Goal: Task Accomplishment & Management: Manage account settings

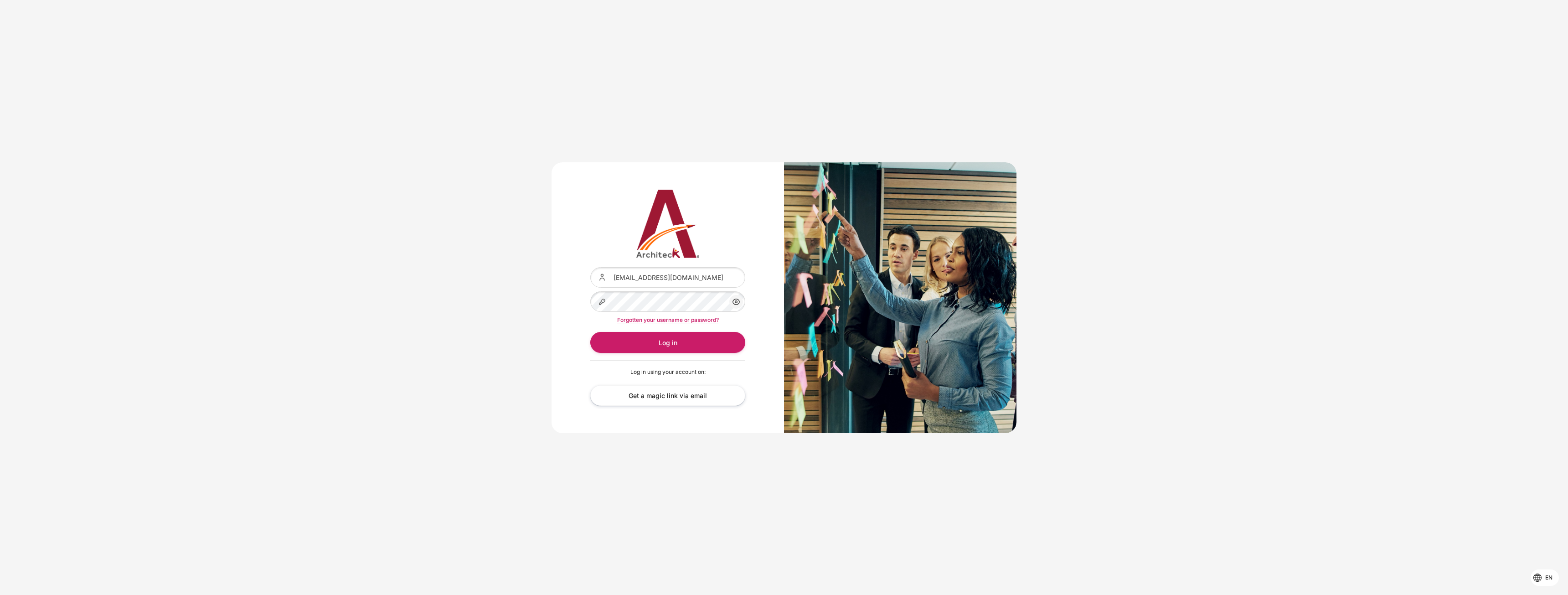
click at [590, 267] on div "Content" at bounding box center [590, 267] width 0 height 0
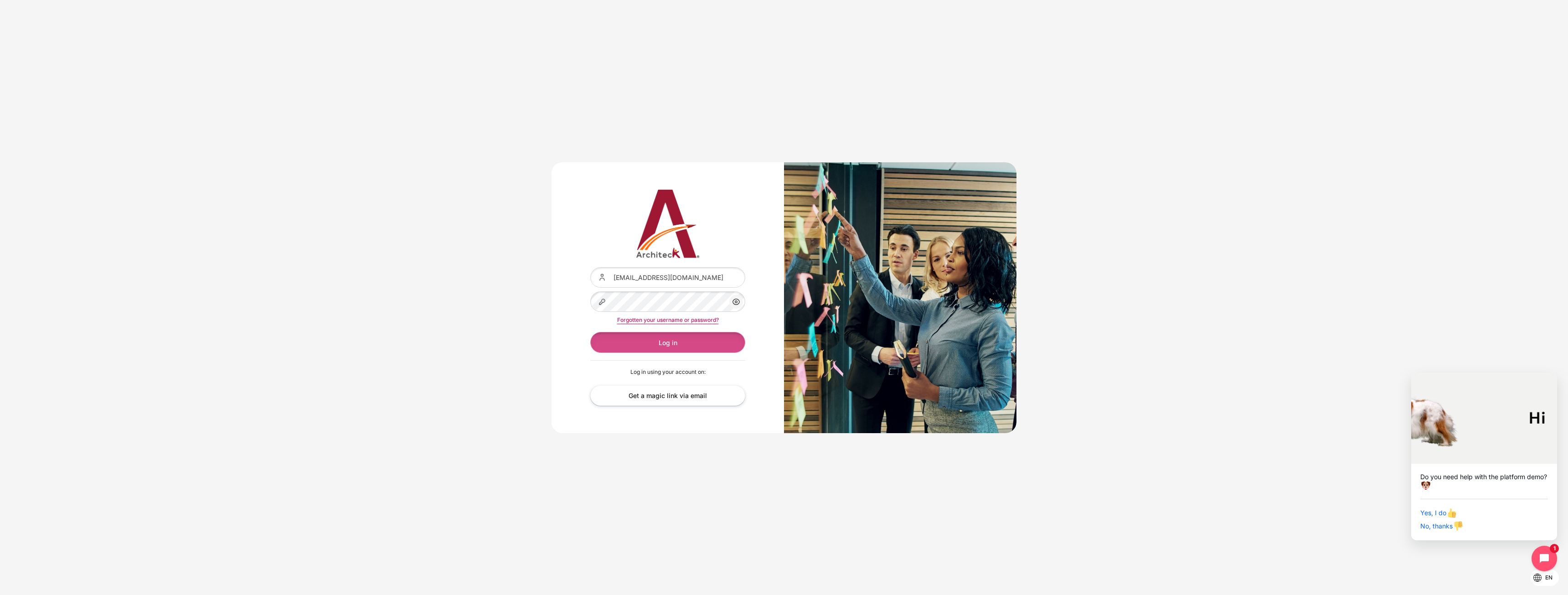
click at [659, 340] on button "Log in" at bounding box center [668, 342] width 155 height 21
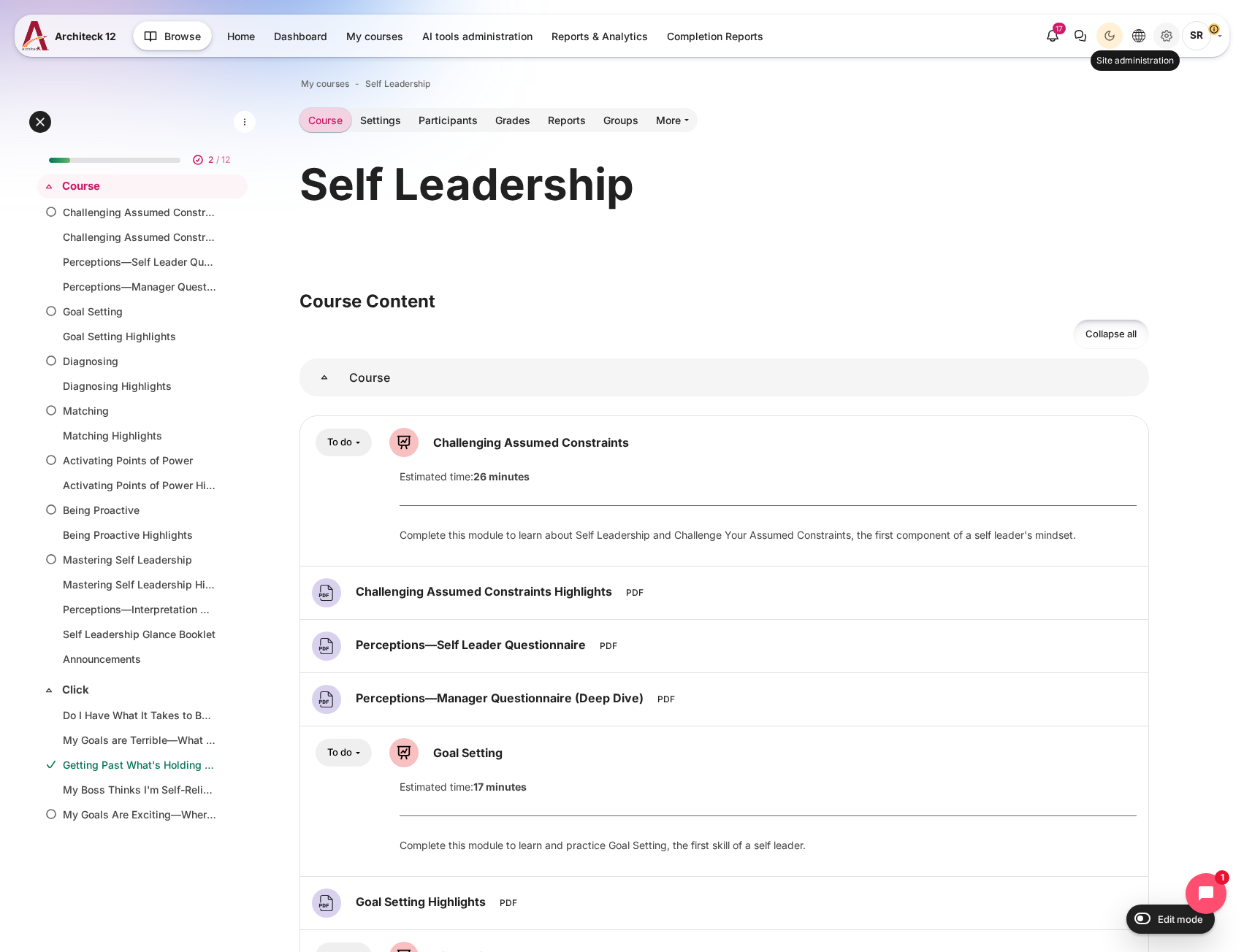
click at [1164, 36] on icon "Site administration" at bounding box center [1167, 36] width 18 height 18
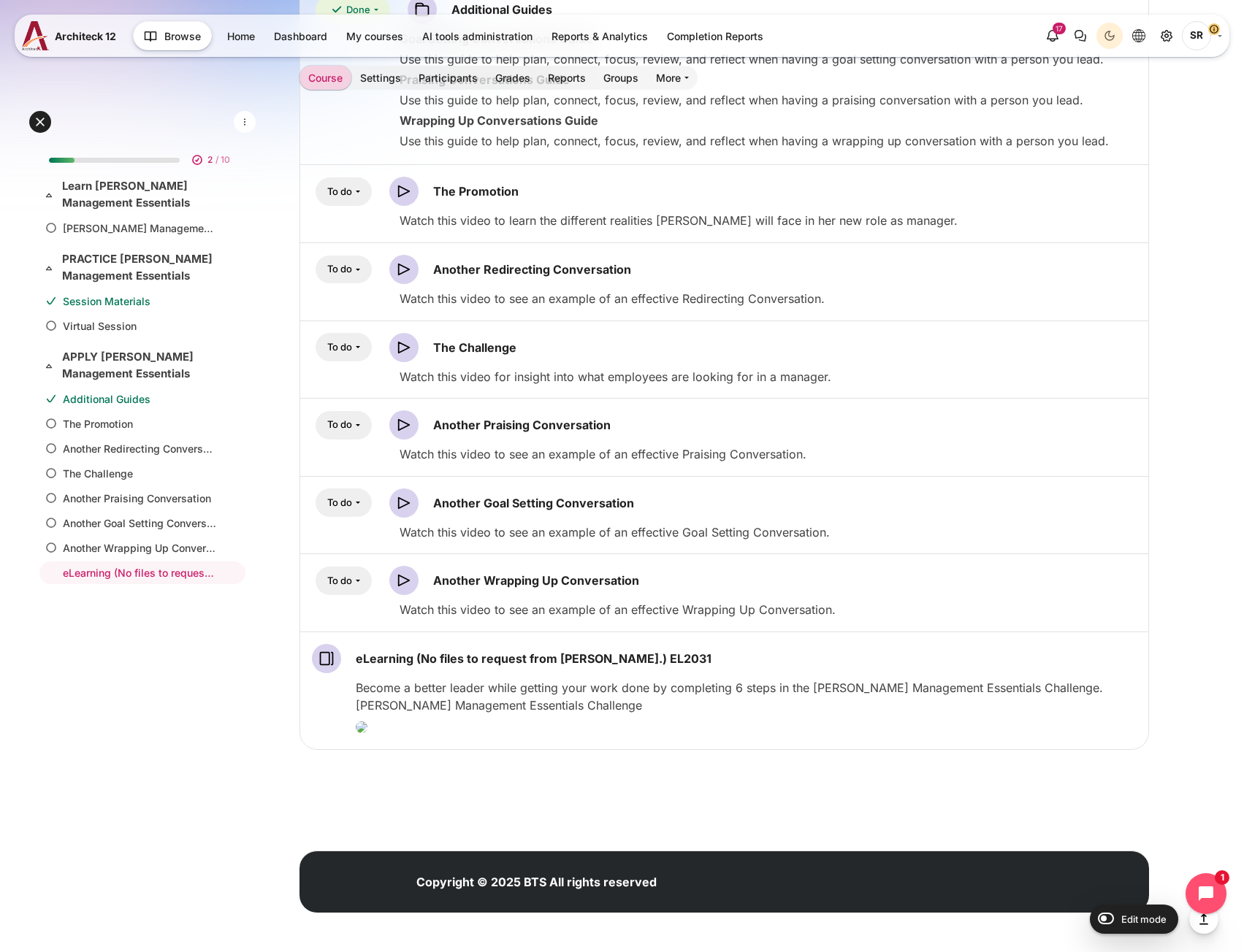
scroll to position [1485, 0]
click at [116, 575] on link "eLearning (No files to request from [PERSON_NAME].) EL2031" at bounding box center [139, 574] width 153 height 16
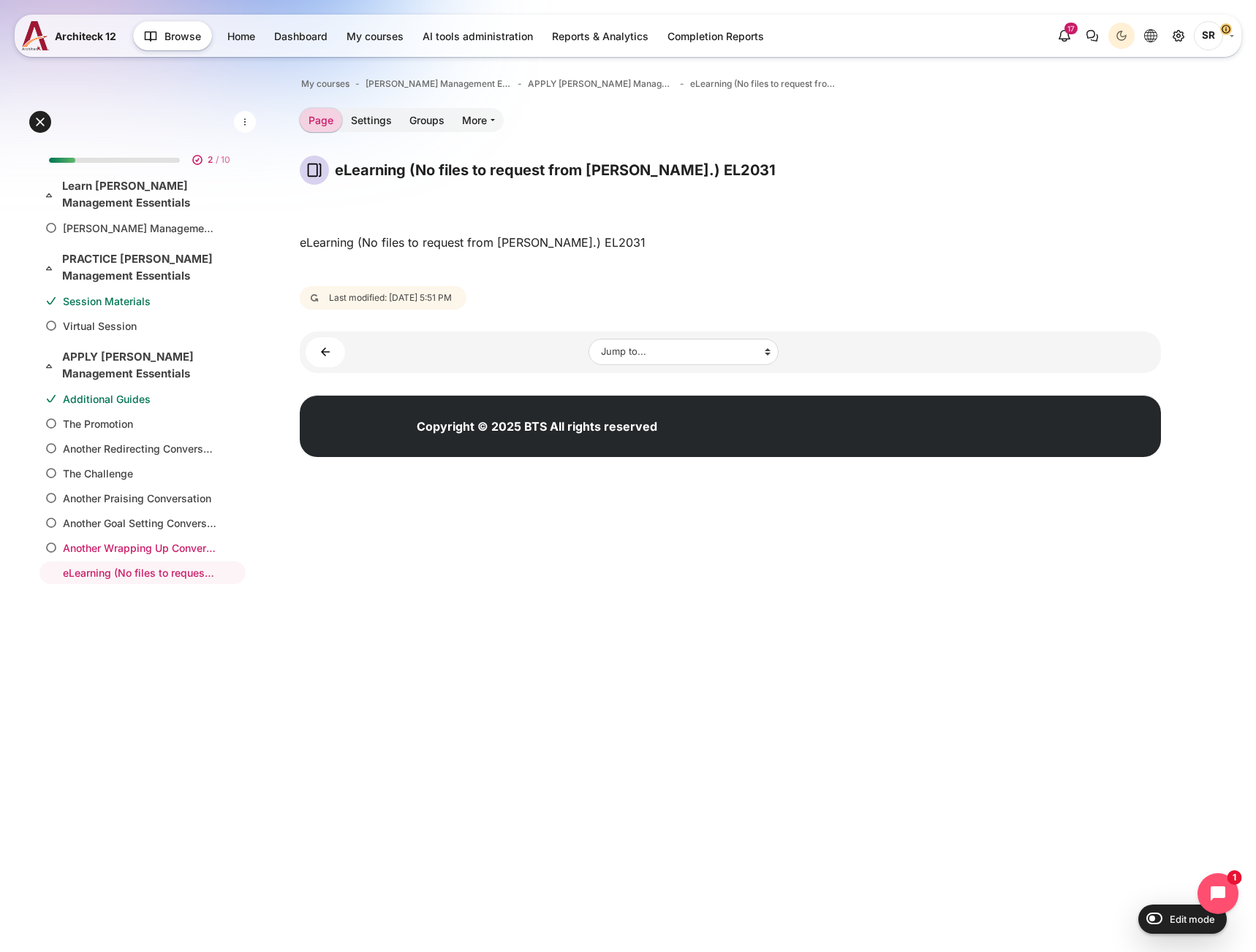
click at [159, 545] on link "Another Wrapping Up Conversation" at bounding box center [139, 548] width 153 height 16
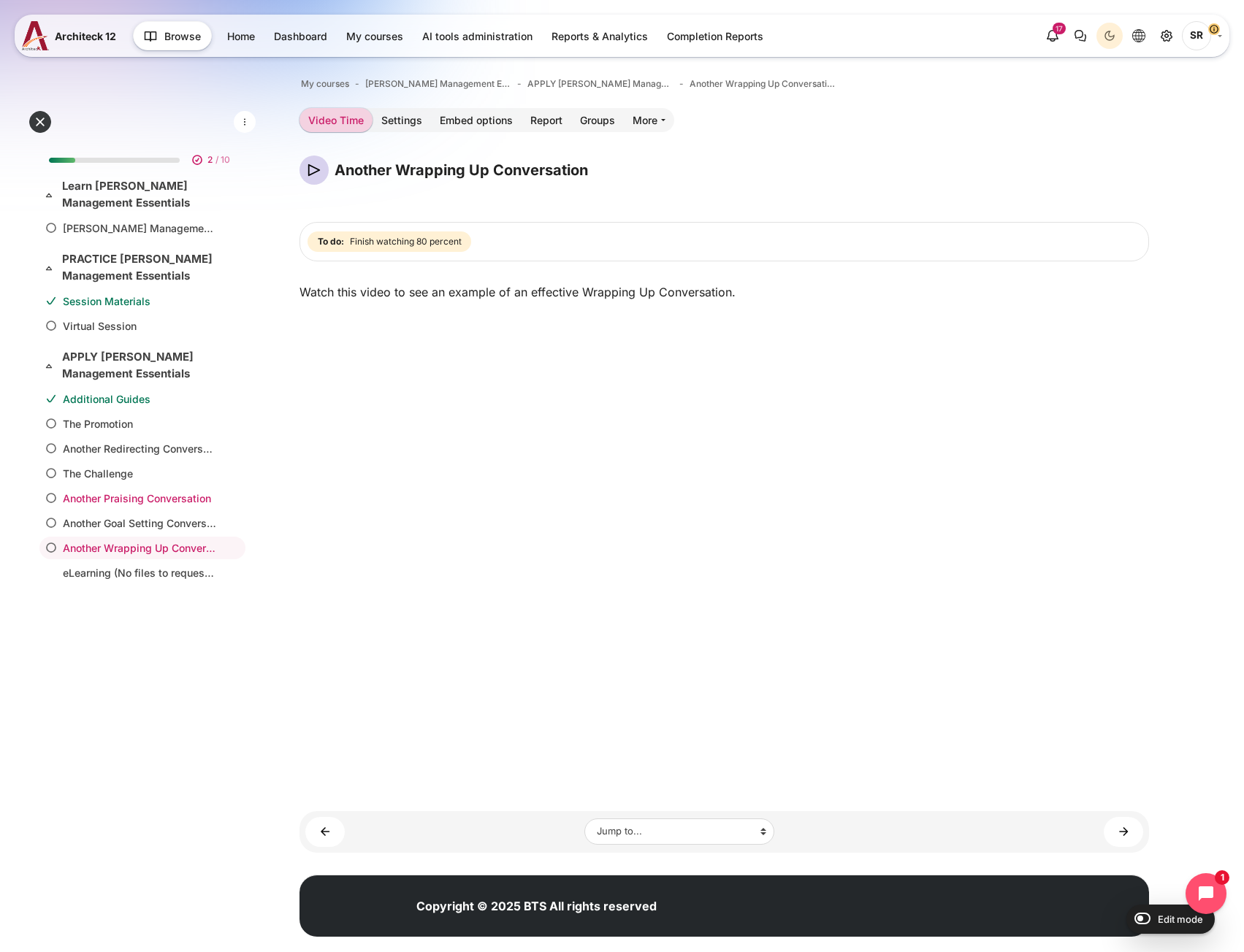
click at [112, 495] on link "Another Praising Conversation" at bounding box center [139, 498] width 153 height 16
click at [98, 531] on link "Another Goal Setting Conversation" at bounding box center [139, 524] width 153 height 16
click at [187, 121] on div "Expand all Collapse all" at bounding box center [142, 122] width 234 height 32
click at [95, 572] on link "eLearning (No files to request from [PERSON_NAME].) EL2031" at bounding box center [139, 574] width 153 height 16
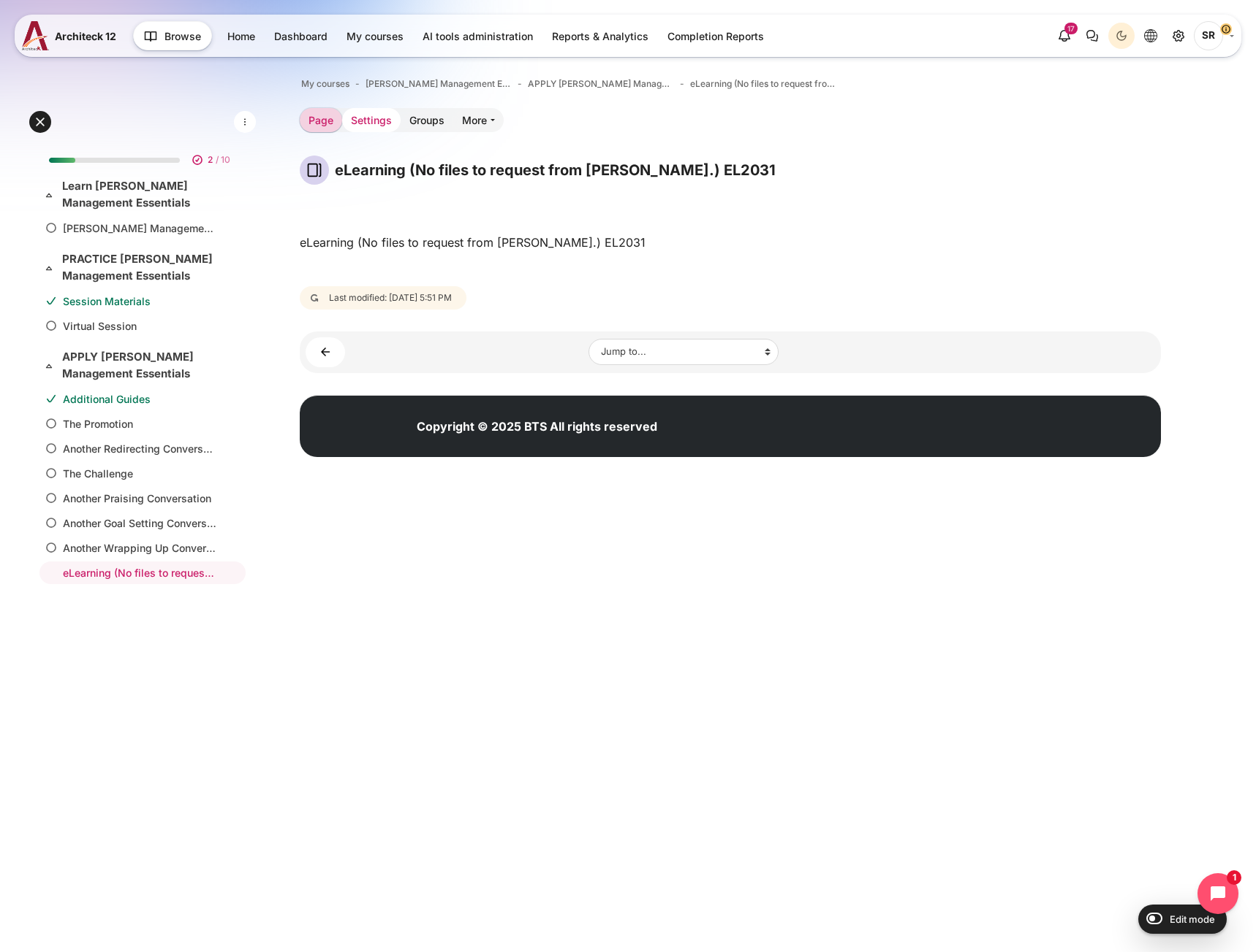
click at [383, 127] on link "Settings" at bounding box center [371, 120] width 59 height 24
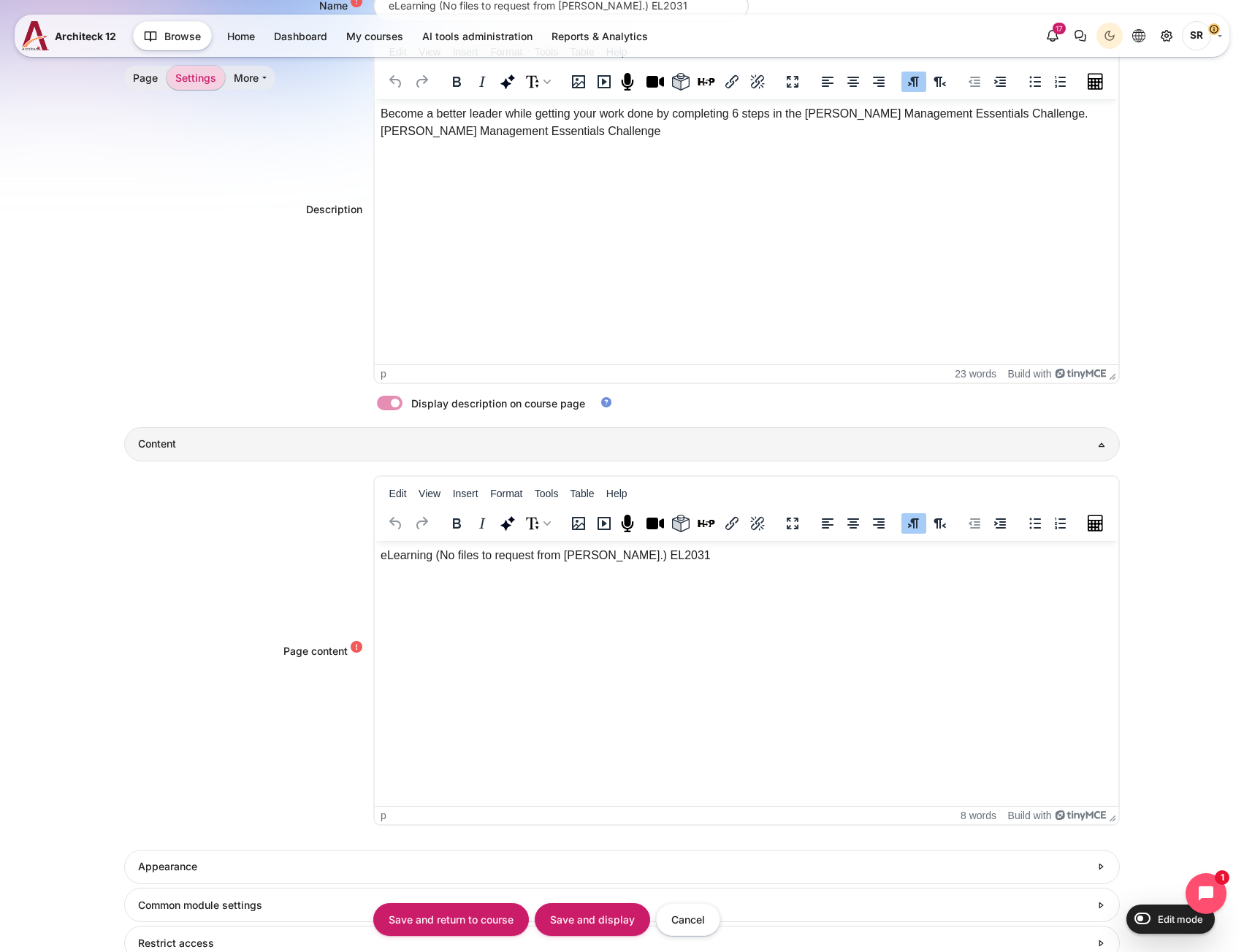
scroll to position [15, 0]
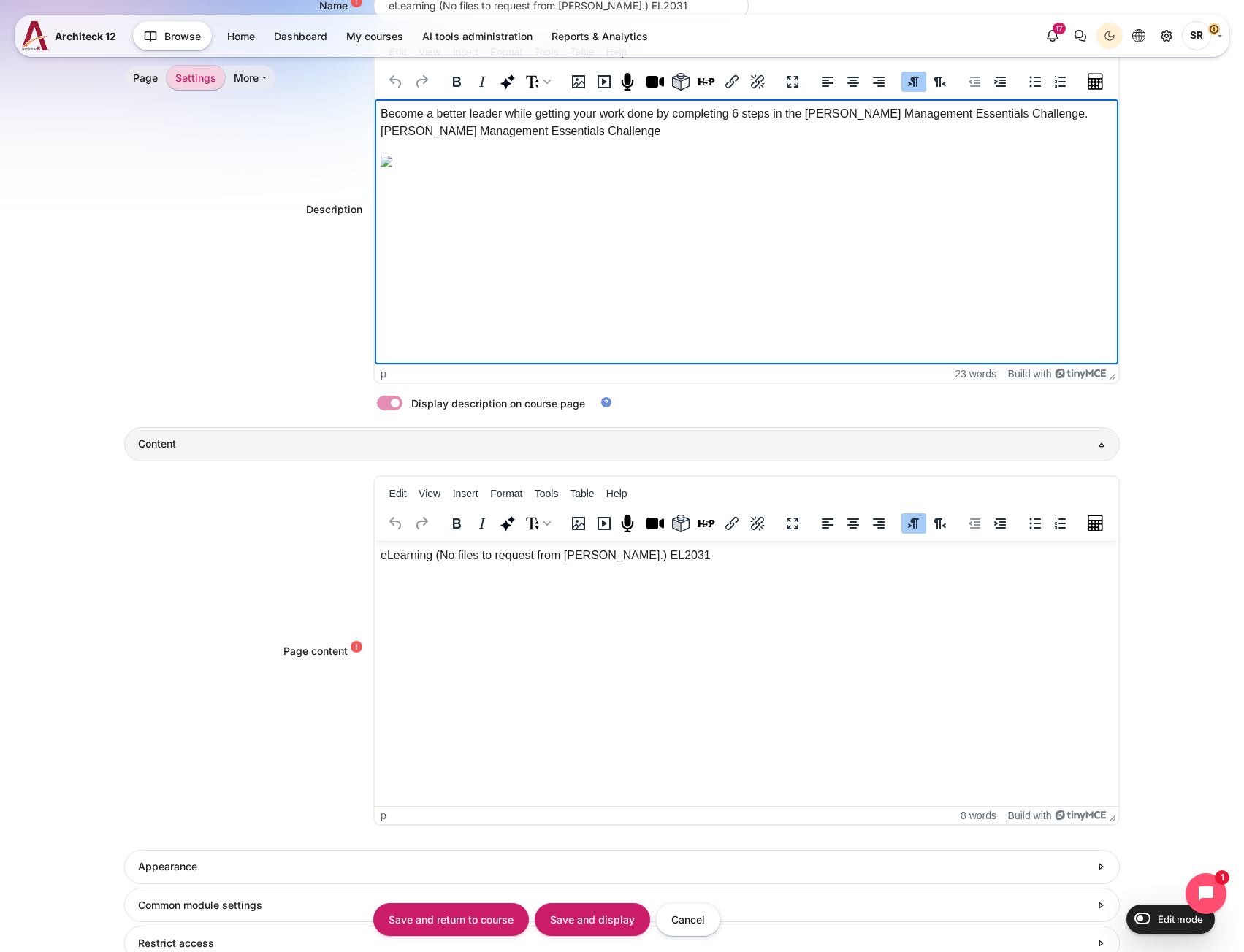
click at [391, 156] on img "Rich text area. Press ALT-0 for help." at bounding box center [385, 162] width 12 height 12
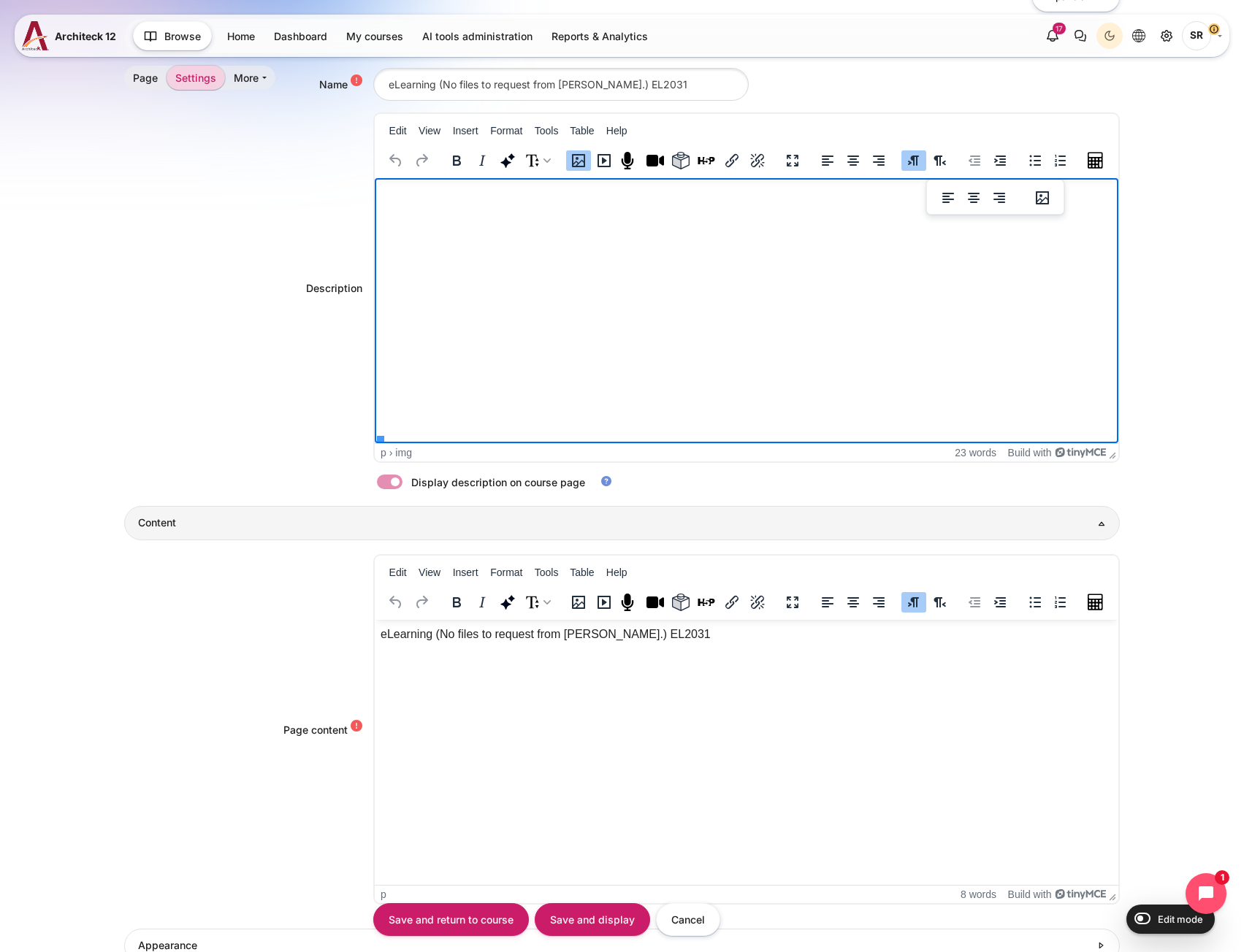
scroll to position [263, 0]
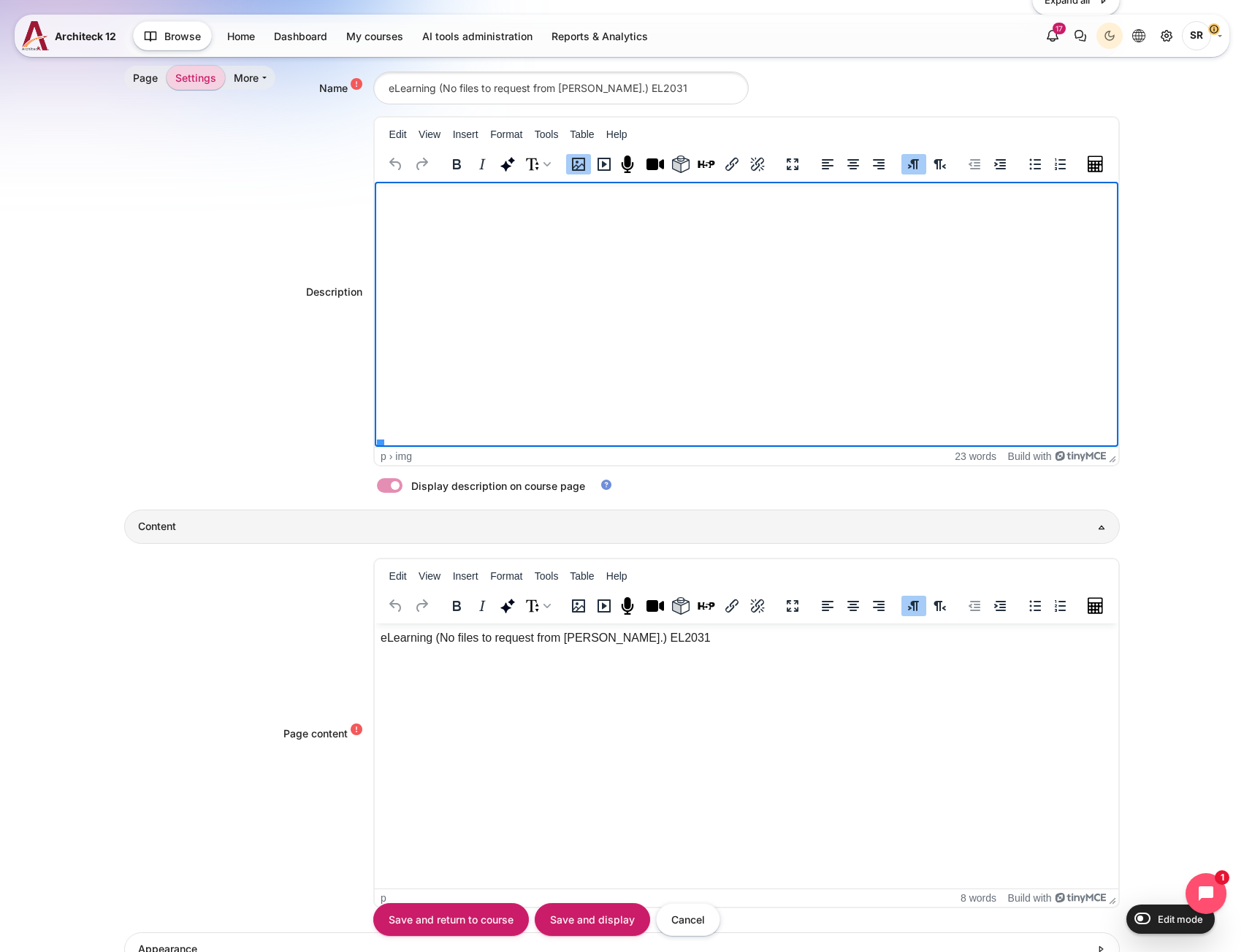
drag, startPoint x: 717, startPoint y: 712, endPoint x: 706, endPoint y: 692, distance: 22.8
click at [717, 653] on html "eLearning (No files to request from [PERSON_NAME].) EL2031" at bounding box center [745, 639] width 743 height 29
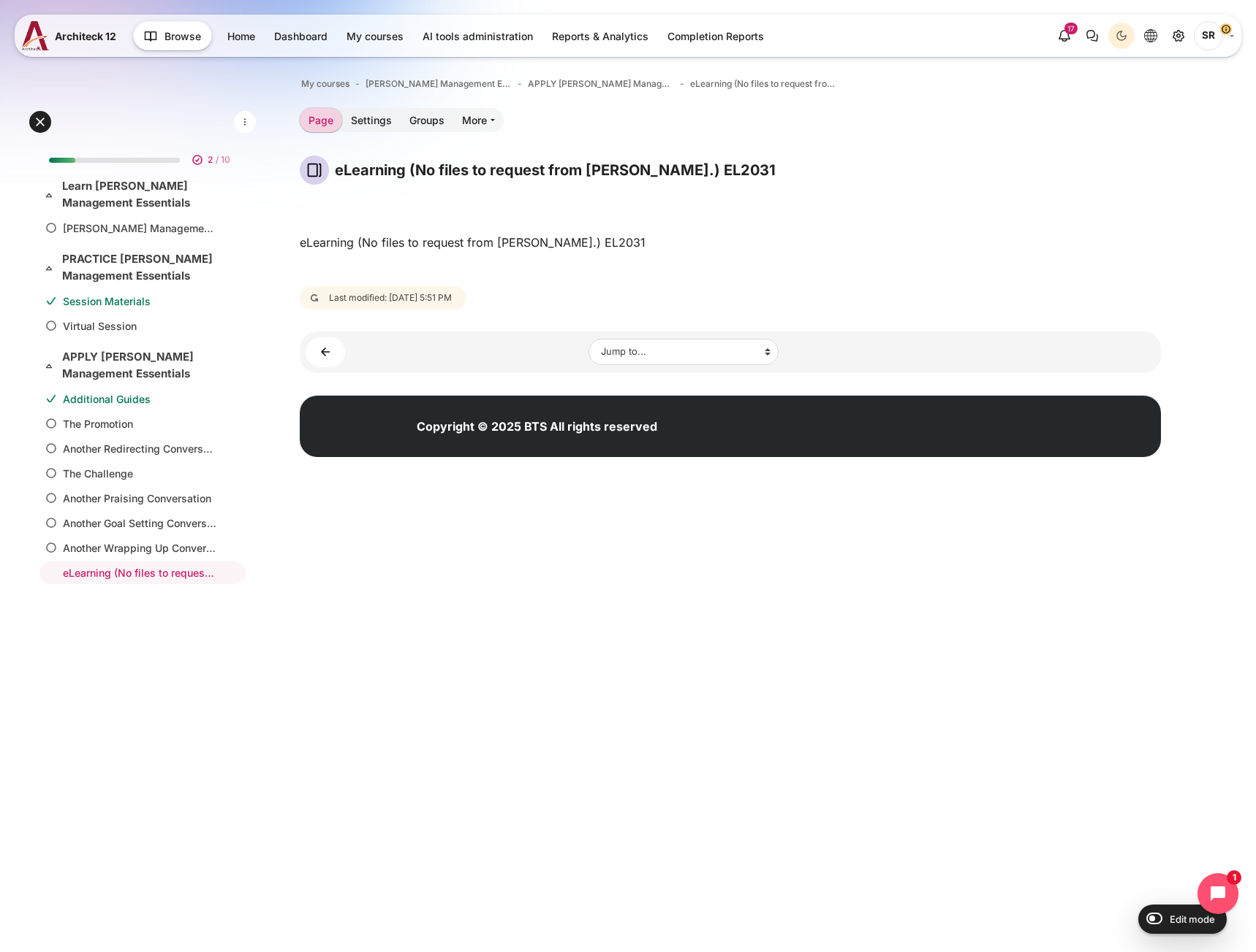
click at [363, 496] on html "Skip to main content Expand all Collapse all 2 / 10 Expand" at bounding box center [628, 248] width 1256 height 496
click at [1154, 922] on input "Edit mode" at bounding box center [1151, 918] width 25 height 15
checkbox input "true"
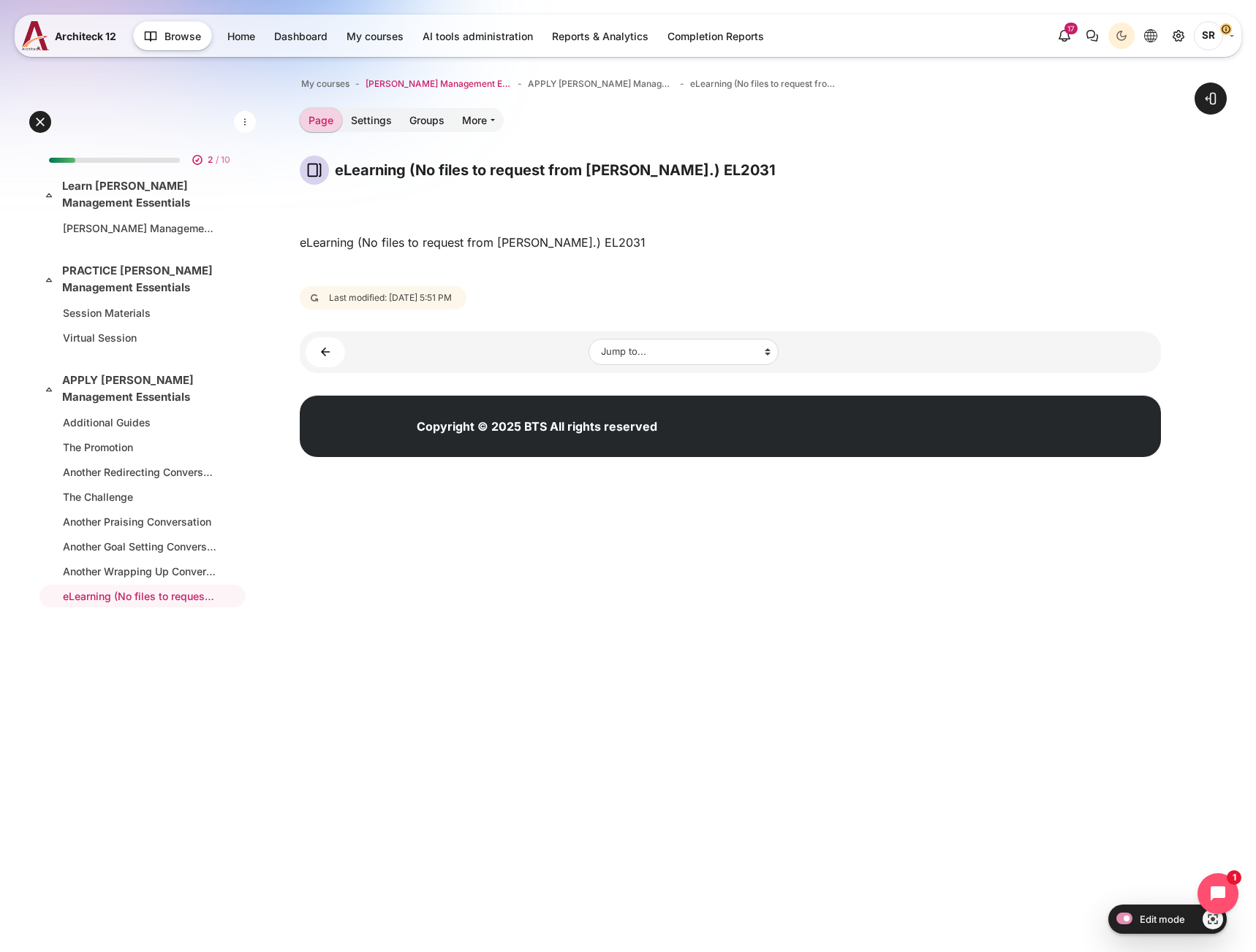
click at [454, 79] on span "[PERSON_NAME] Management Essentials® Online Program" at bounding box center [438, 83] width 146 height 13
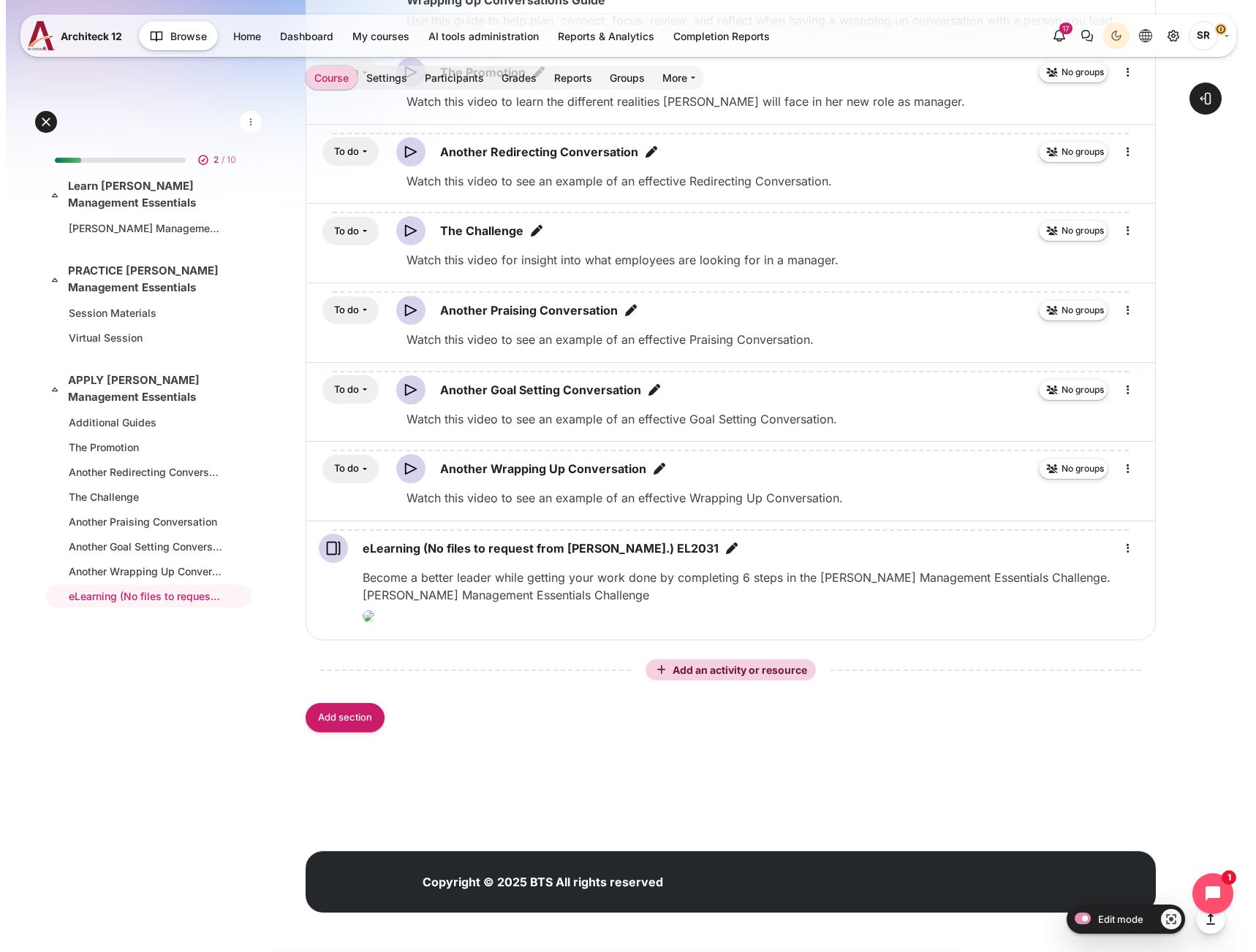
scroll to position [1875, 0]
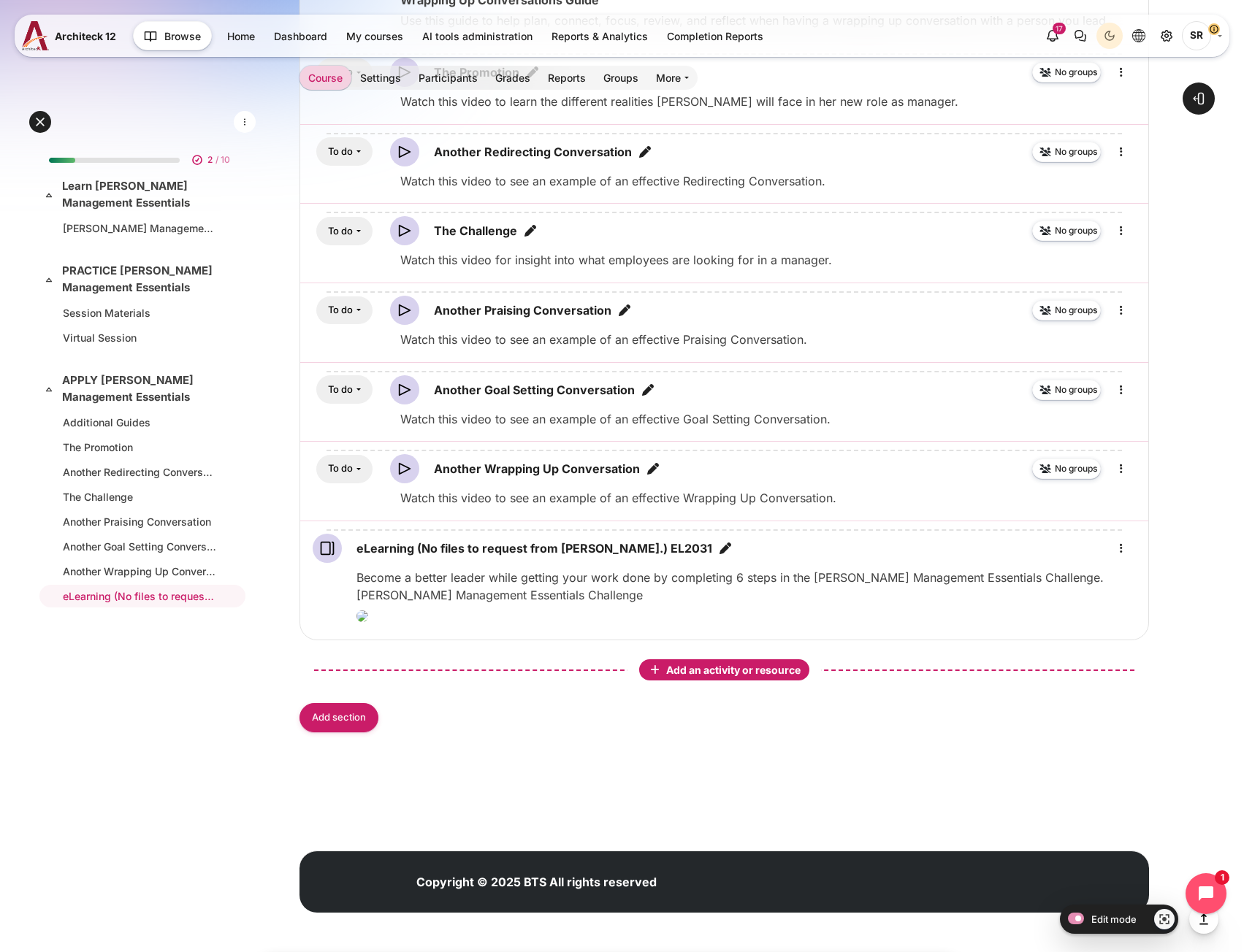
click at [664, 679] on button "Add an activity or resource" at bounding box center [724, 670] width 170 height 21
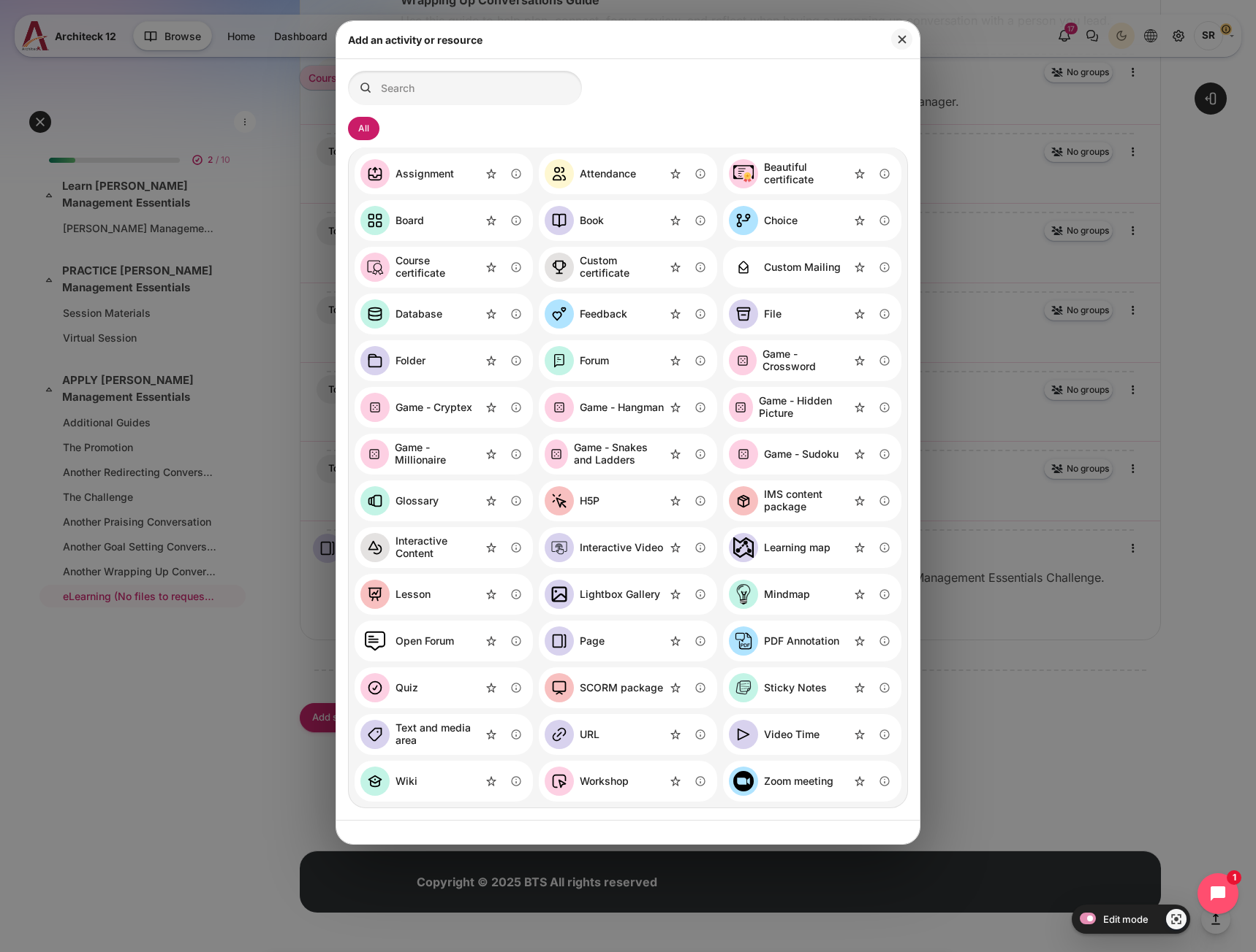
click at [779, 308] on div "File" at bounding box center [773, 314] width 18 height 13
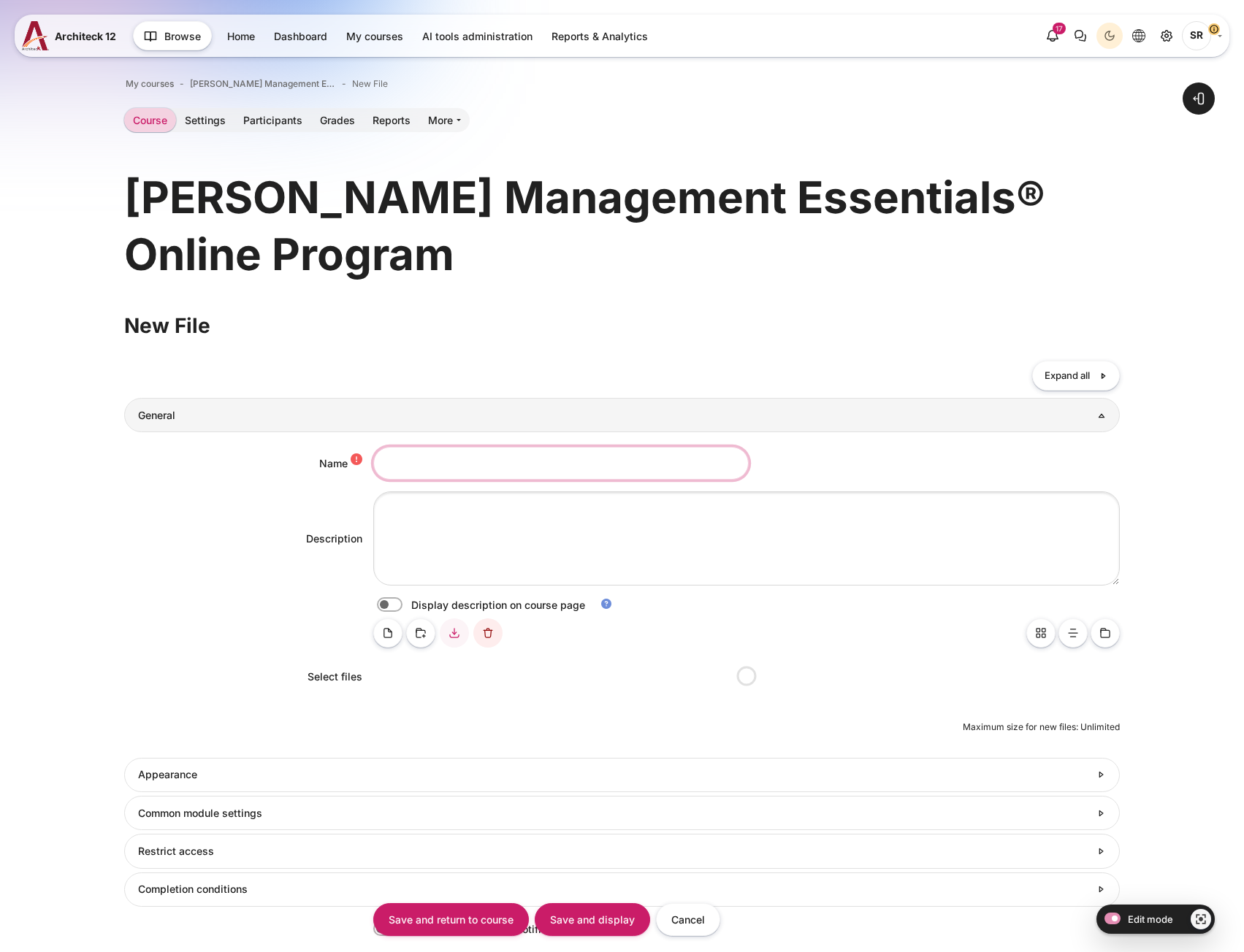
click at [410, 465] on input "Name" at bounding box center [561, 463] width 376 height 33
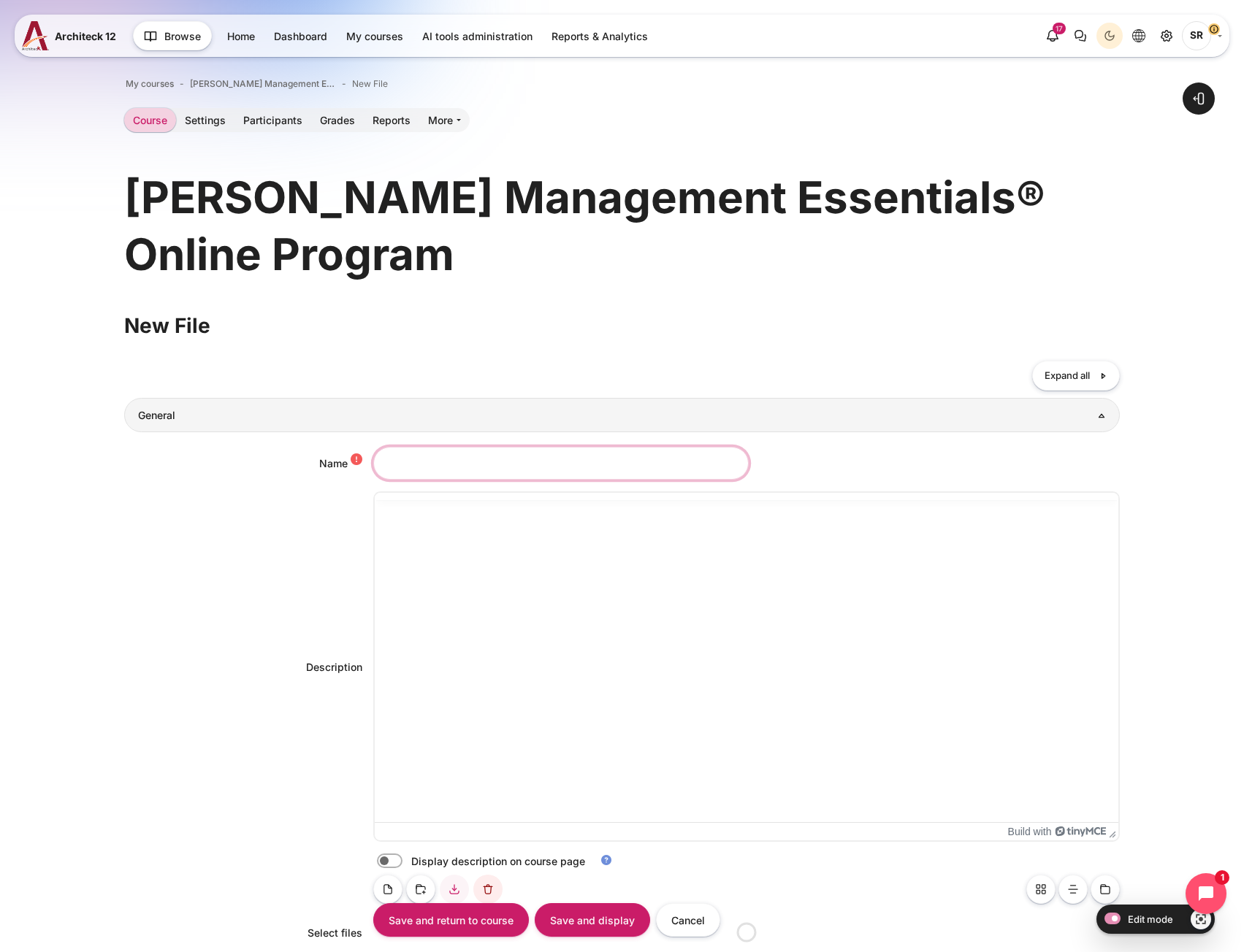
paste input "EL2051"
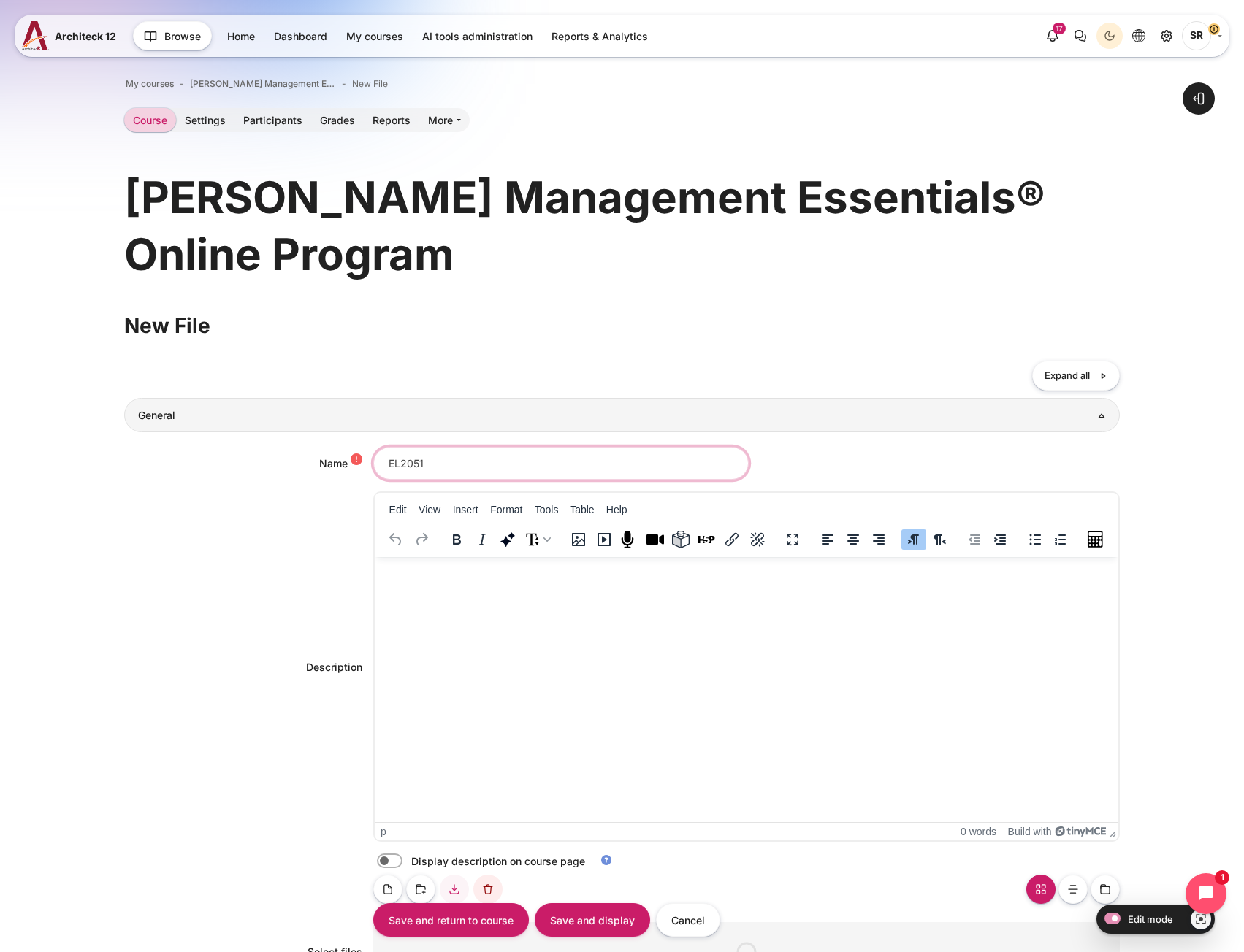
type input "EL2051"
click at [518, 572] on p "Rich text area. Press ALT-0 for help." at bounding box center [745, 572] width 732 height 18
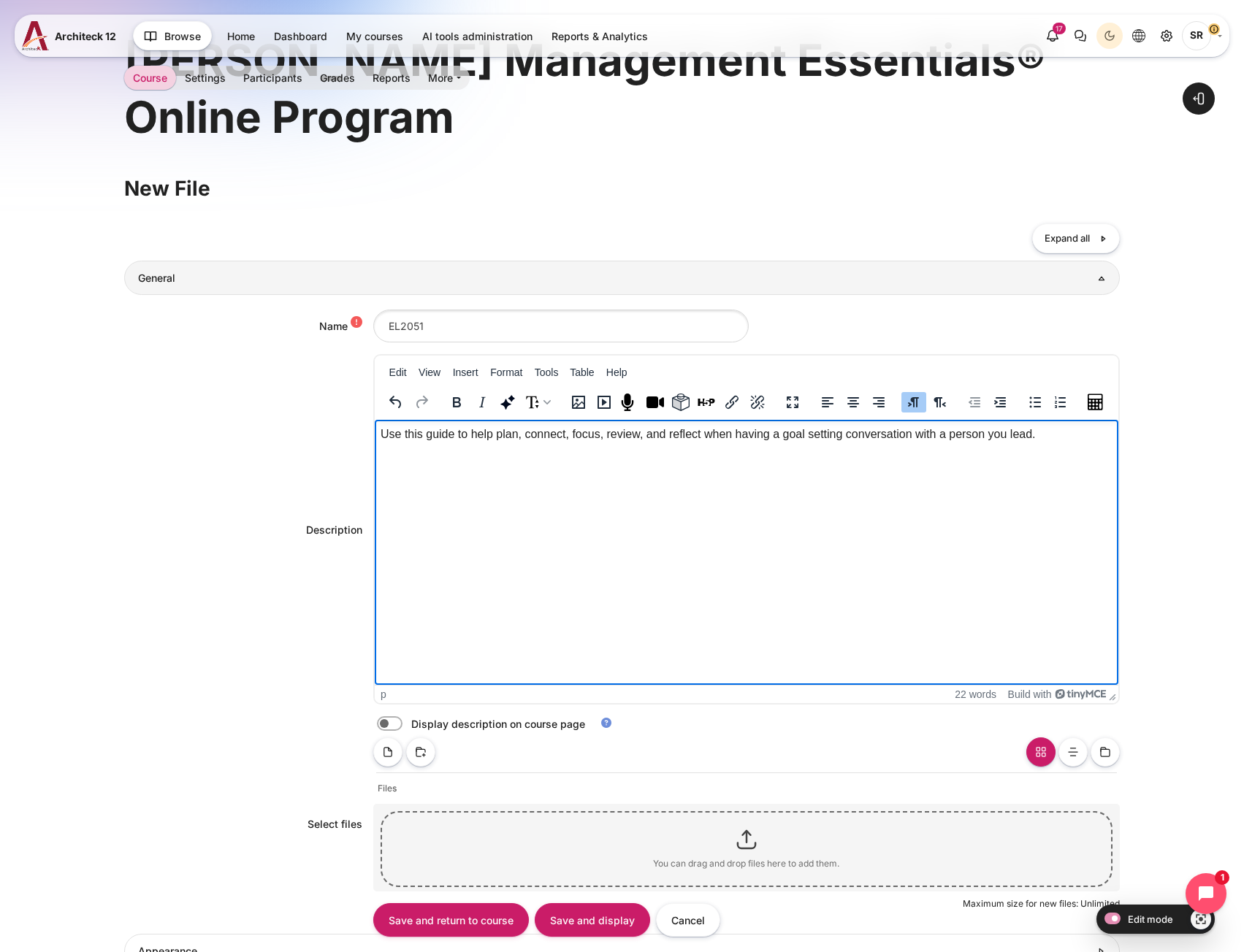
scroll to position [146, 0]
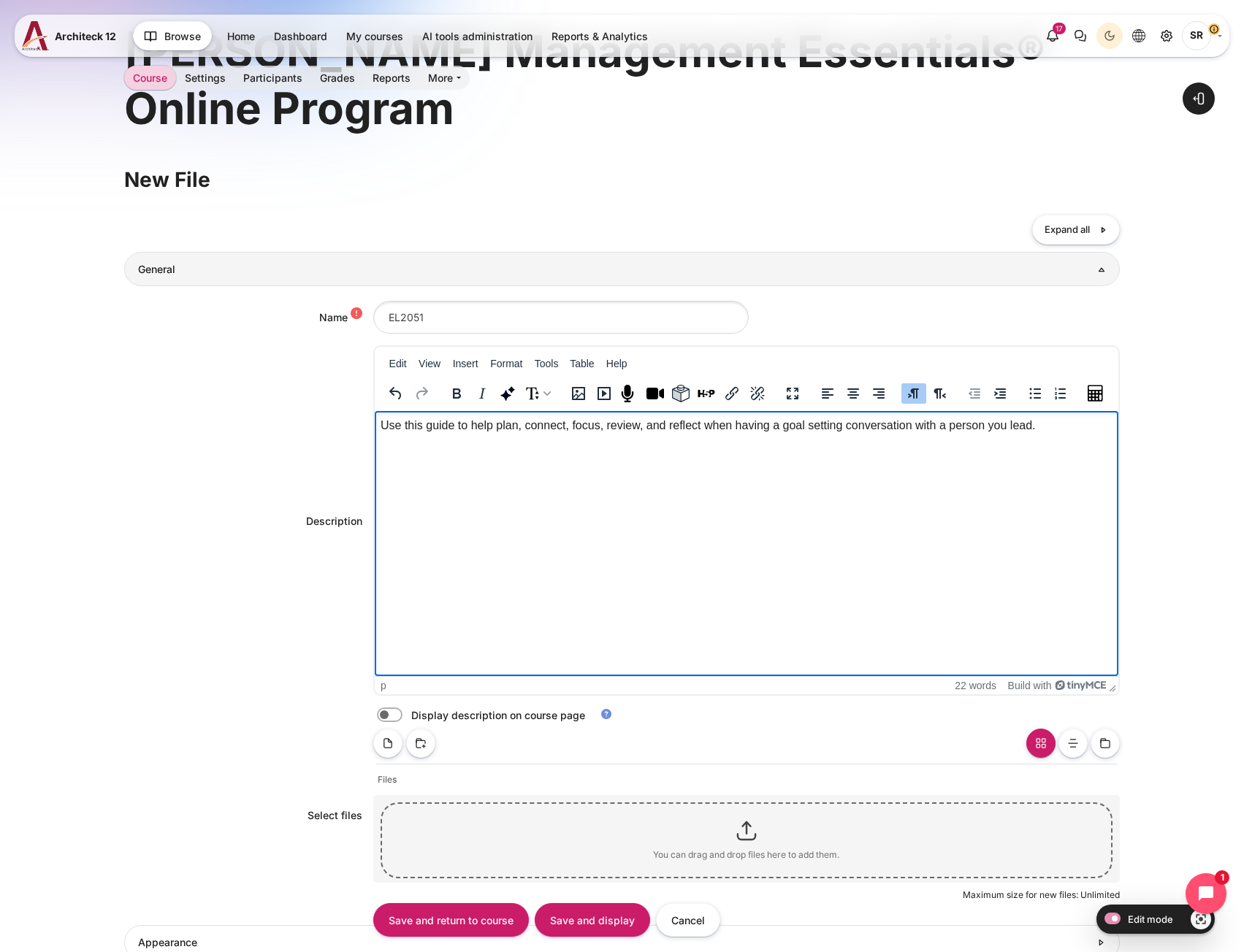
click at [409, 719] on label "Content" at bounding box center [410, 716] width 3 height 16
click at [403, 719] on input "Content" at bounding box center [416, 717] width 25 height 15
checkbox input "true"
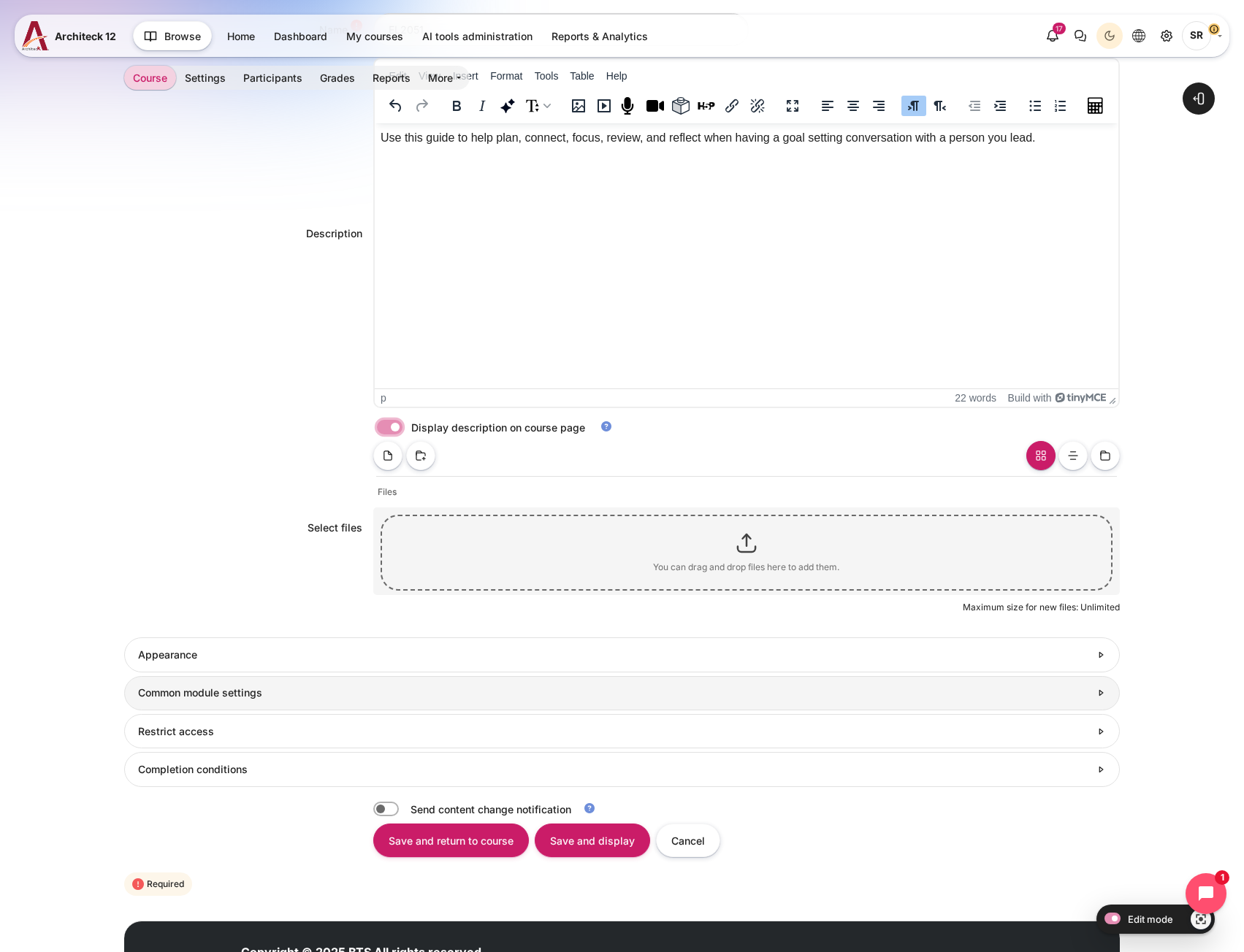
scroll to position [438, 0]
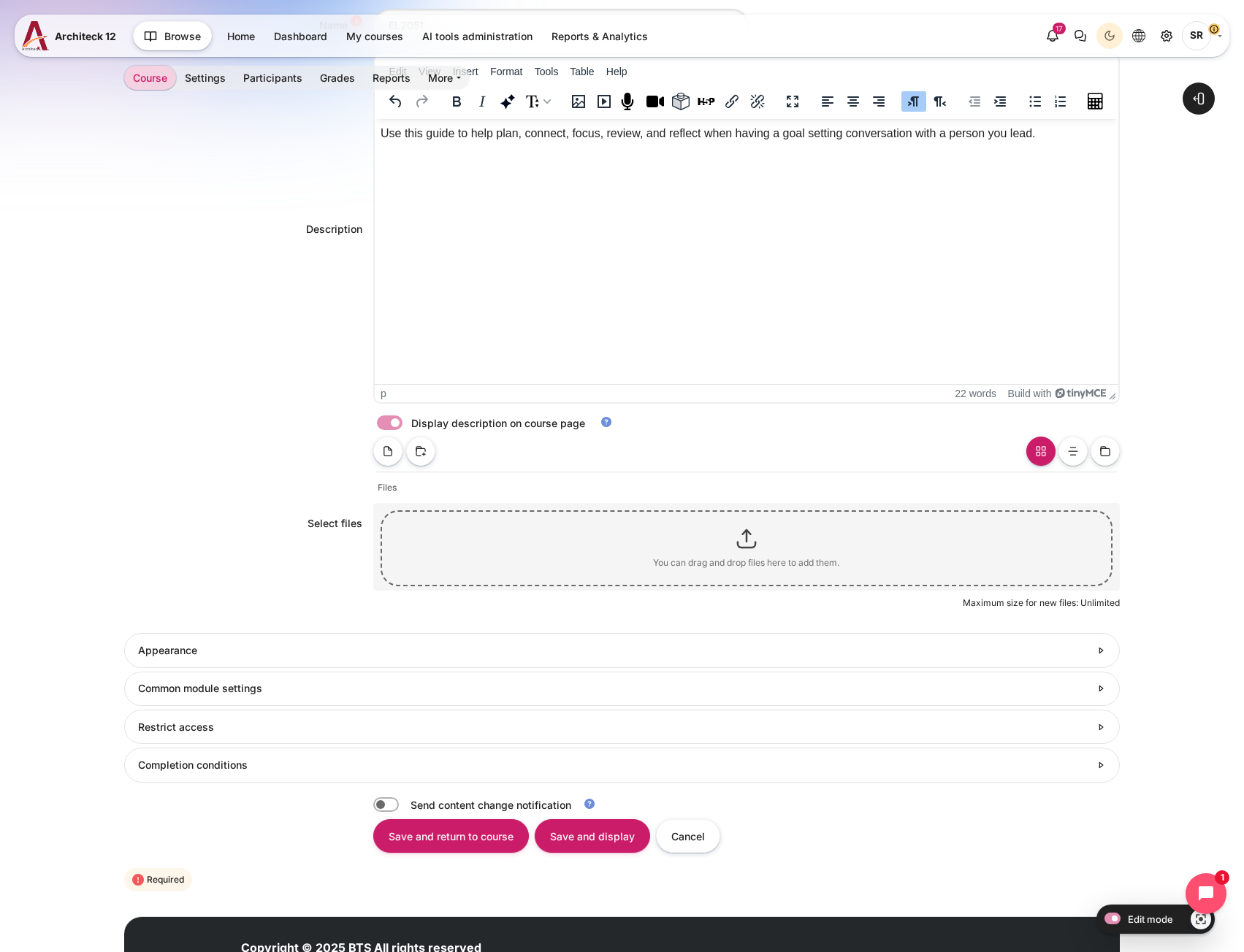
click at [581, 569] on div "You can drag and drop files here to add them." at bounding box center [746, 548] width 732 height 76
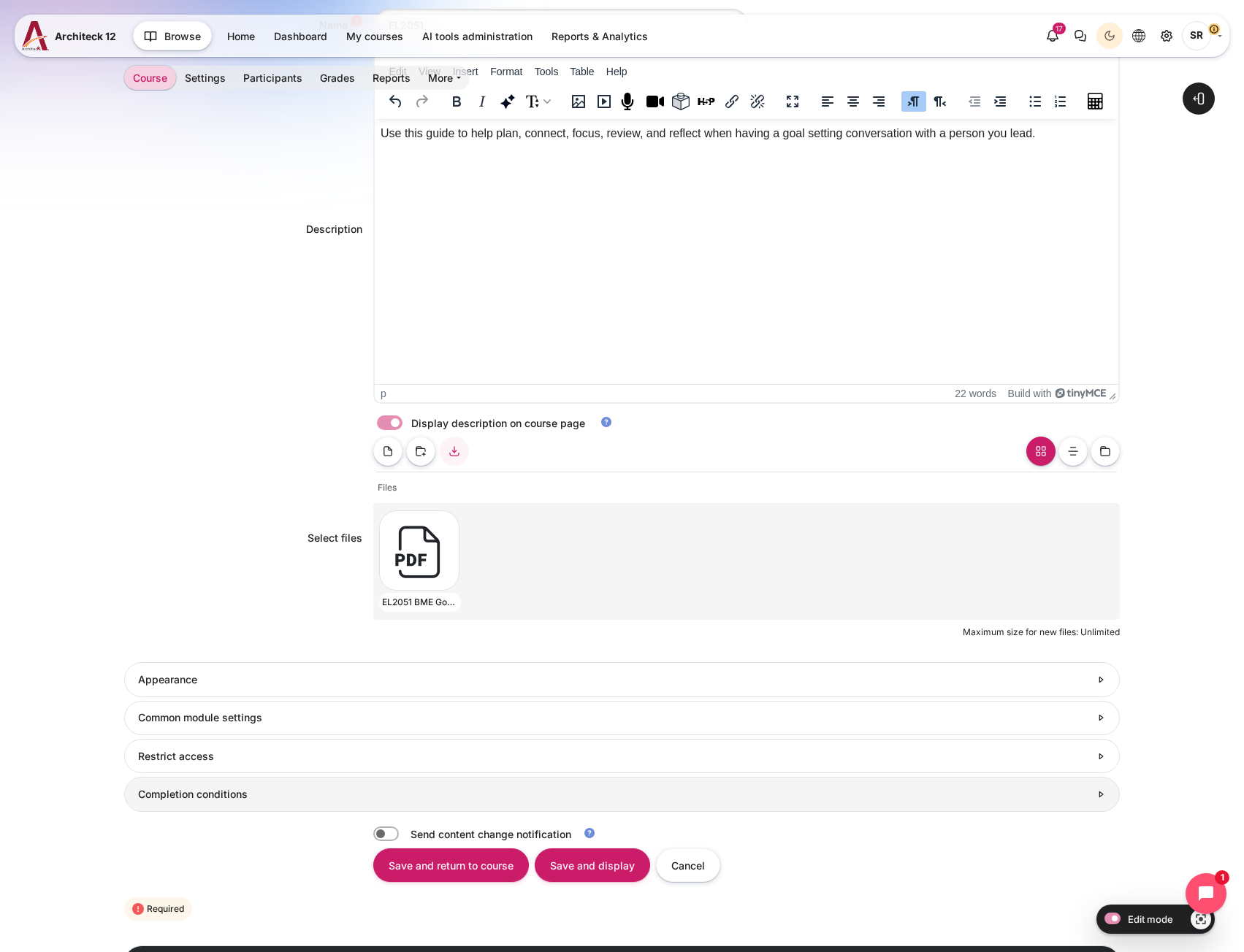
click at [211, 796] on h3 "Completion conditions" at bounding box center [615, 794] width 952 height 13
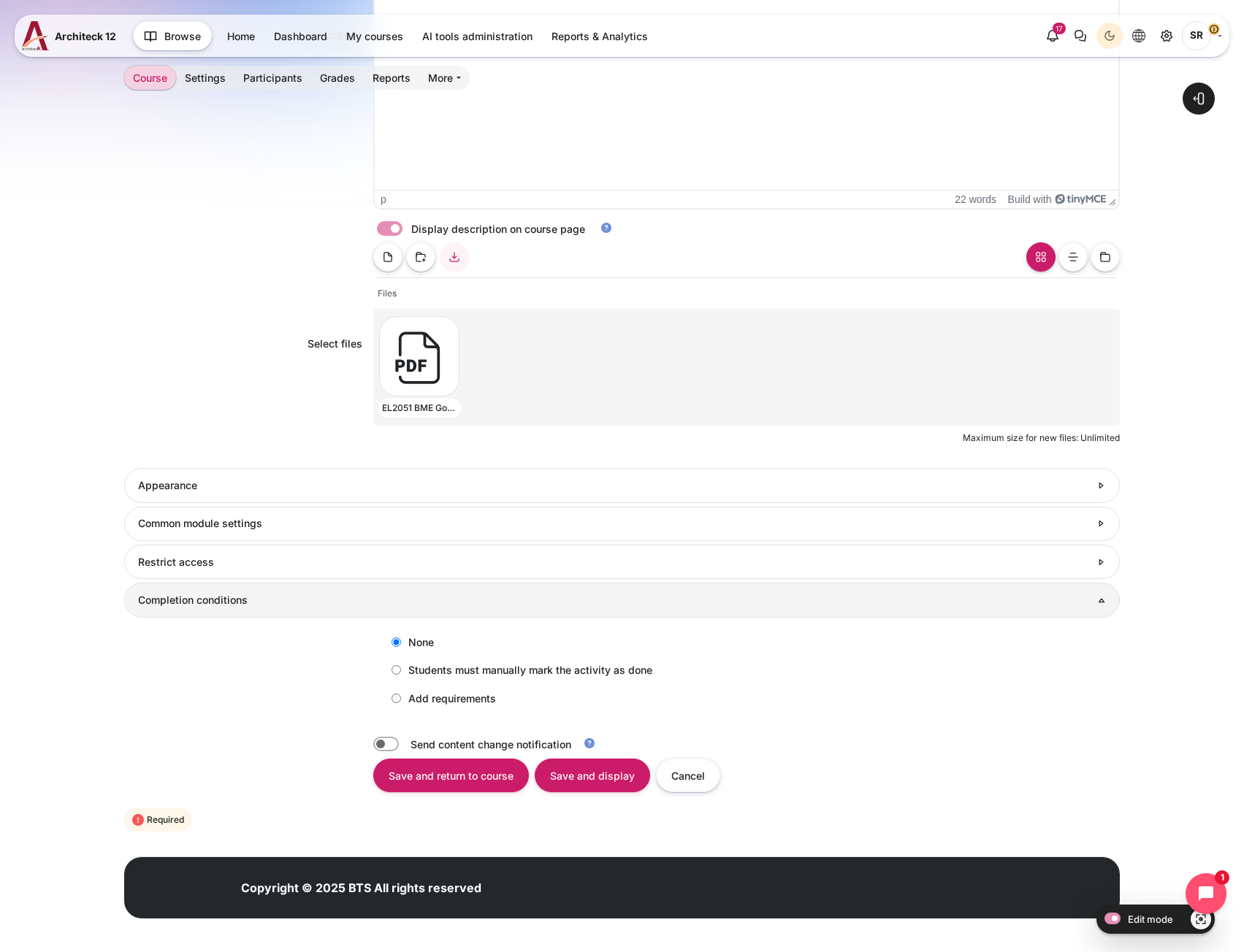
scroll to position [638, 0]
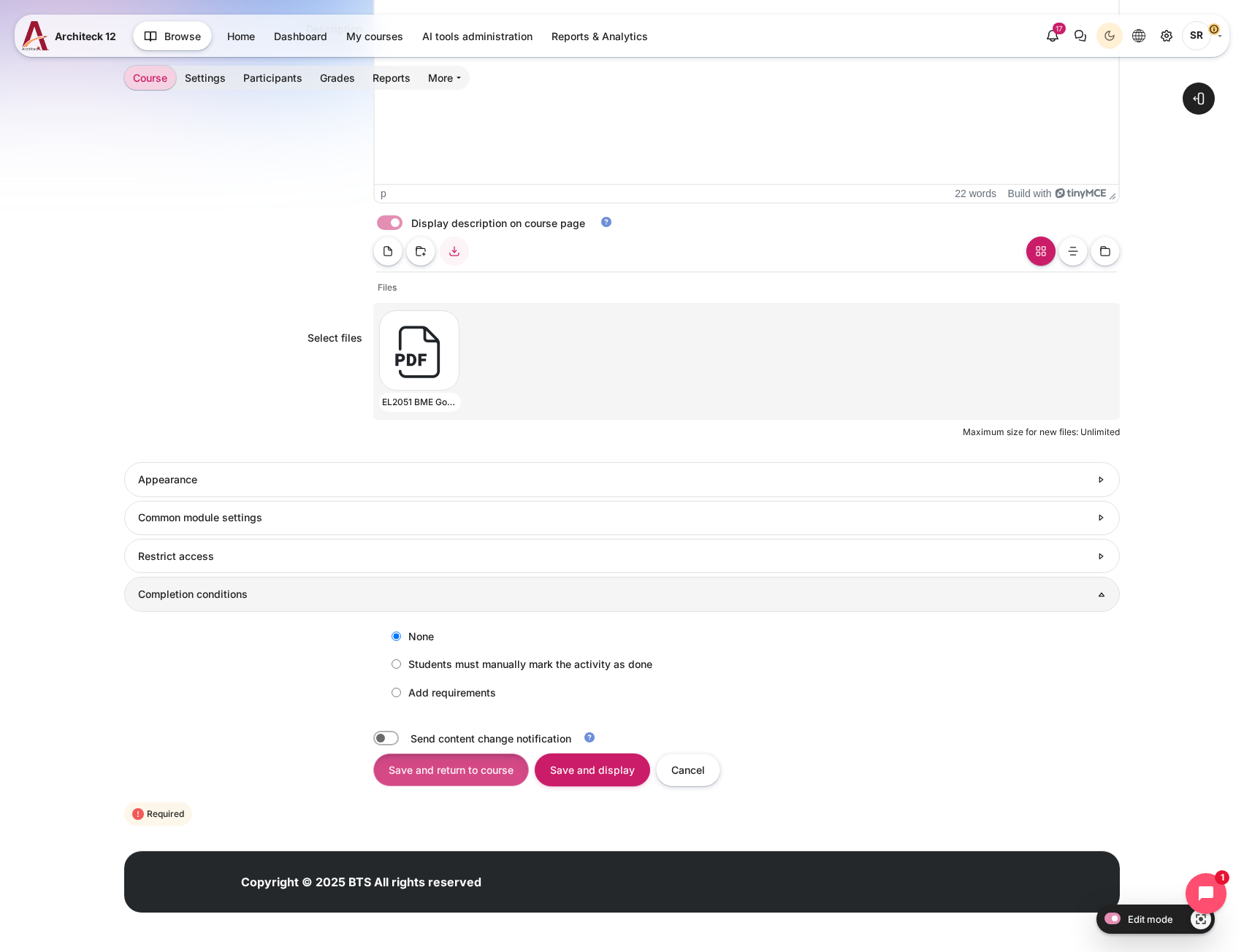
click at [433, 778] on input "Save and return to course" at bounding box center [452, 771] width 156 height 33
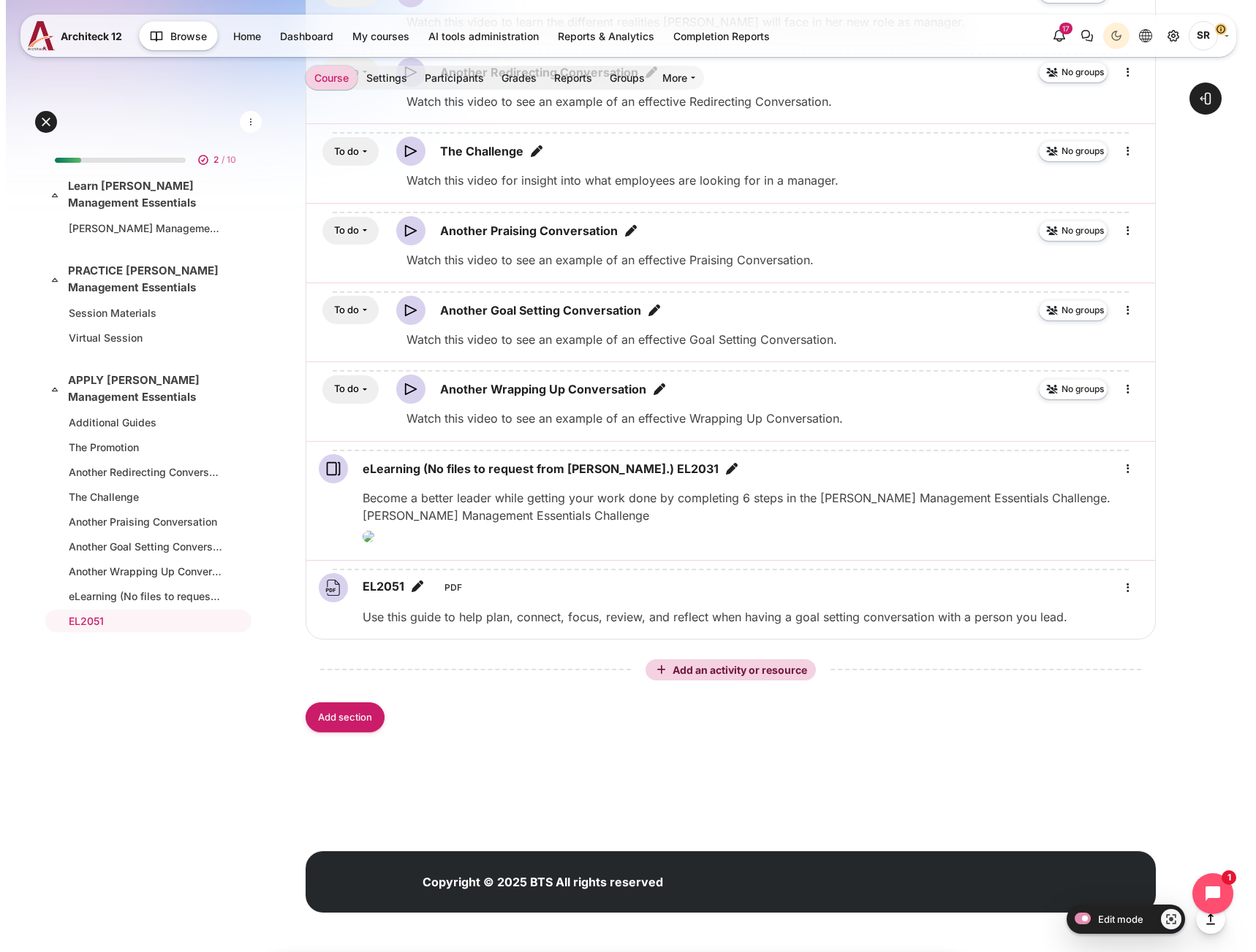
scroll to position [1955, 0]
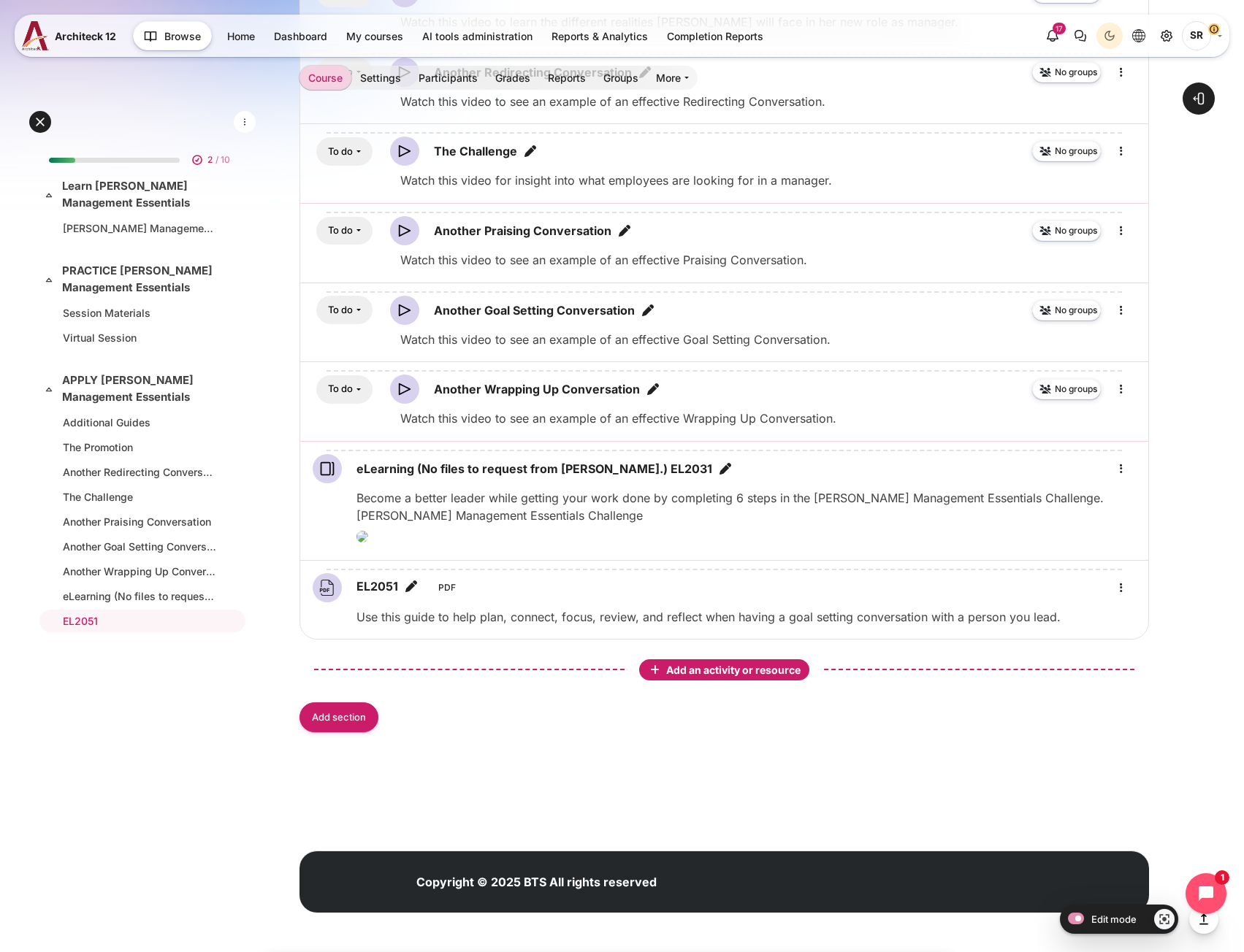
click at [709, 670] on span "Add an activity or resource" at bounding box center [735, 670] width 138 height 13
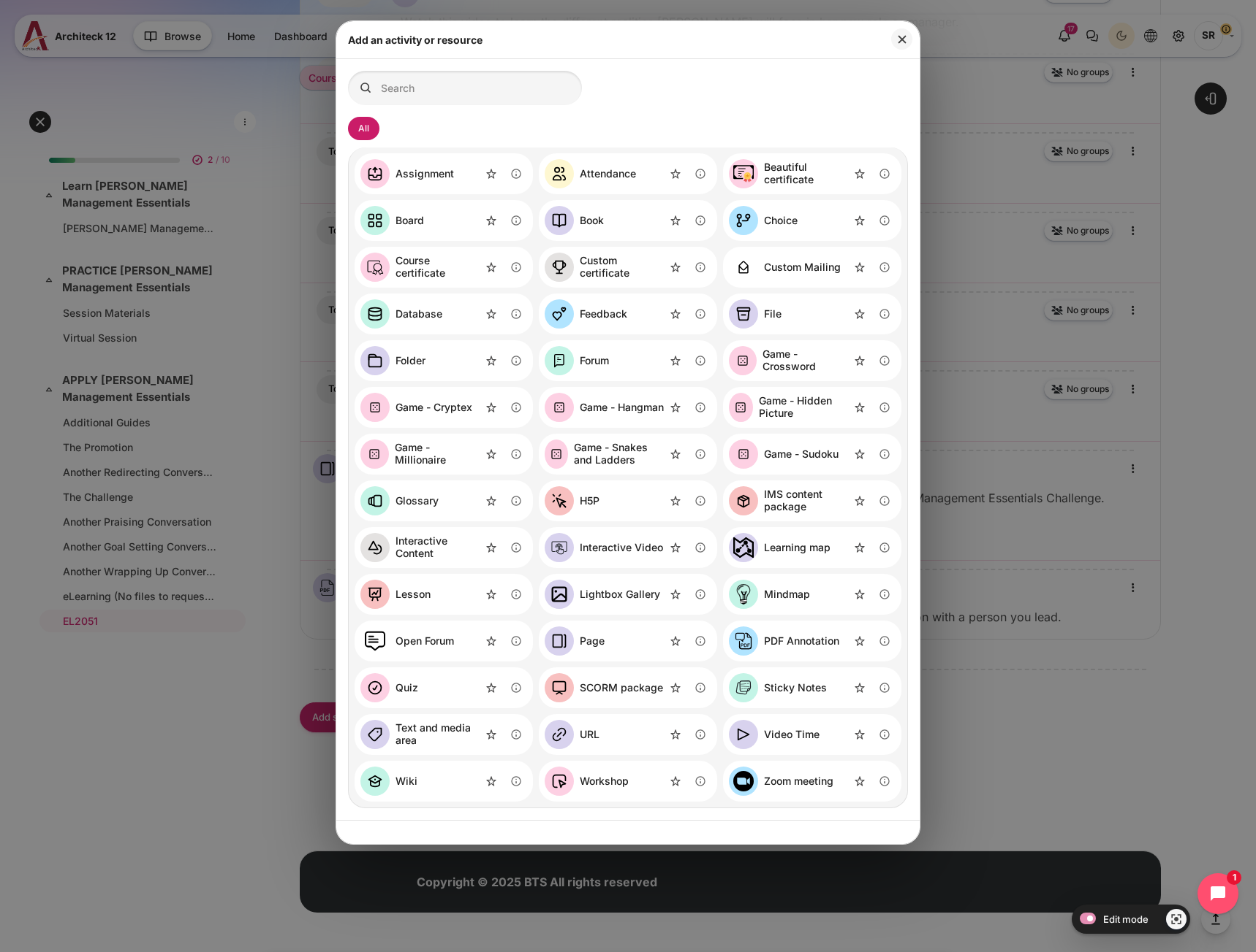
click at [774, 318] on div "File" at bounding box center [773, 314] width 18 height 13
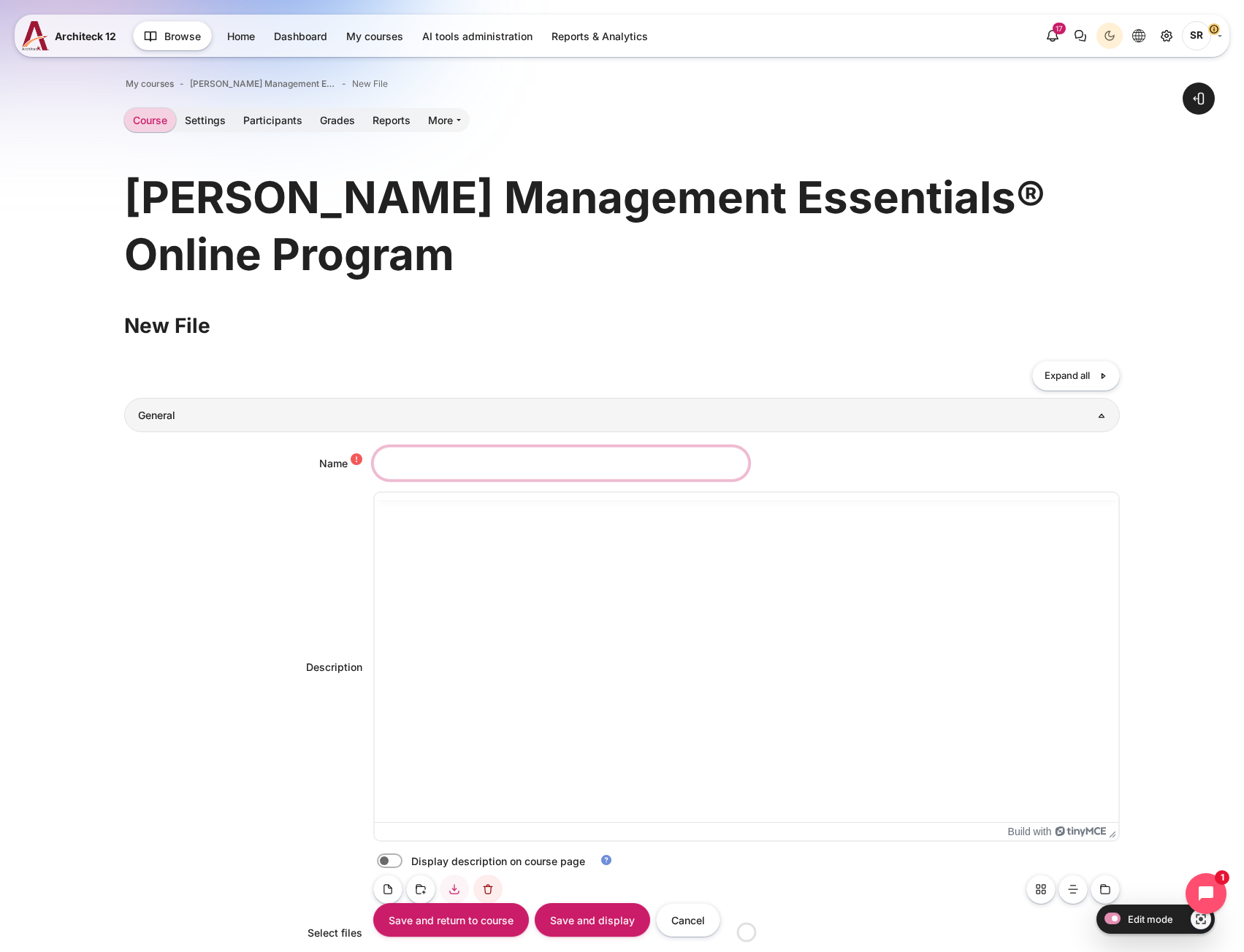
click at [455, 460] on input "Name" at bounding box center [561, 463] width 376 height 33
paste input "Praising Conversations Guide"
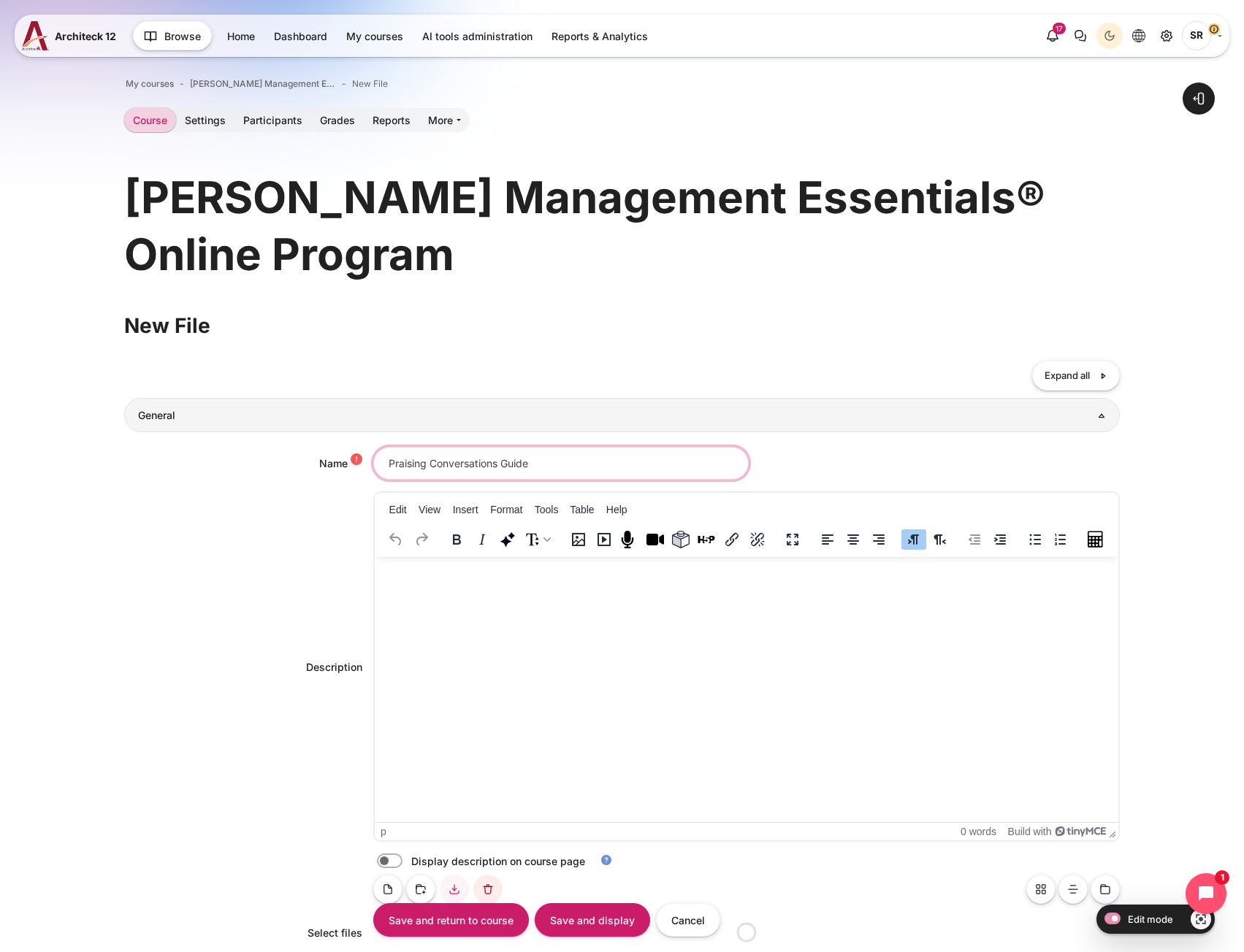
click at [455, 460] on input "Praising Conversations Guide" at bounding box center [561, 463] width 376 height 33
type input "Praising Conversations Guide"
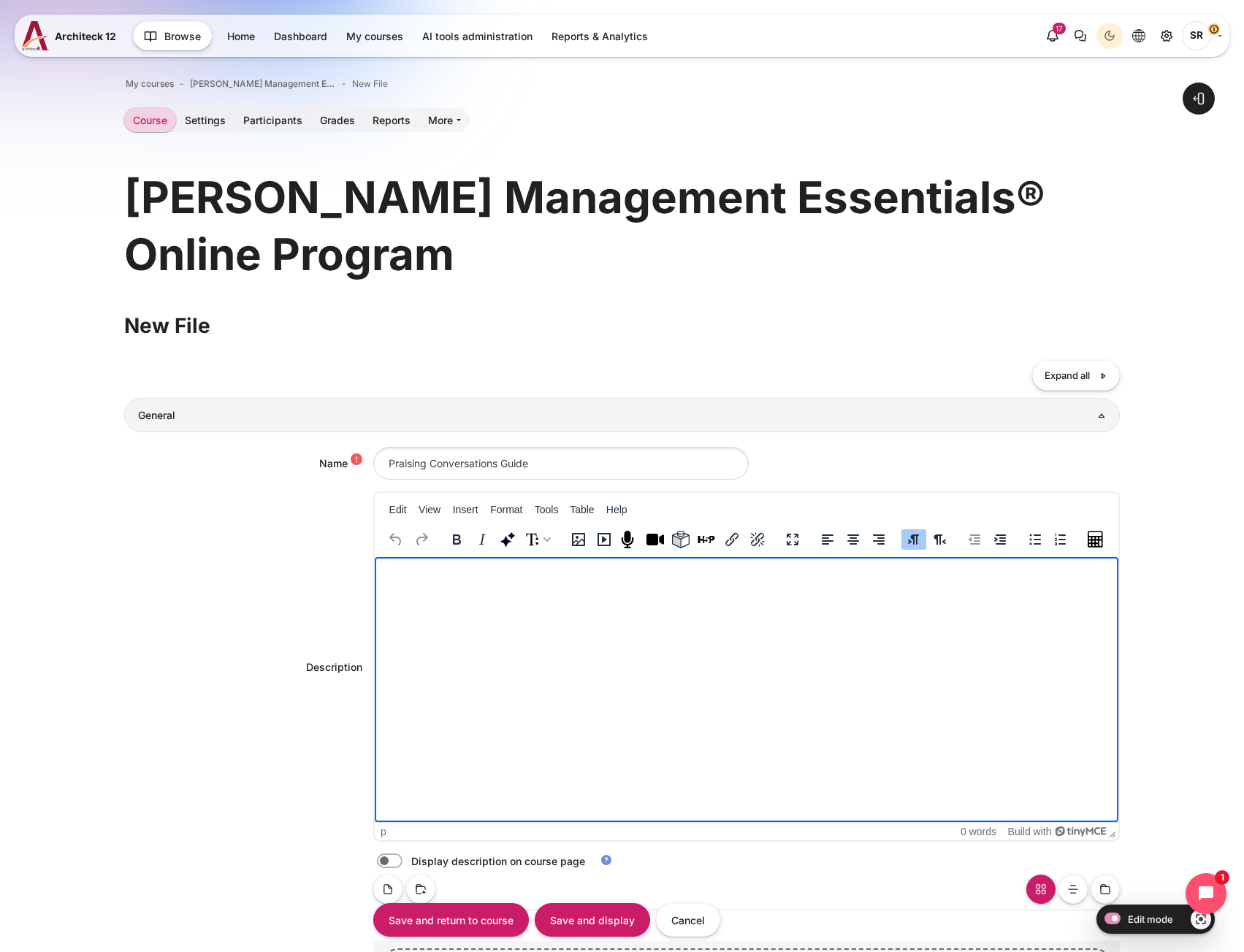
click at [432, 581] on html at bounding box center [745, 572] width 743 height 29
click at [409, 865] on label "Content" at bounding box center [410, 861] width 3 height 16
click at [403, 865] on input "Content" at bounding box center [416, 863] width 25 height 15
checkbox input "true"
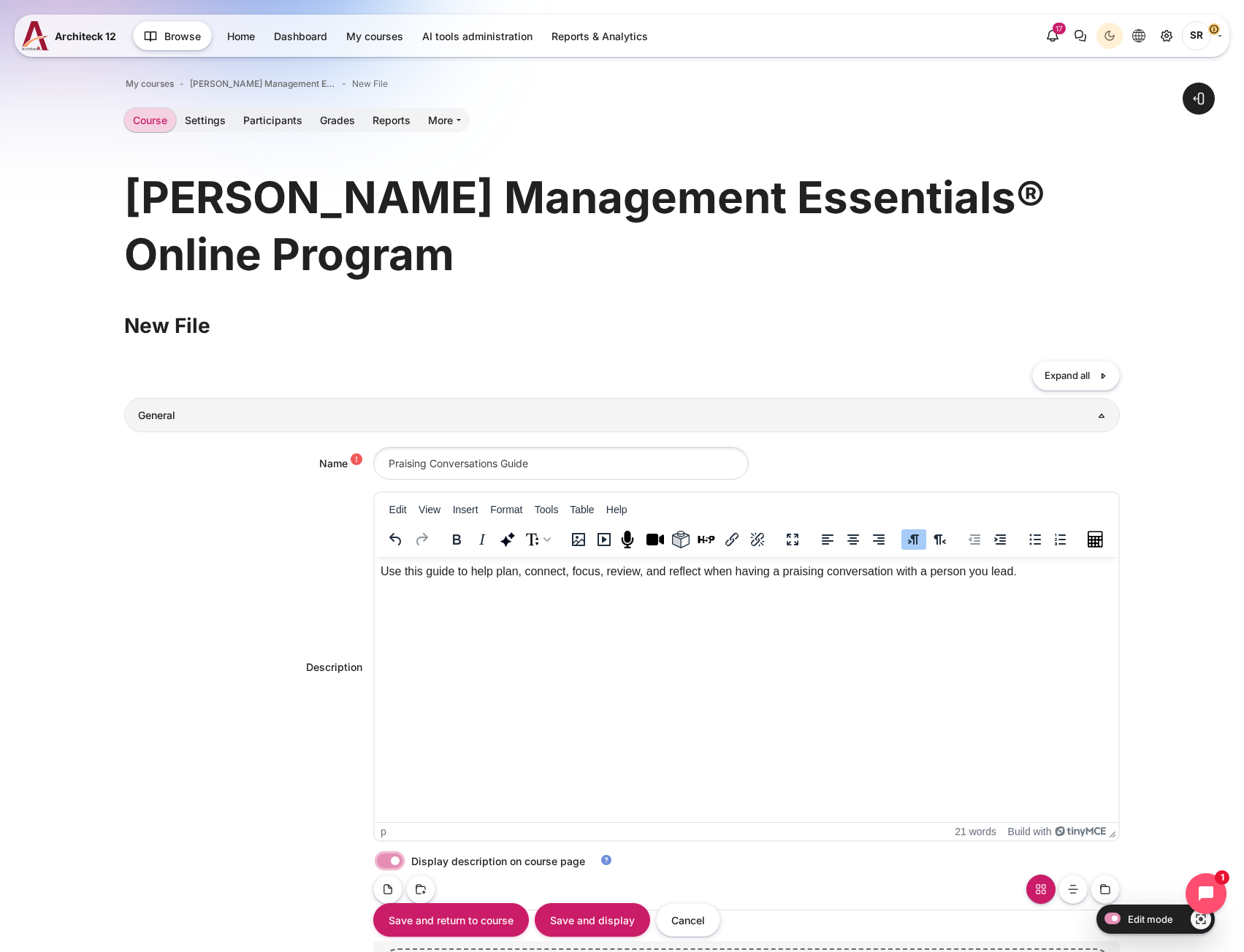
scroll to position [504, 0]
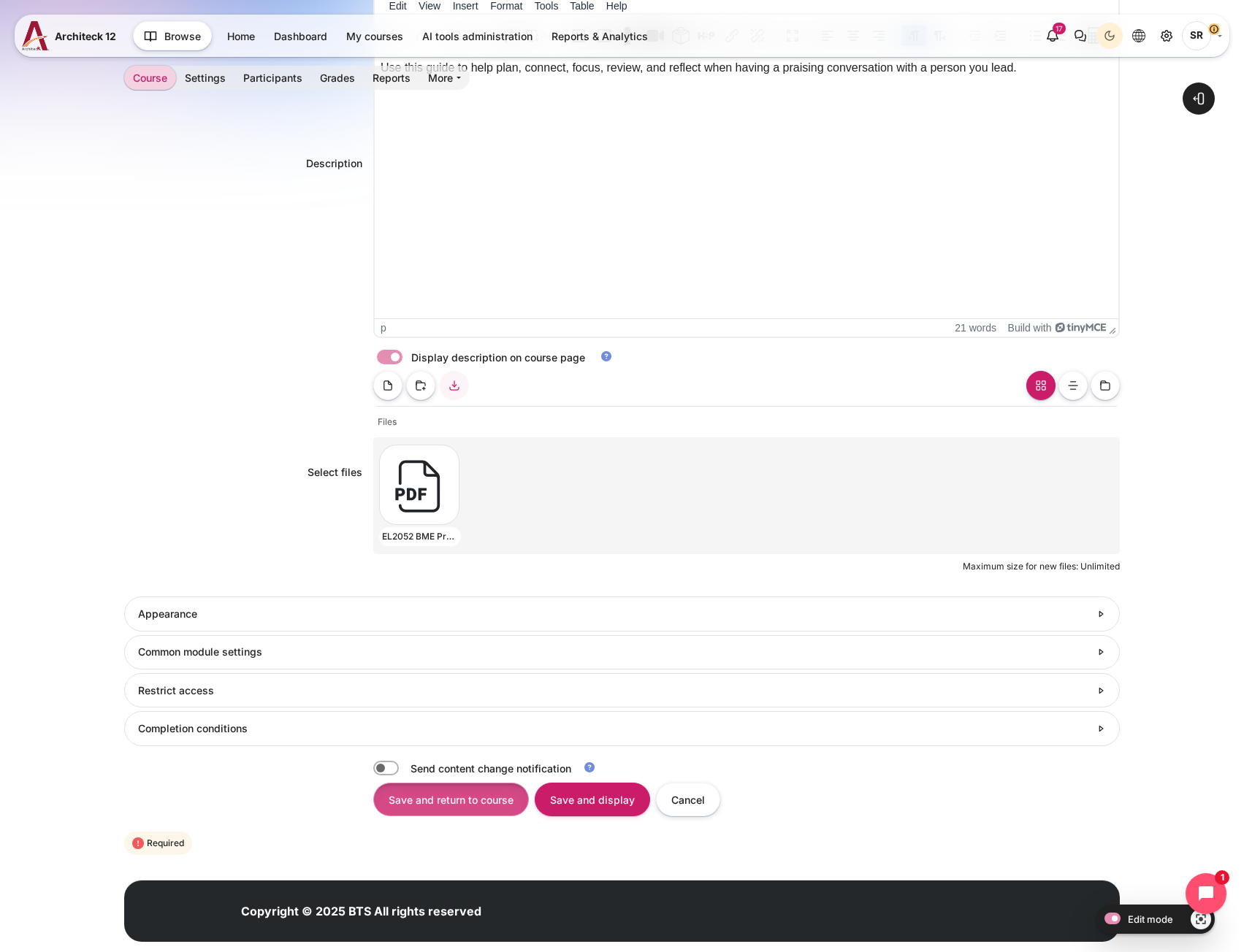
click at [457, 811] on input "Save and return to course" at bounding box center [452, 800] width 156 height 33
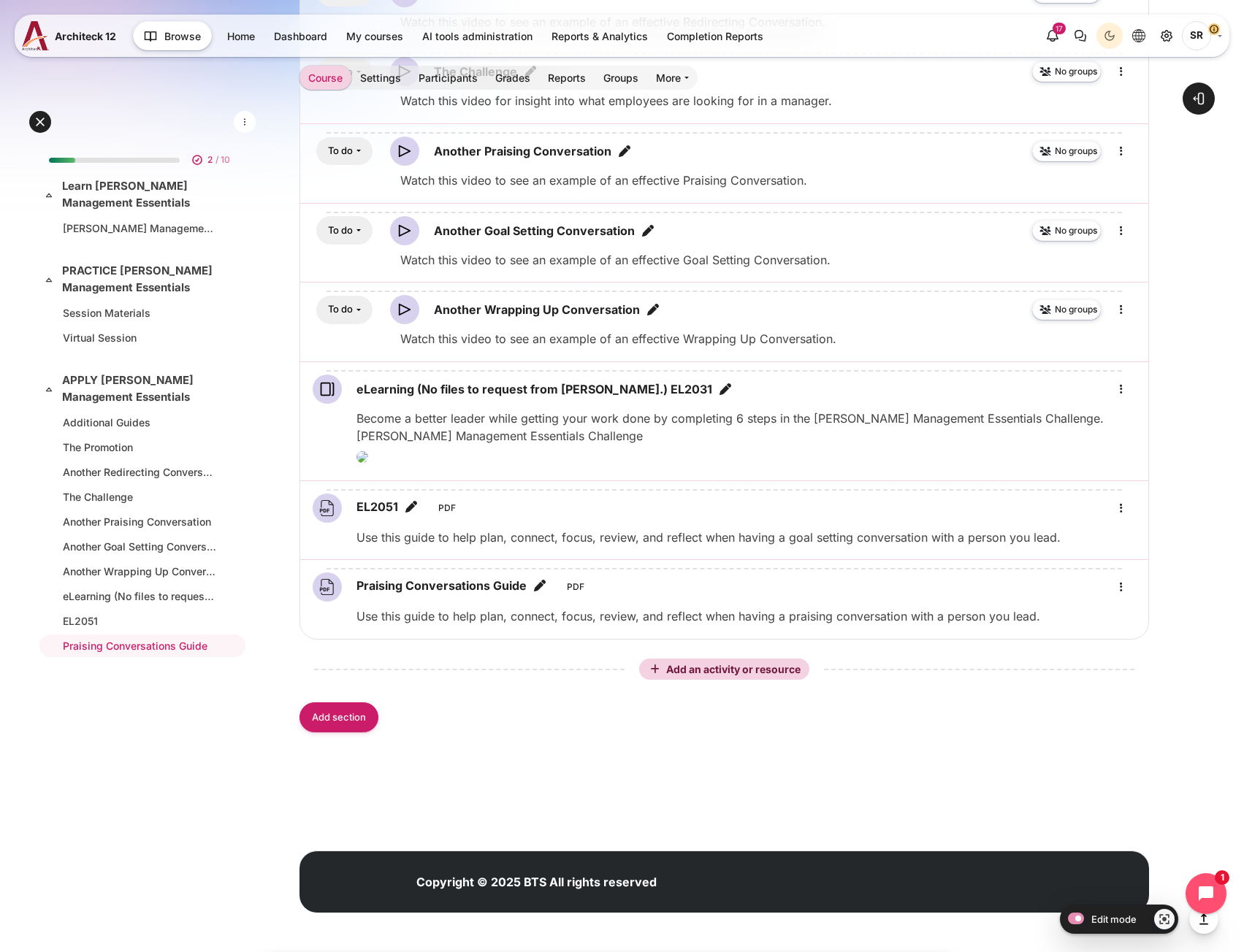
scroll to position [2034, 0]
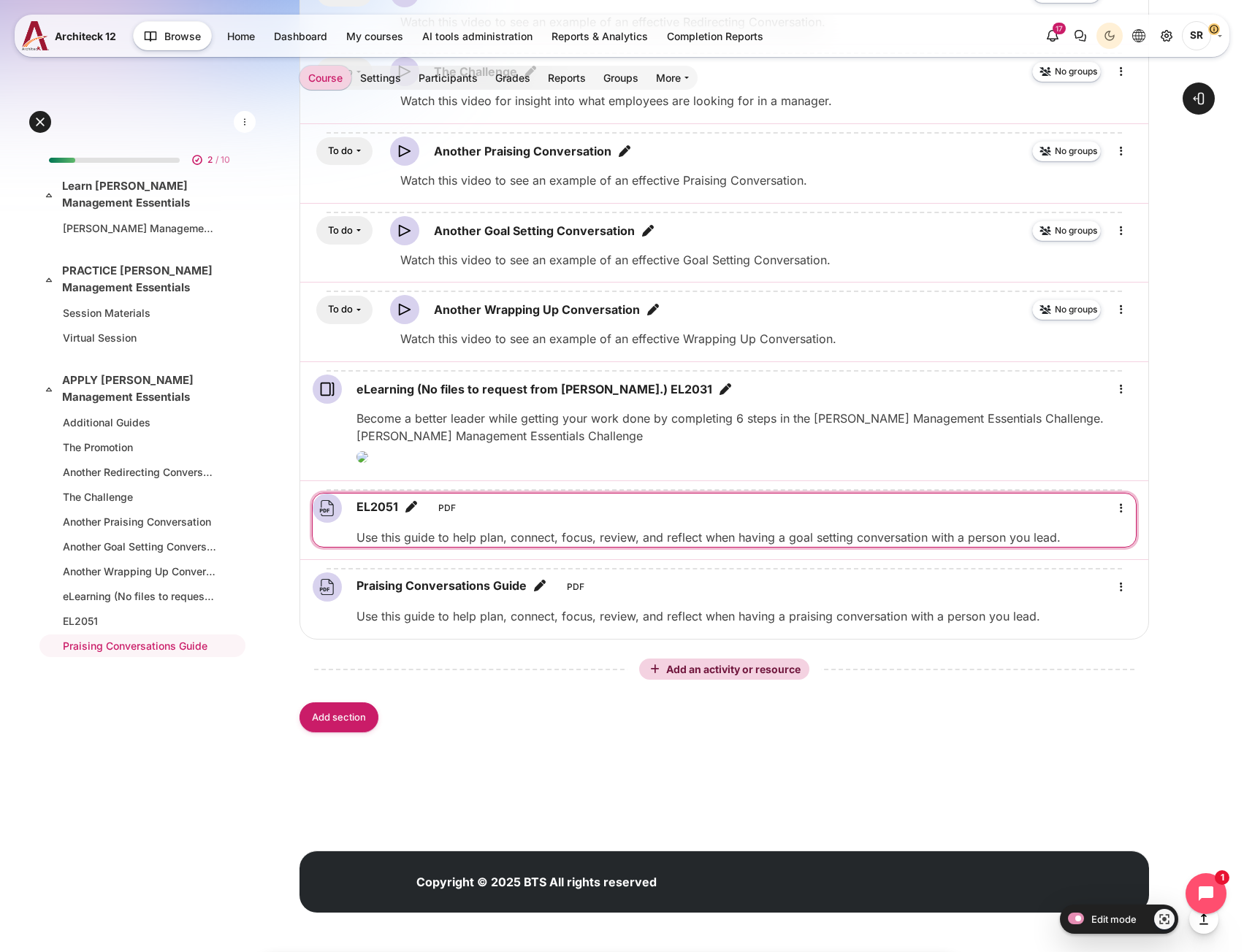
click at [415, 508] on icon "Edit title" at bounding box center [411, 506] width 15 height 15
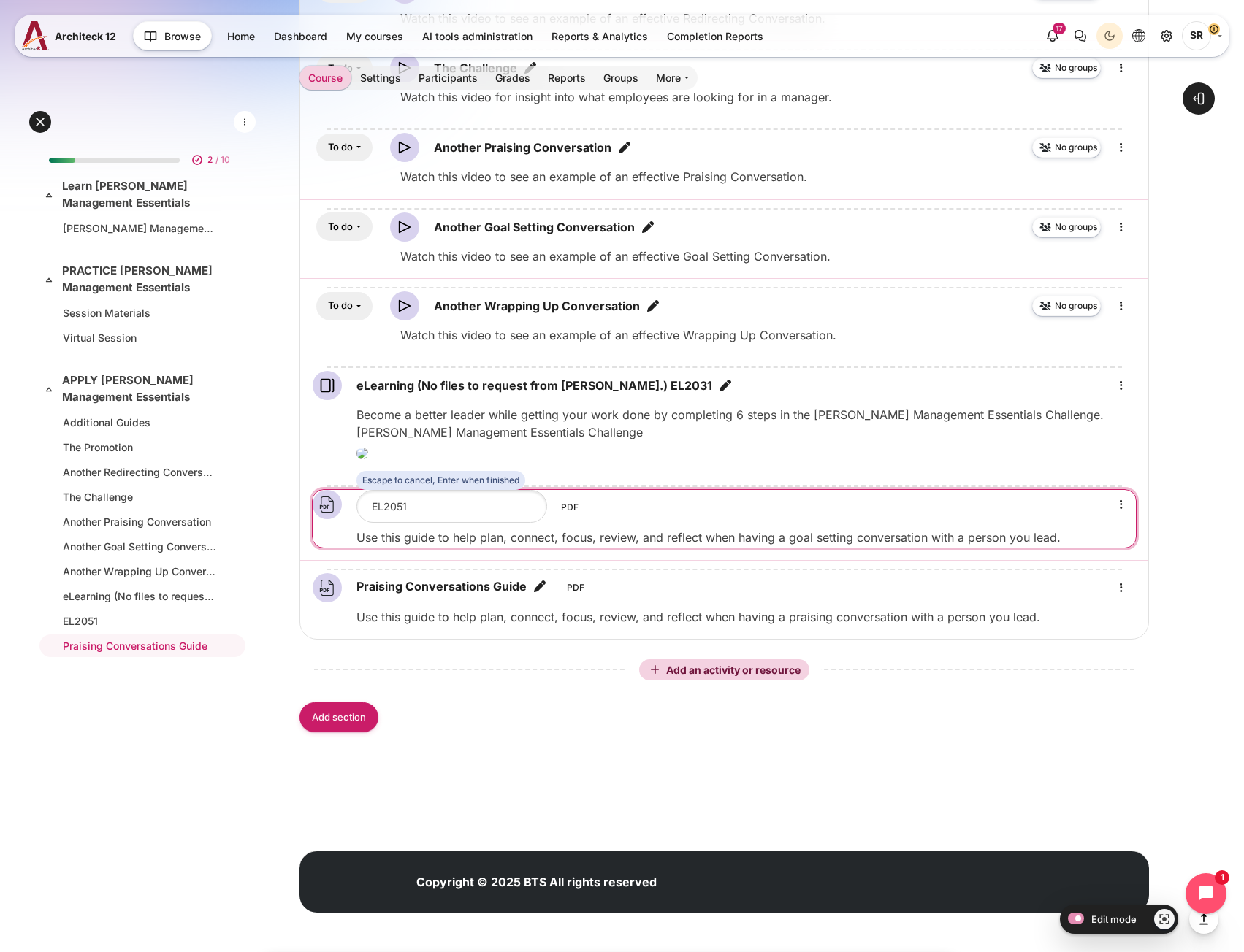
type input "Goal Setting Conversations Guide"
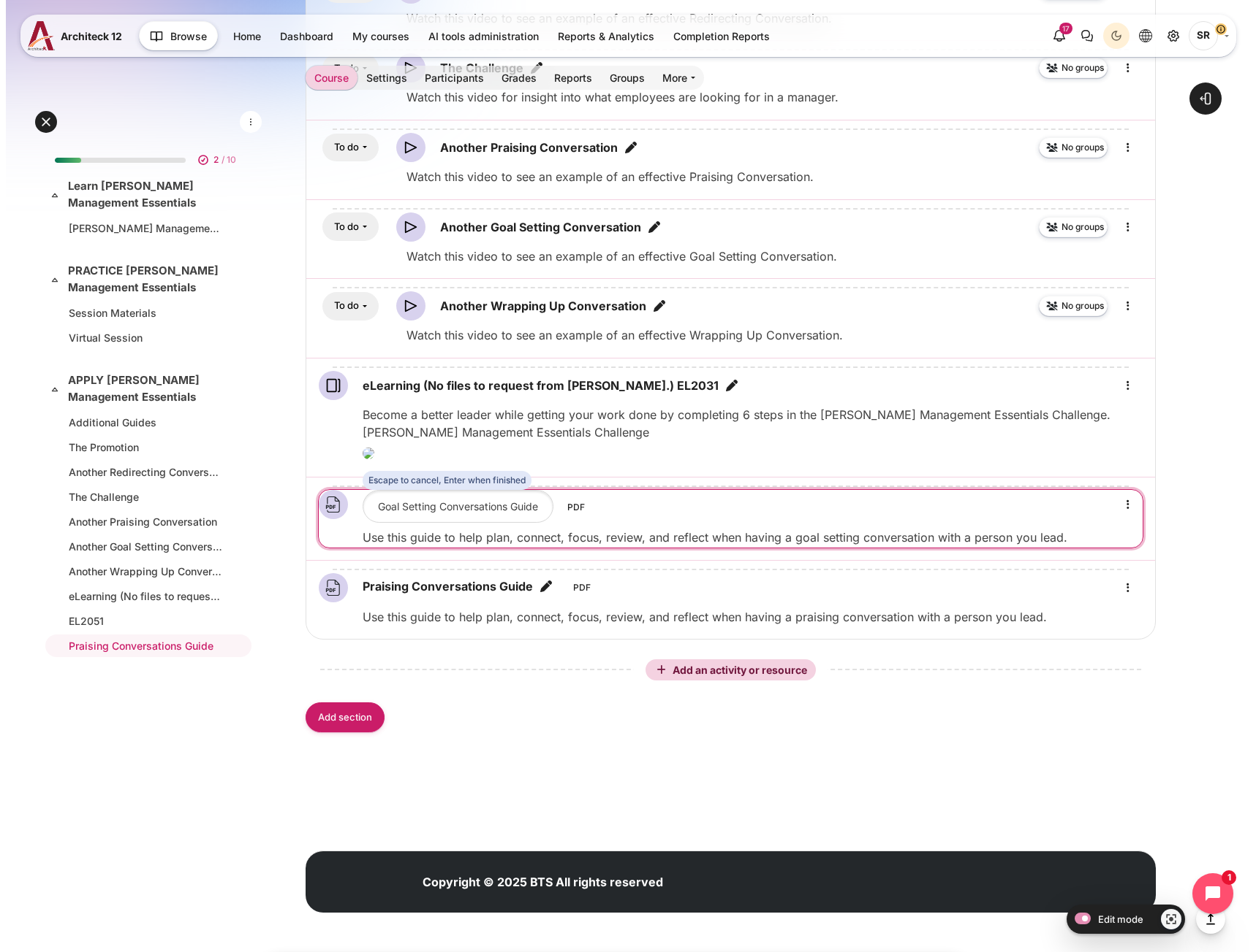
scroll to position [0, 22]
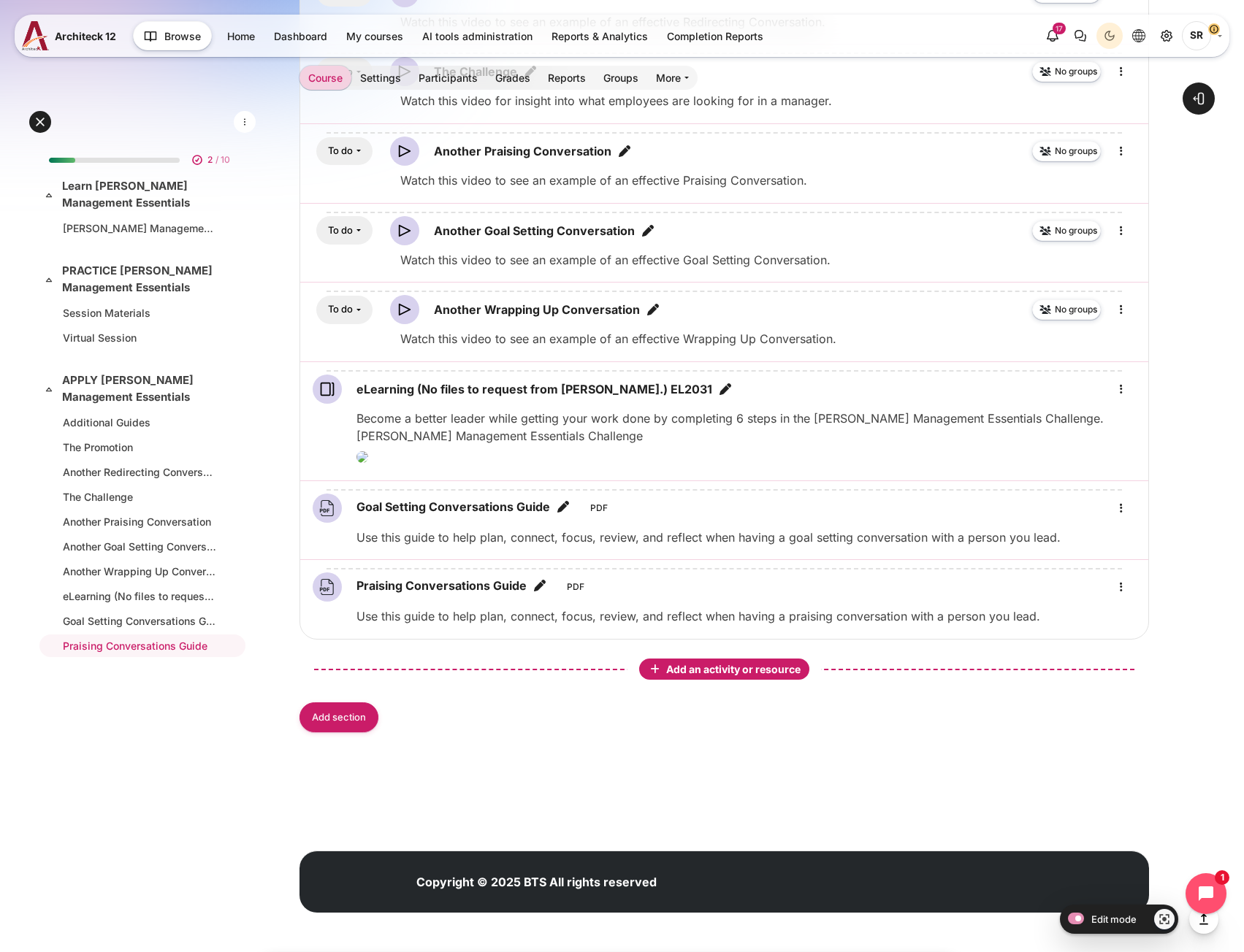
click at [737, 670] on span "Add an activity or resource" at bounding box center [735, 669] width 138 height 13
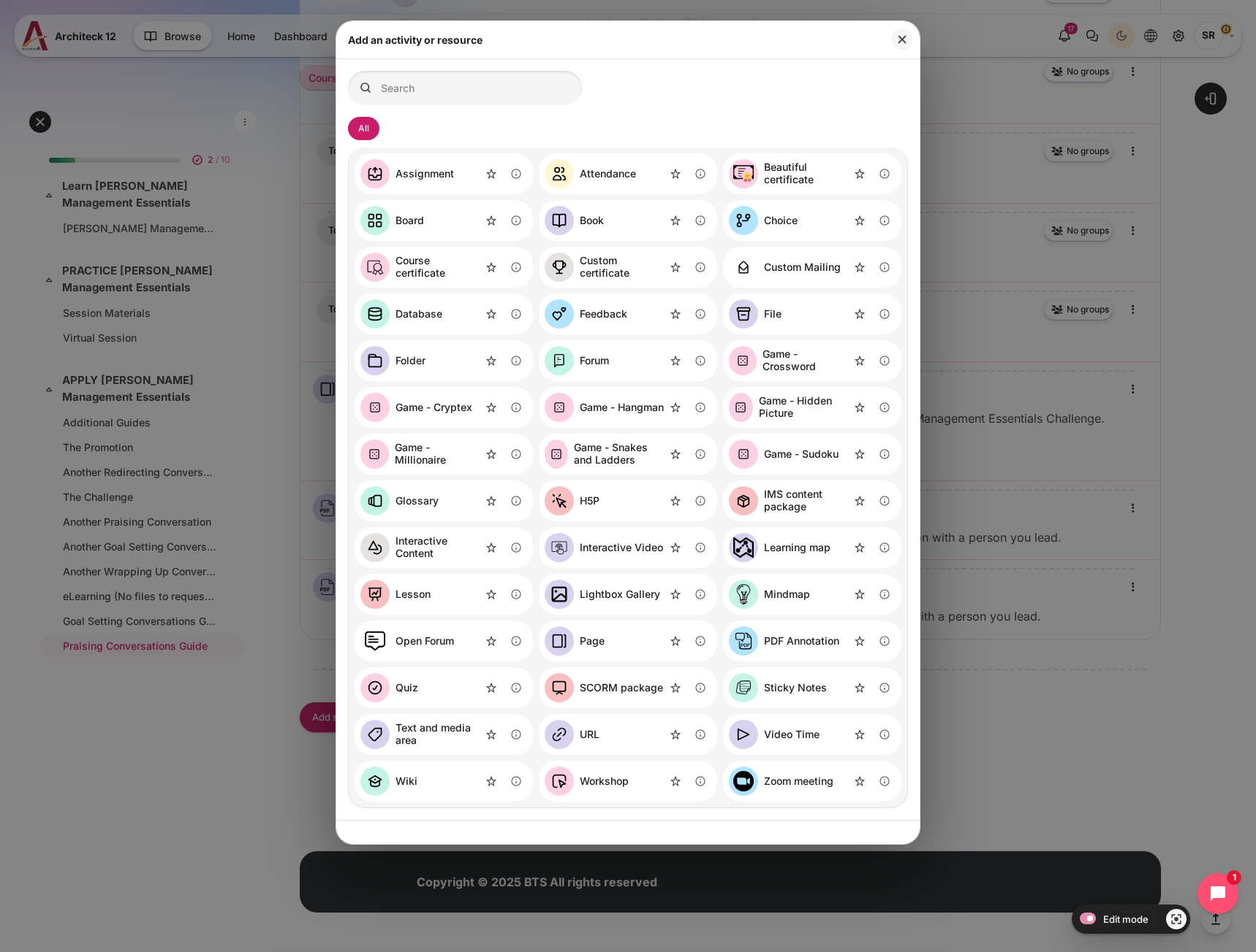
click at [784, 316] on div "File" at bounding box center [812, 314] width 179 height 41
click at [750, 307] on img "File" at bounding box center [744, 314] width 29 height 29
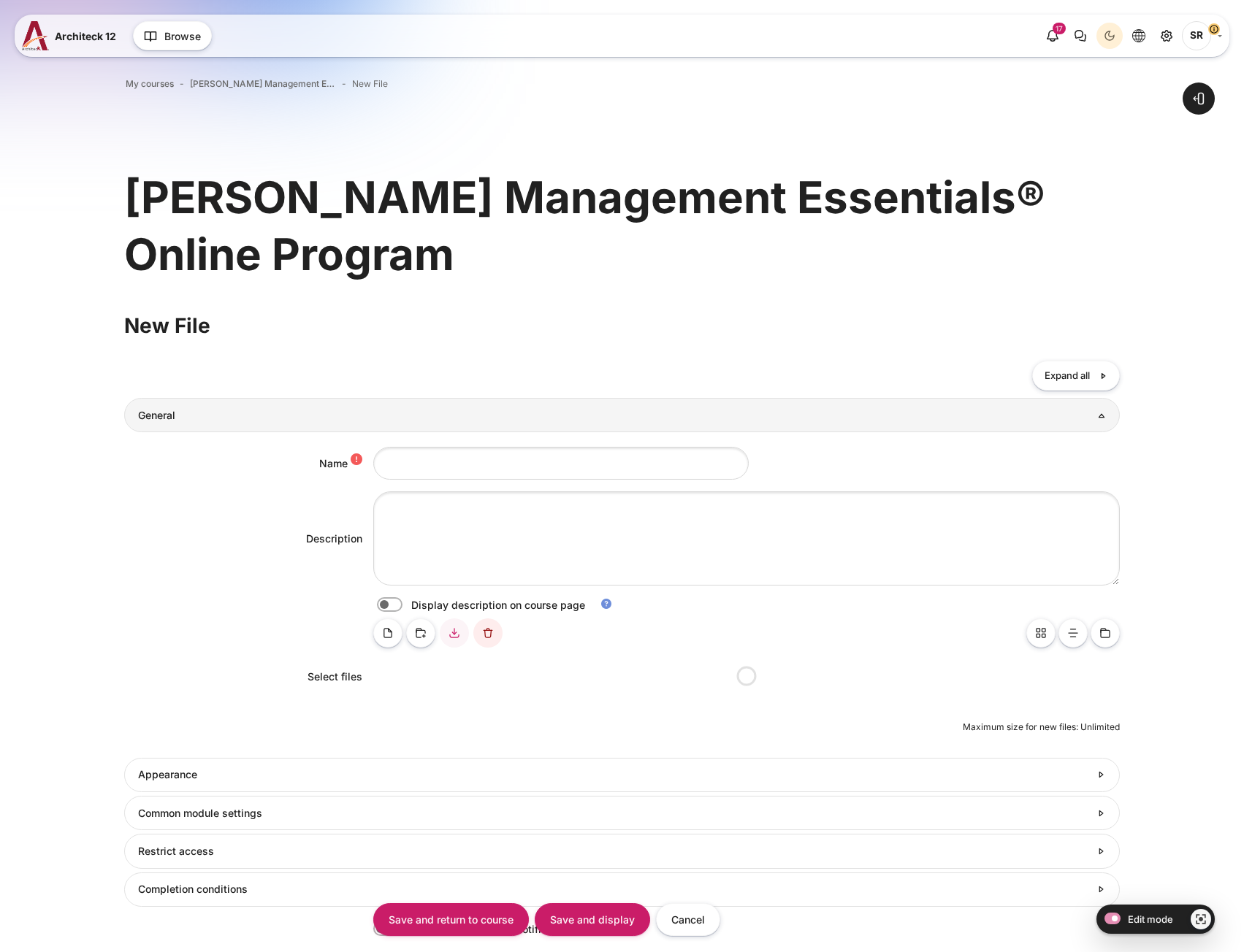
click at [430, 461] on input "Name" at bounding box center [561, 463] width 376 height 33
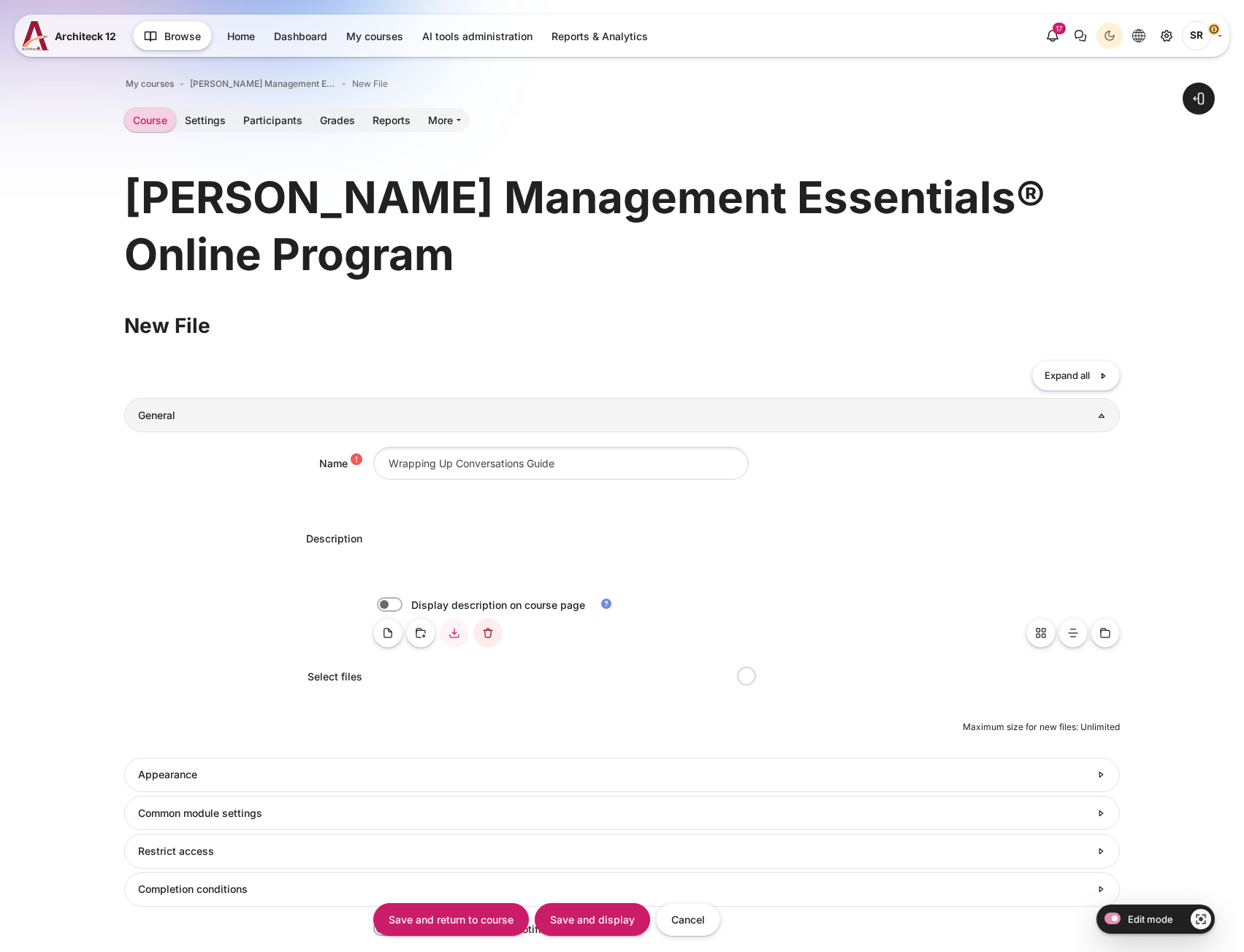
type input "Wrapping Up Conversations Guide"
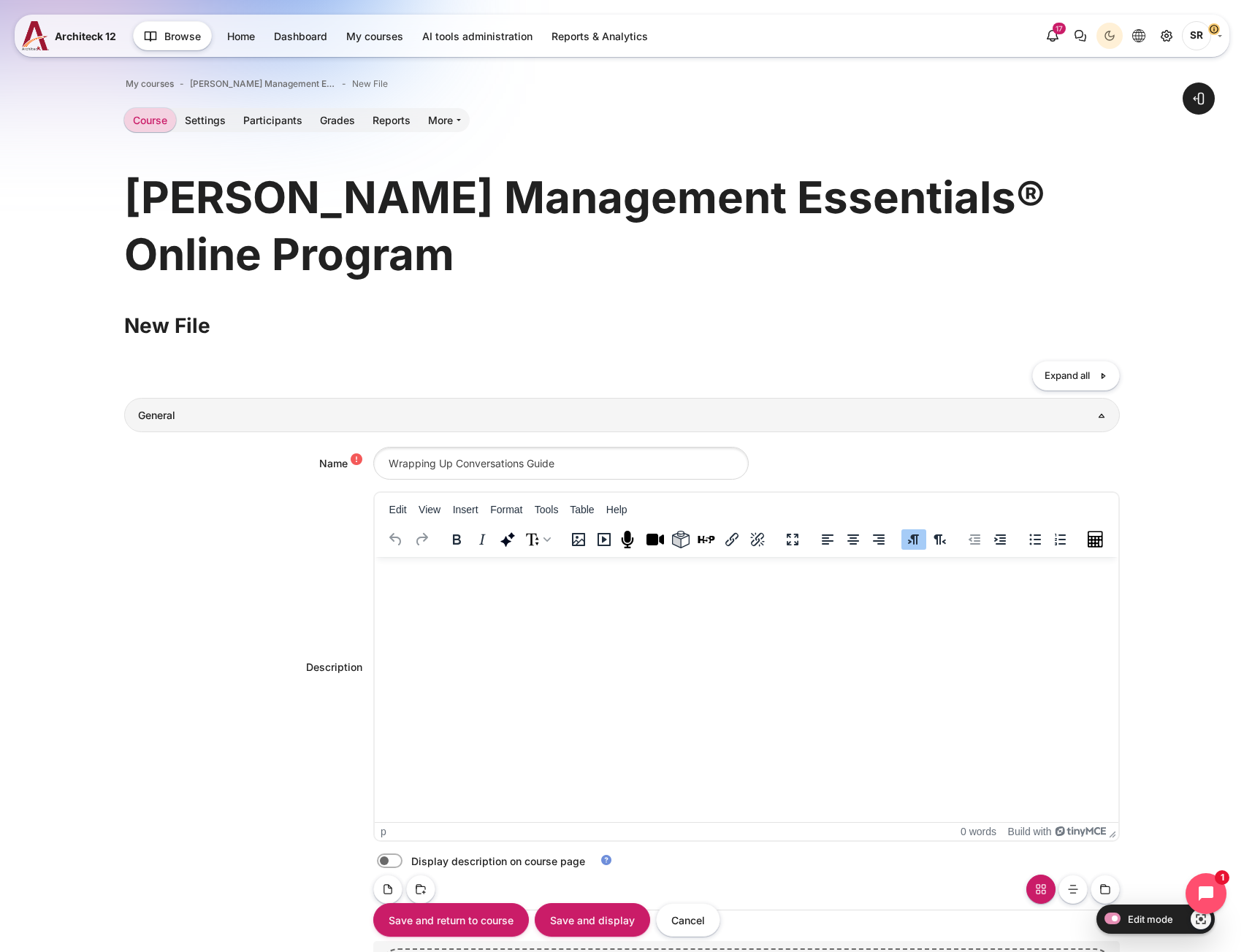
click at [441, 586] on html at bounding box center [745, 572] width 743 height 29
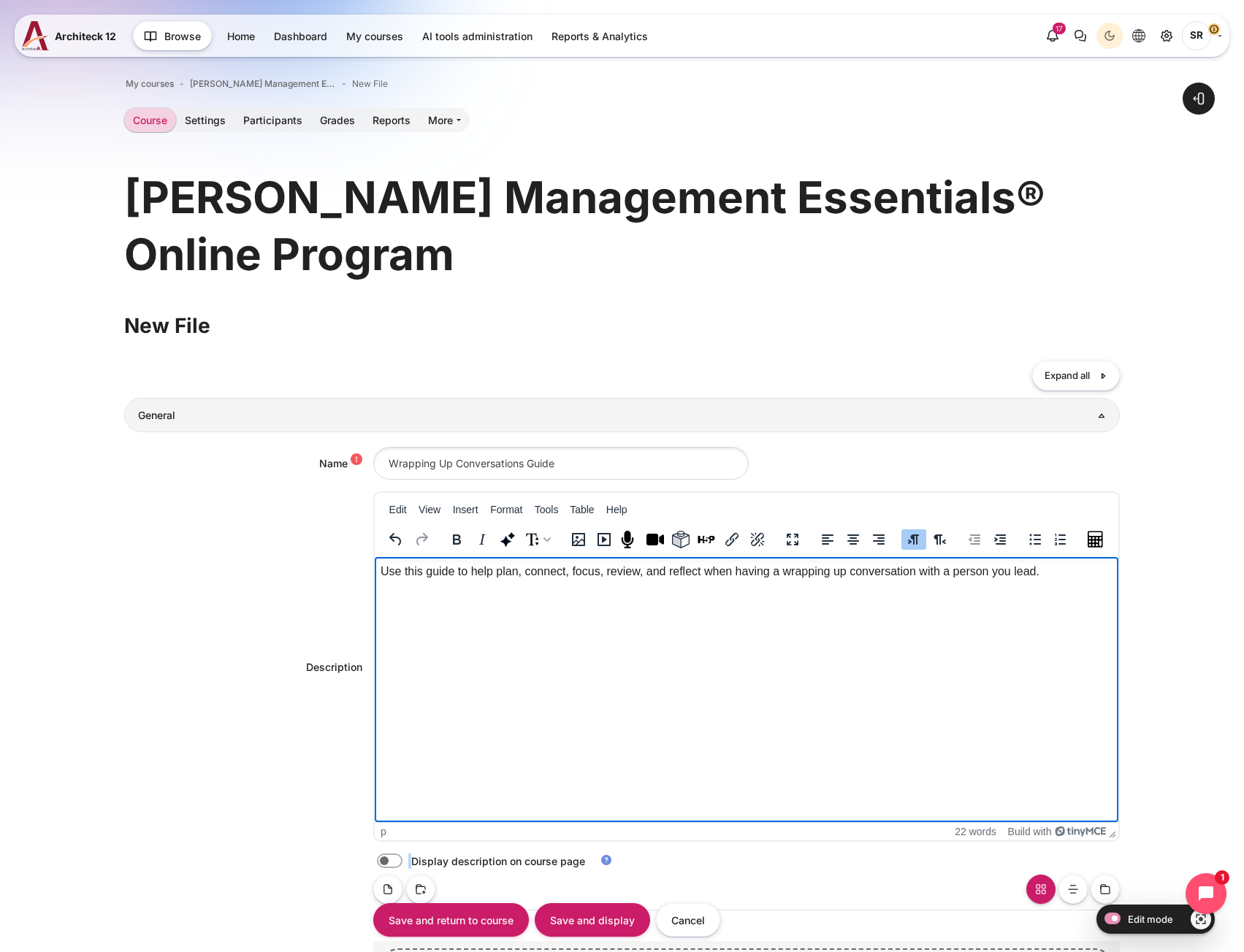
click at [409, 857] on label "Content" at bounding box center [410, 861] width 3 height 16
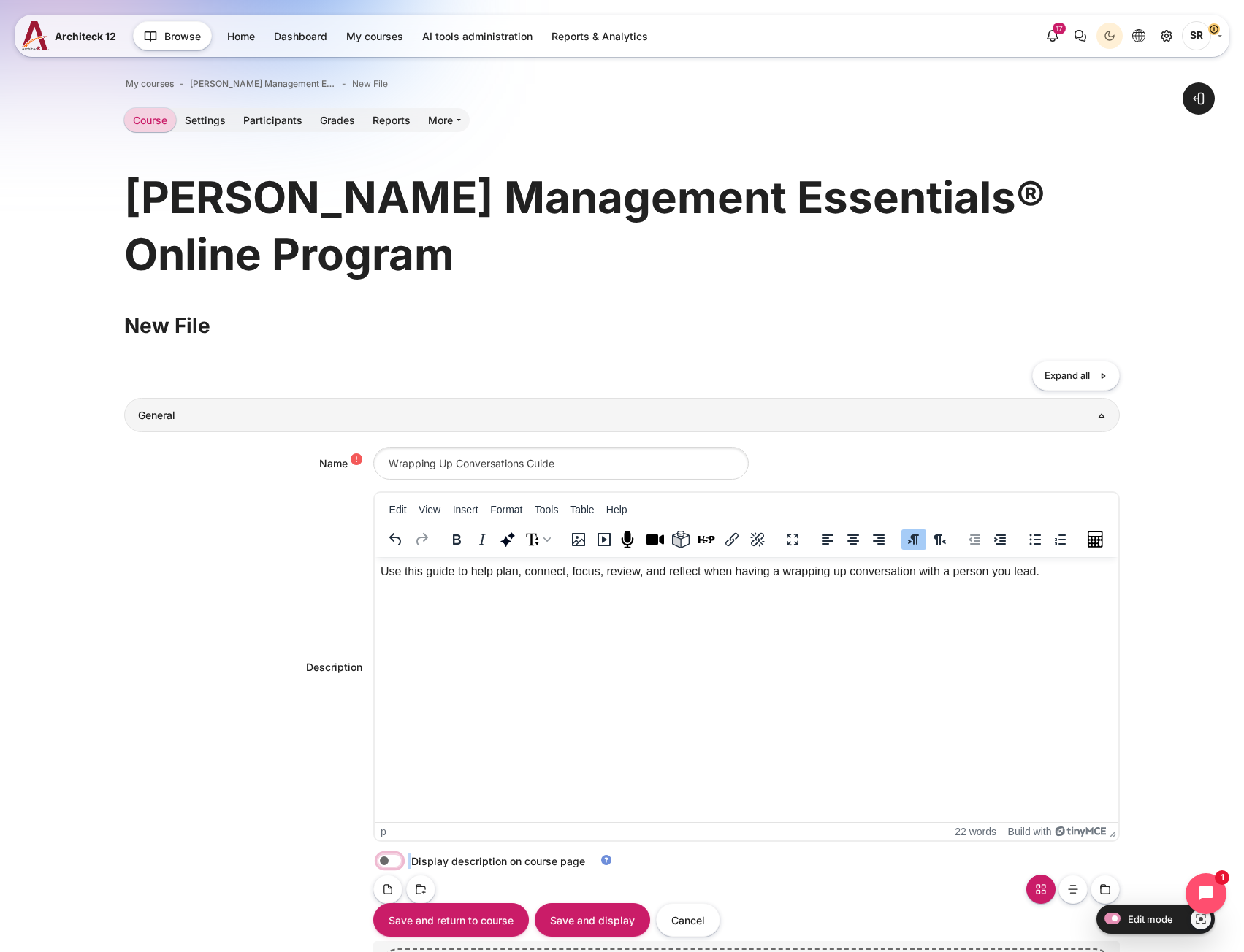
click at [403, 862] on input "Content" at bounding box center [416, 863] width 25 height 15
checkbox input "true"
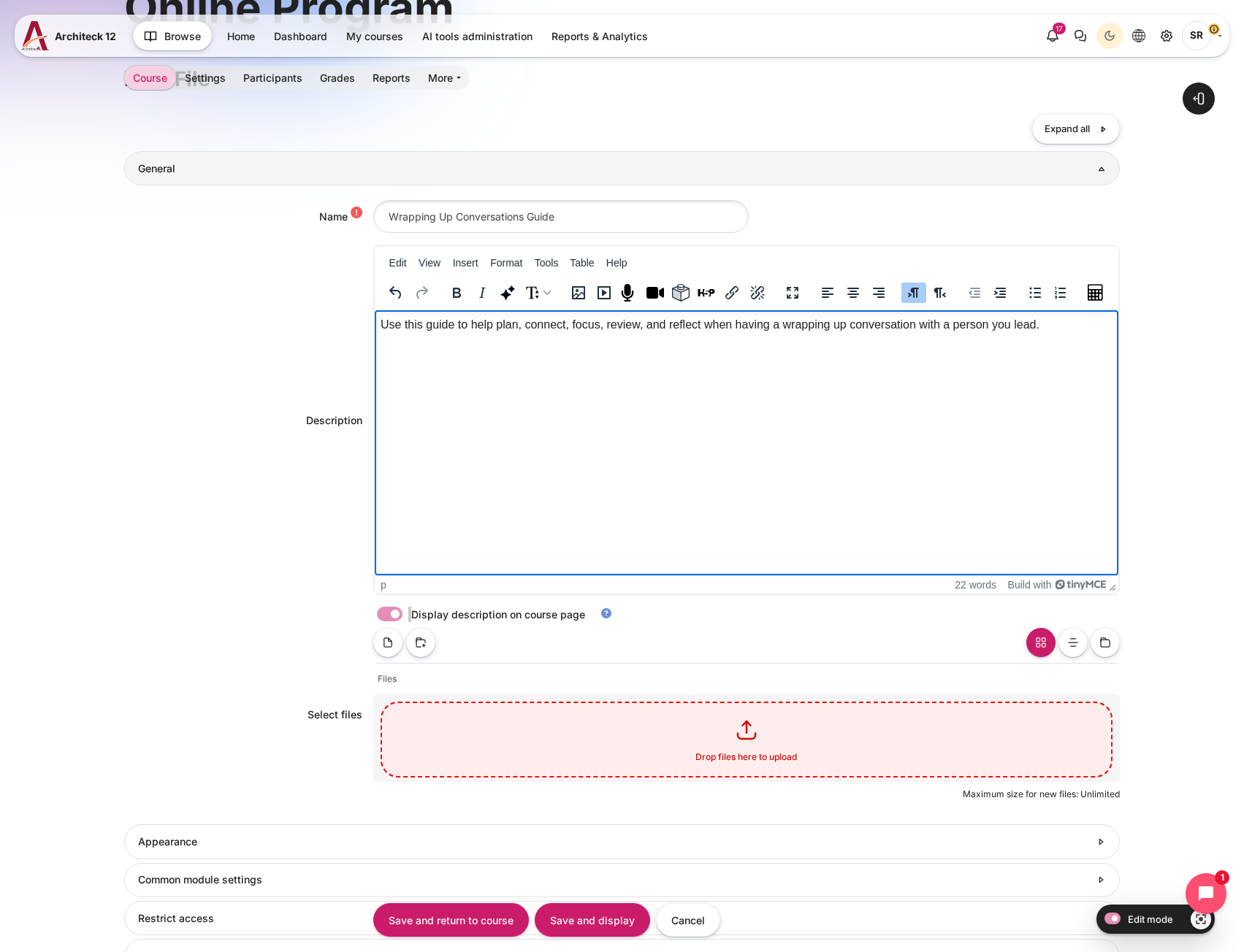
scroll to position [438, 0]
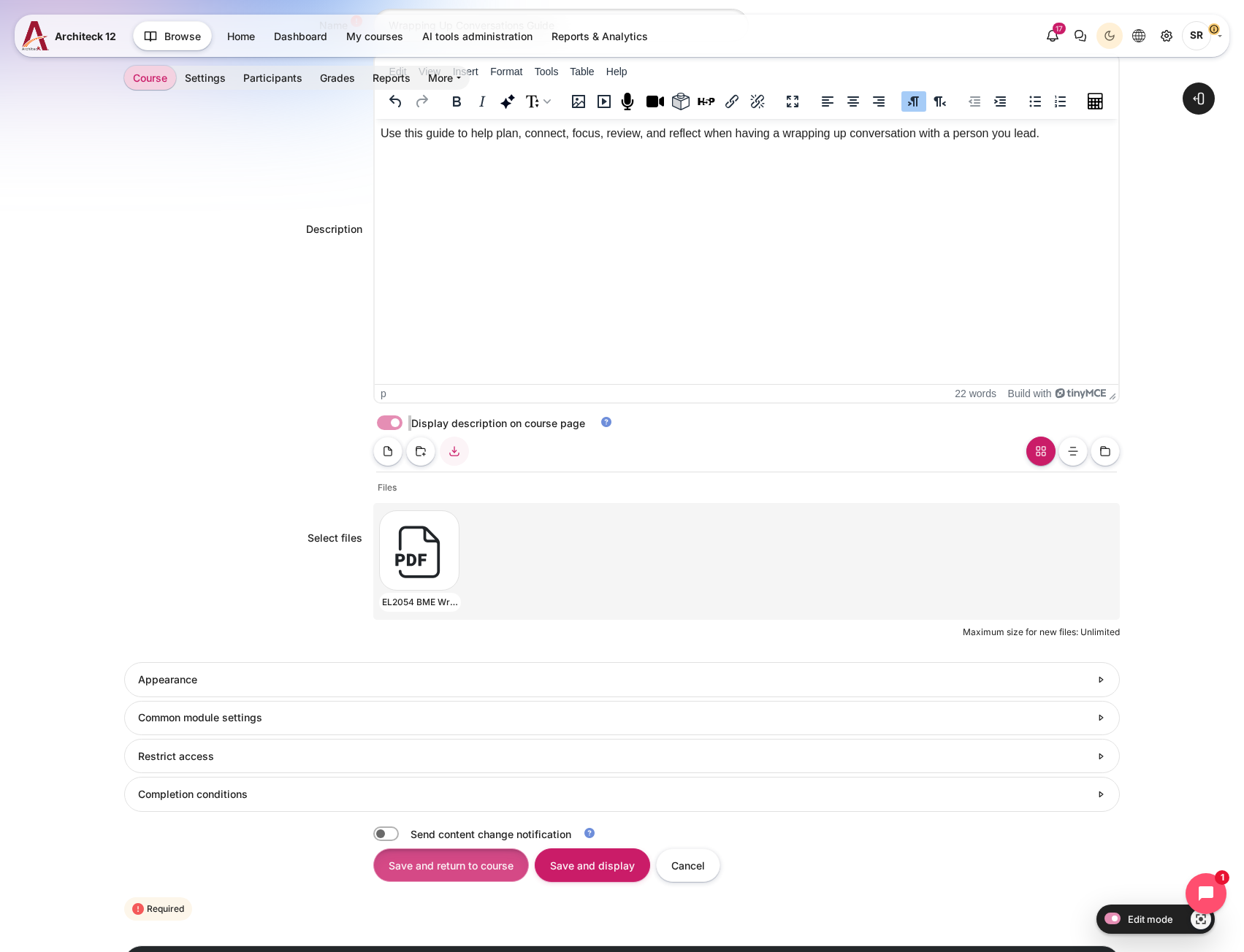
click at [453, 861] on input "Save and return to course" at bounding box center [452, 865] width 156 height 33
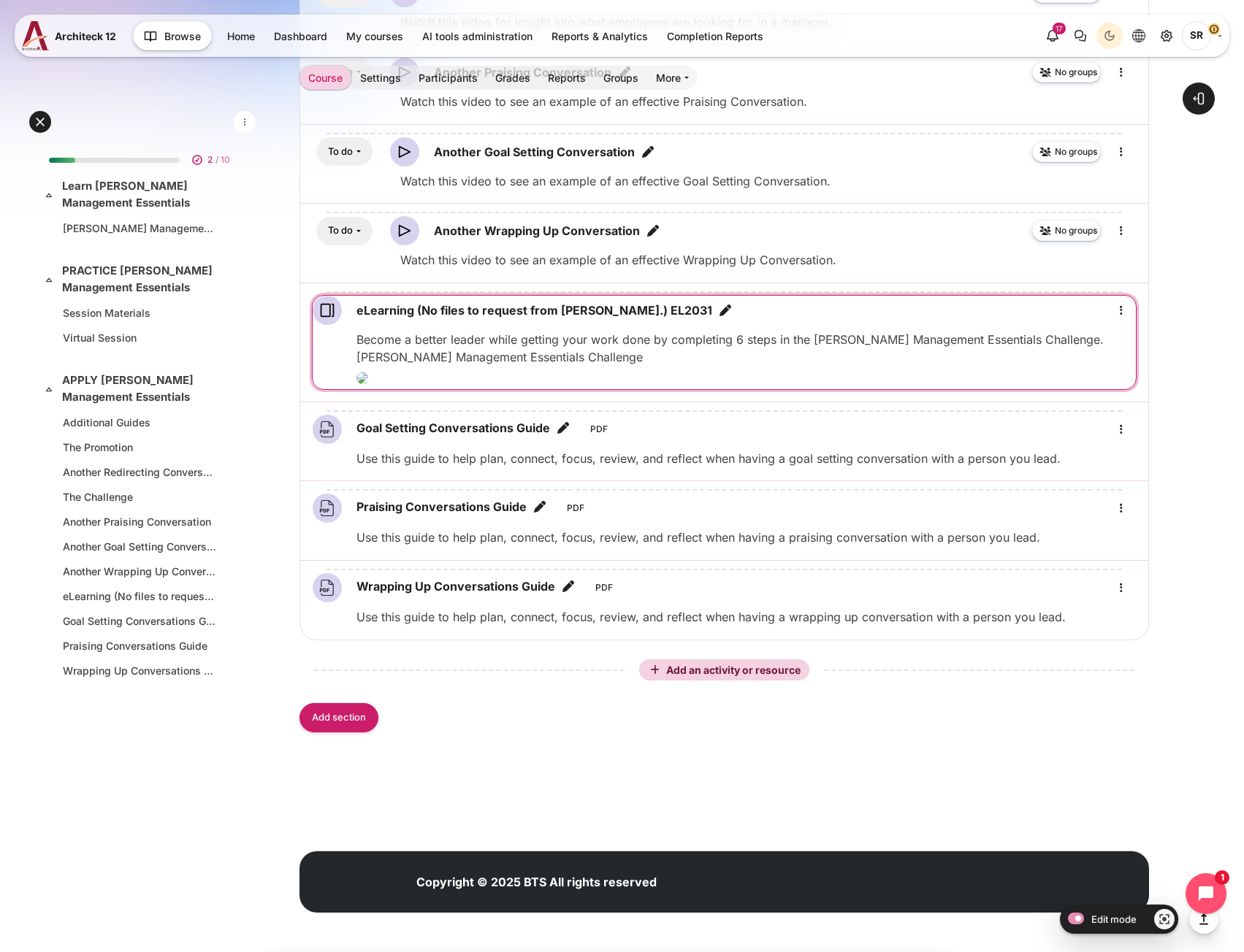
scroll to position [2041, 0]
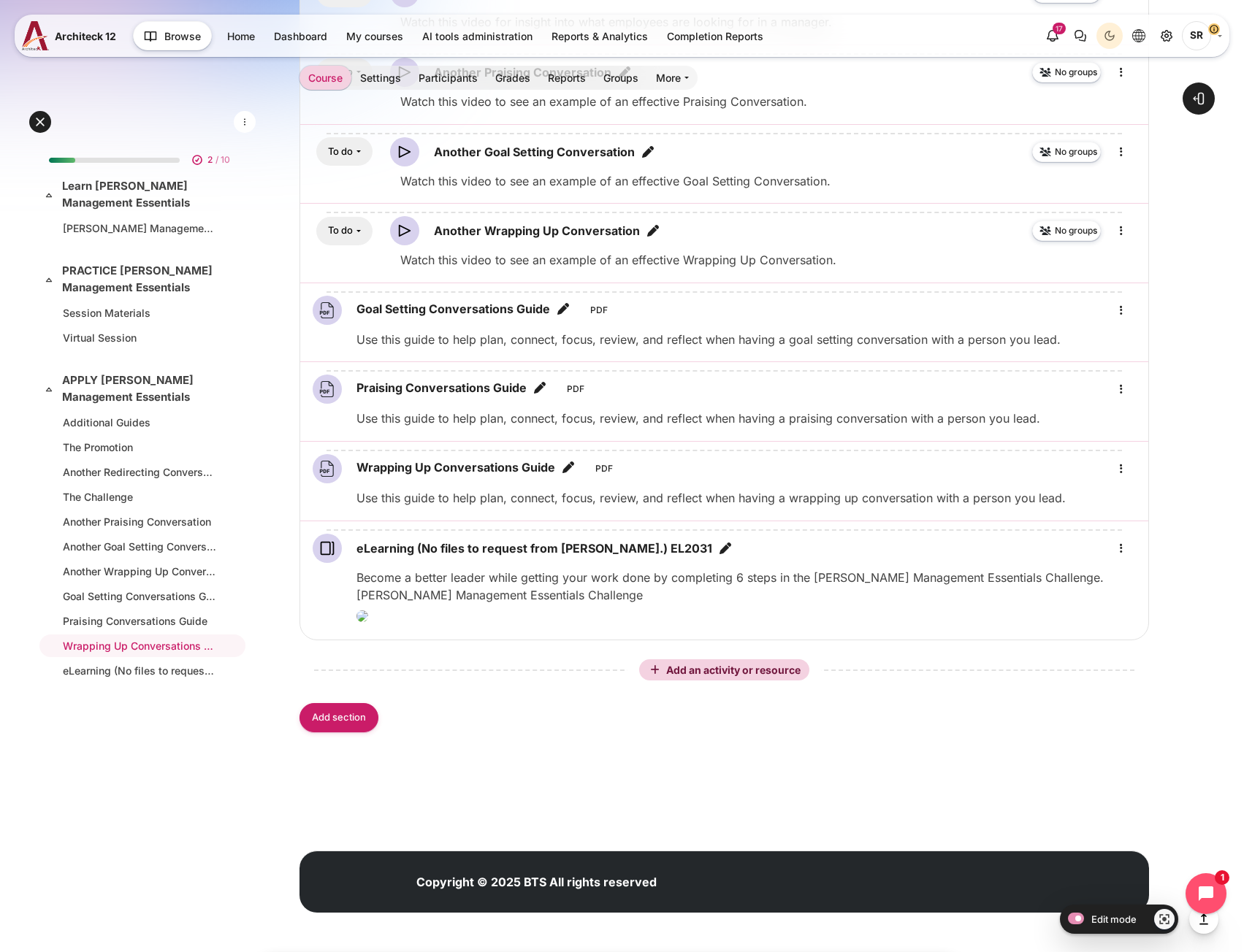
click at [83, 763] on div "2 / 10 Expand Collapse Learn [PERSON_NAME] Management Essentials Highlighted" at bounding box center [142, 484] width 211 height 691
click at [498, 829] on div "Blocks" at bounding box center [724, 807] width 850 height 44
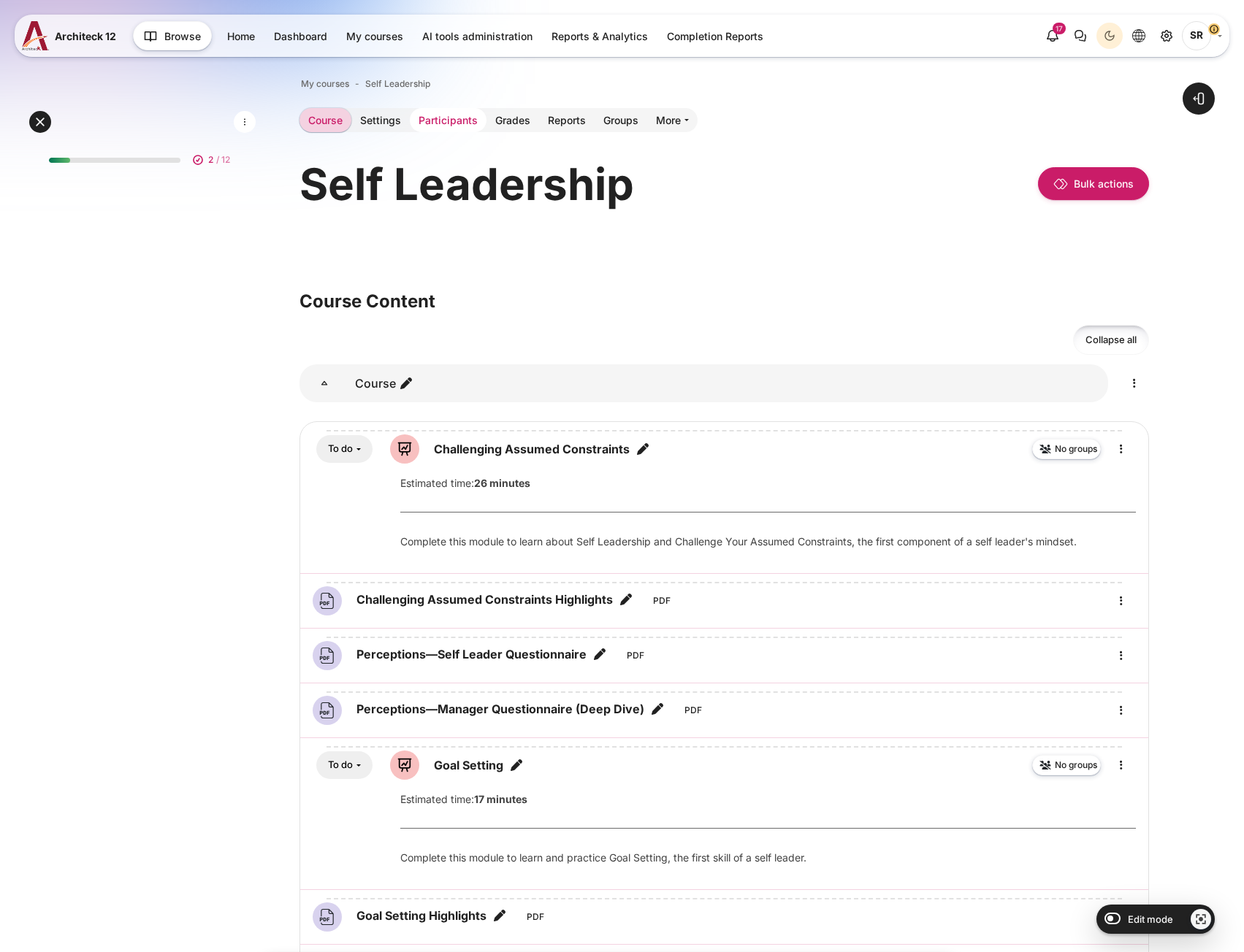
click at [453, 124] on link "Participants" at bounding box center [448, 120] width 77 height 24
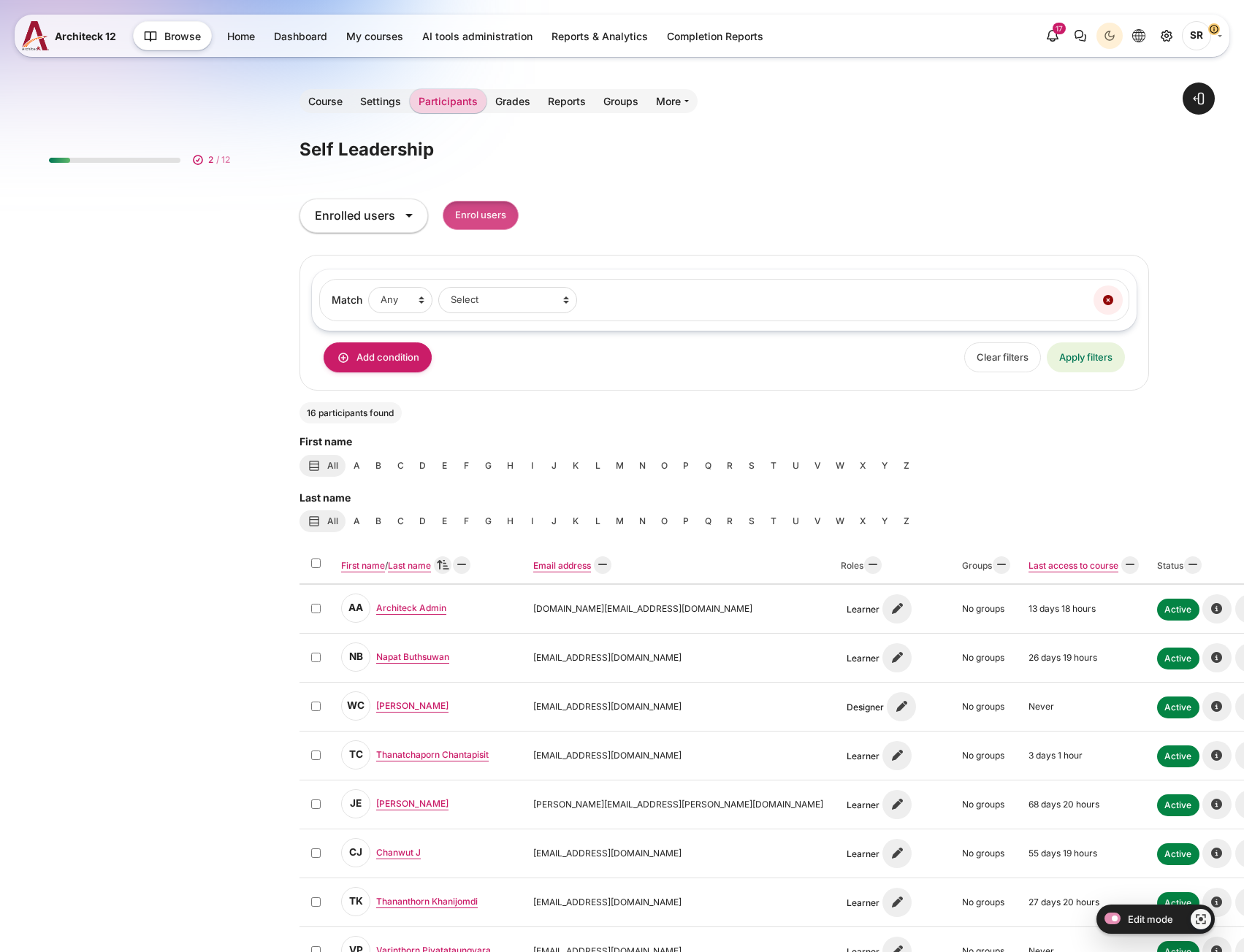
click at [502, 219] on input "Enrol users" at bounding box center [481, 216] width 76 height 30
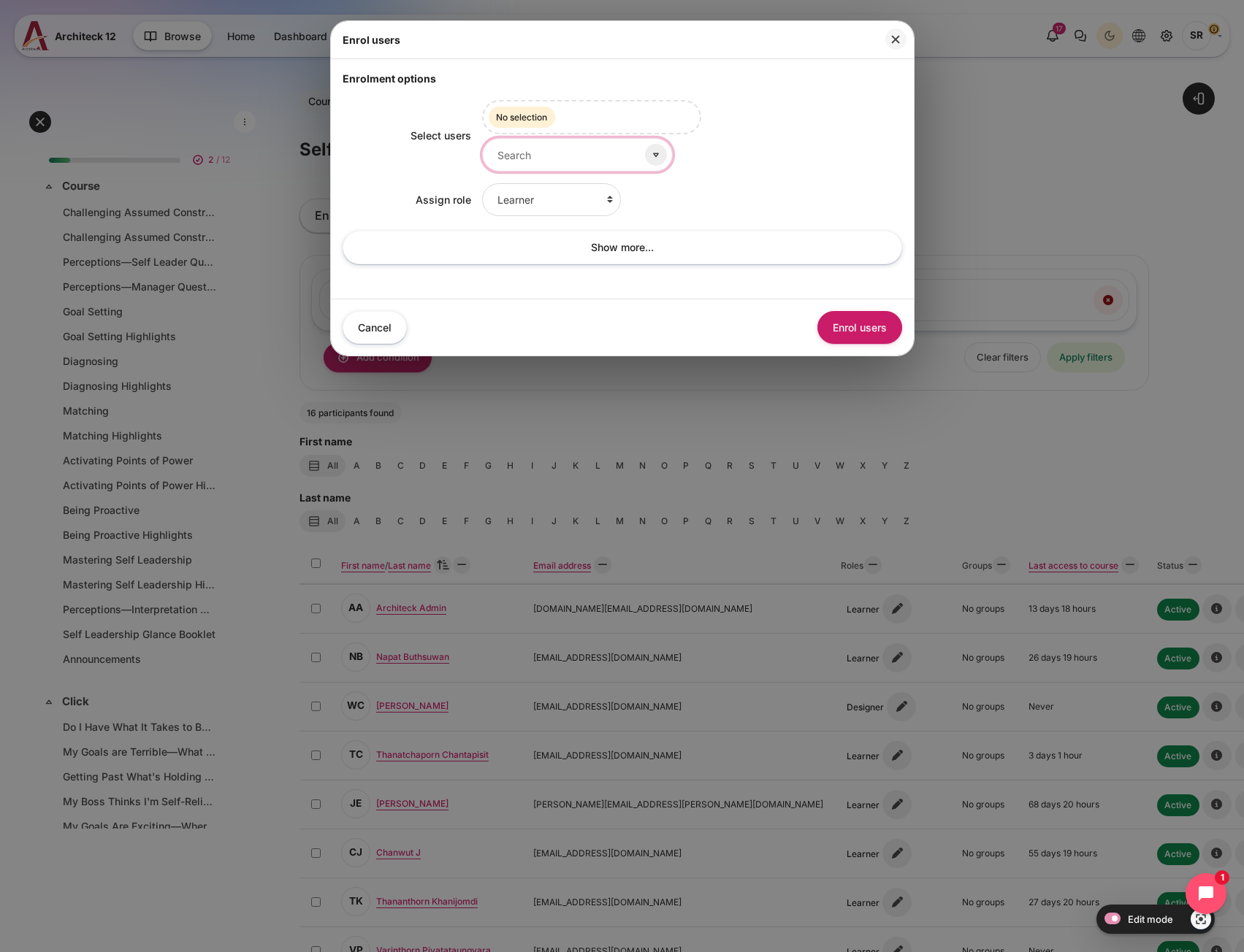
click at [535, 164] on input "Select users" at bounding box center [577, 155] width 190 height 33
type input "songklod"
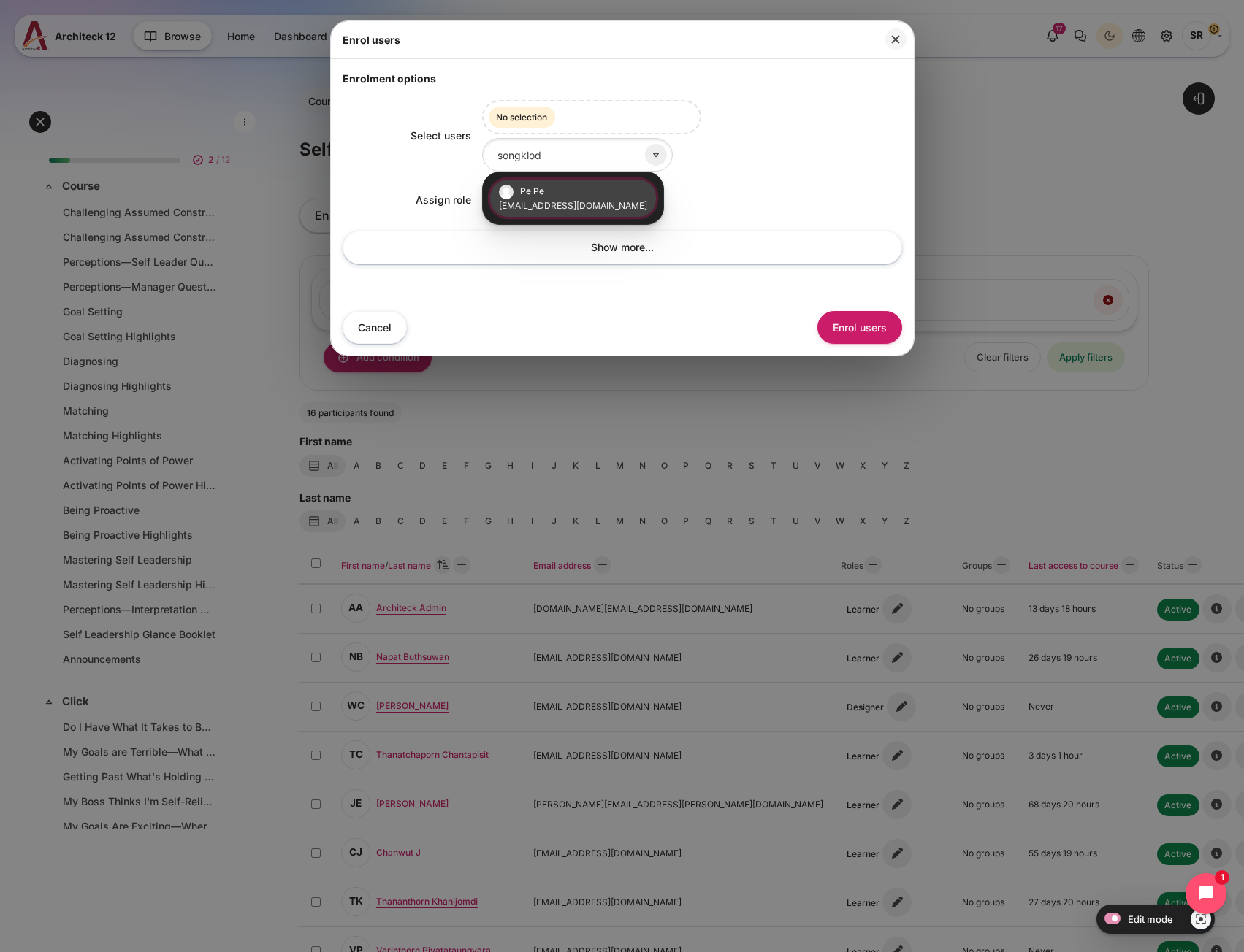
click at [588, 196] on li "Pe Pe [EMAIL_ADDRESS][DOMAIN_NAME]" at bounding box center [573, 198] width 166 height 37
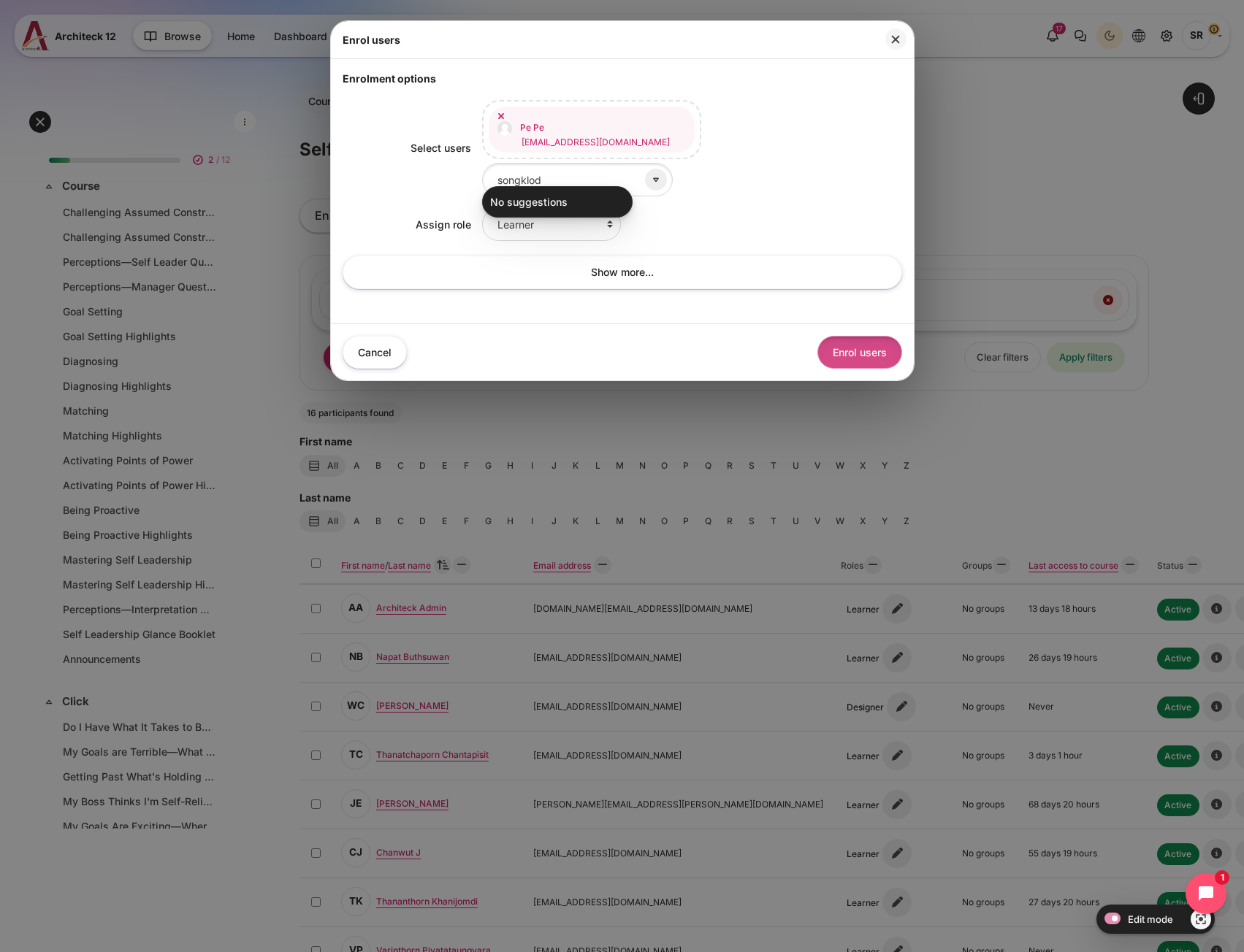
click at [834, 349] on button "Enrol users" at bounding box center [860, 352] width 85 height 33
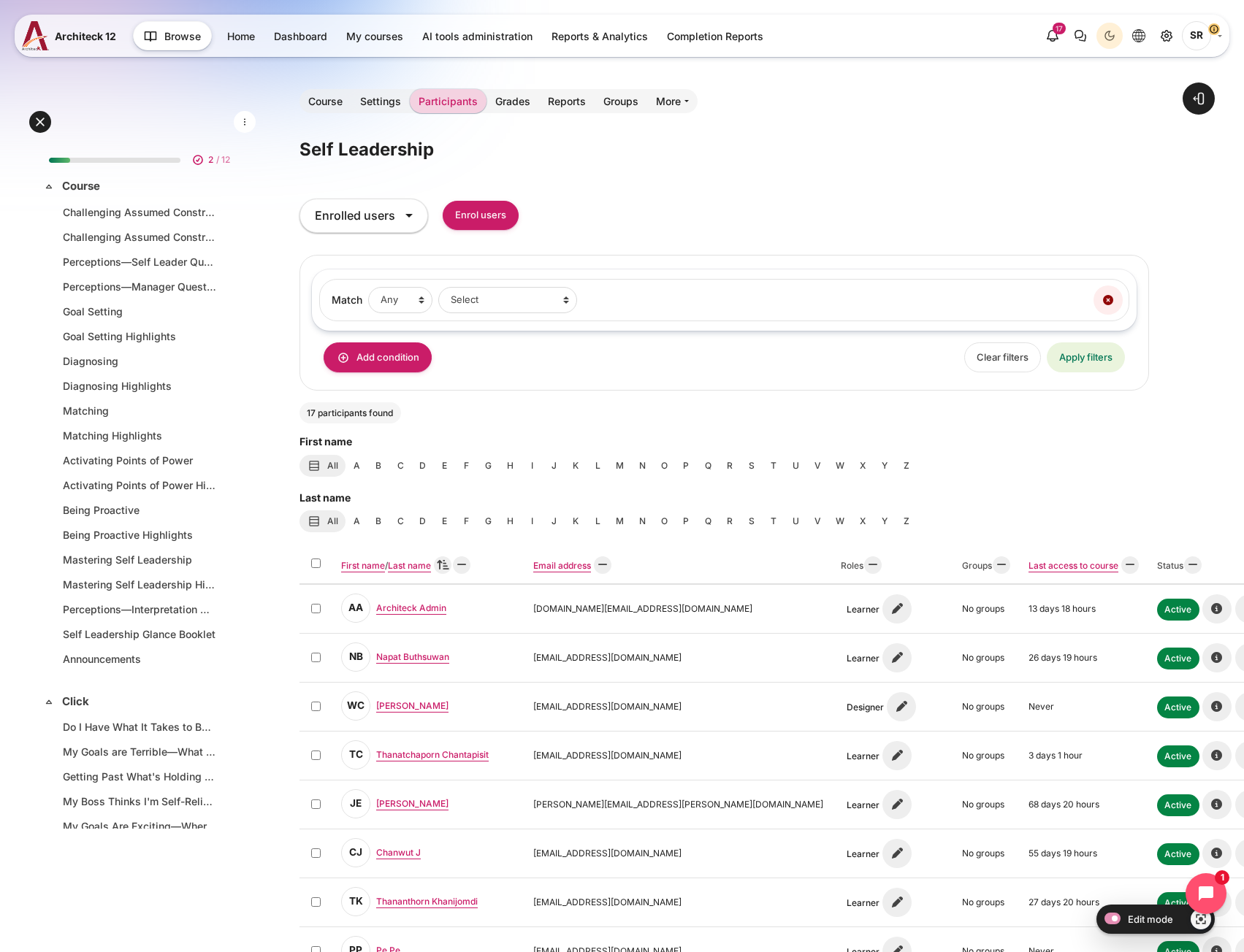
click at [918, 181] on div "Self Leadership Blocks Participants tertiary navigation. Enrolled users Enrolme…" at bounding box center [724, 818] width 850 height 1365
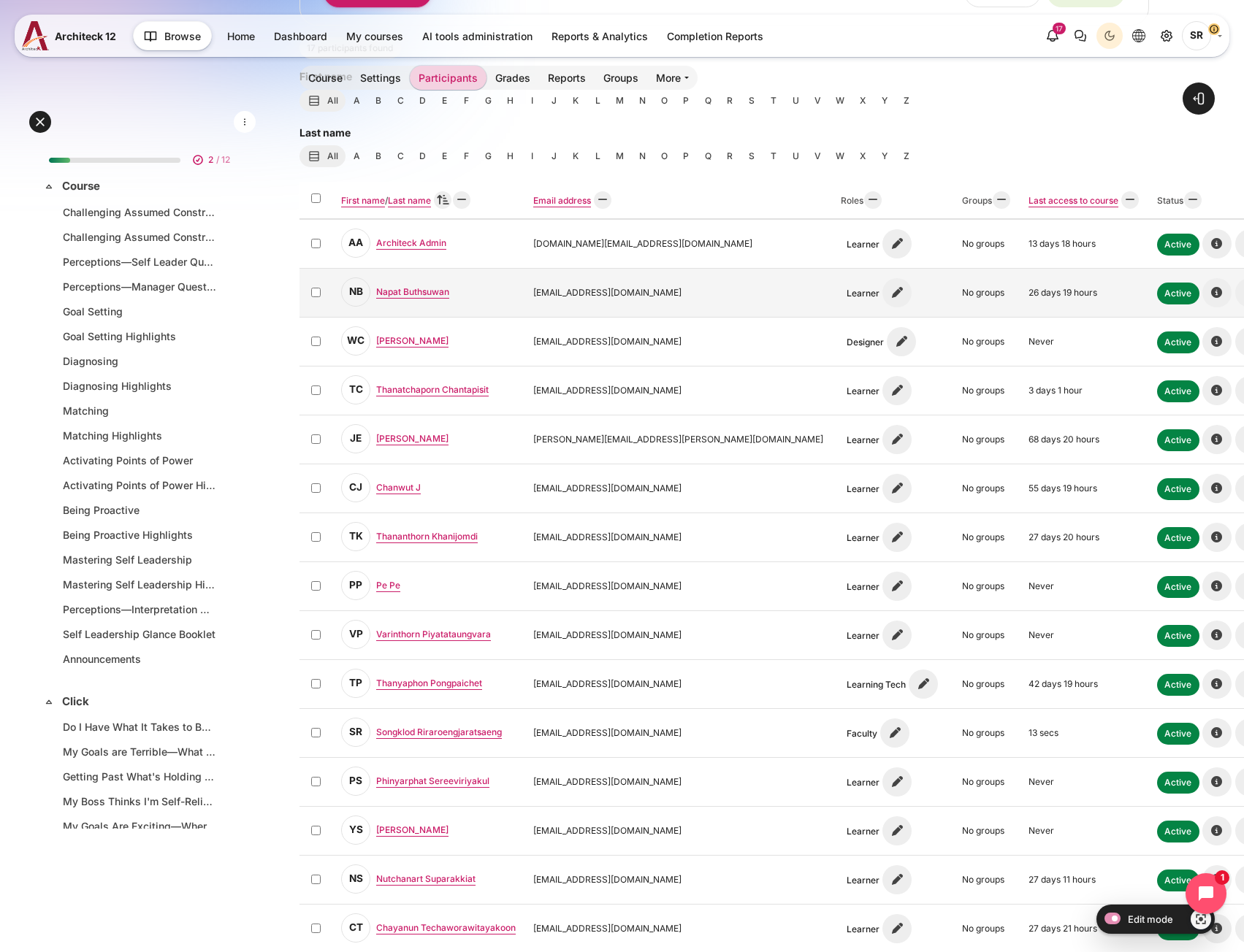
scroll to position [146, 0]
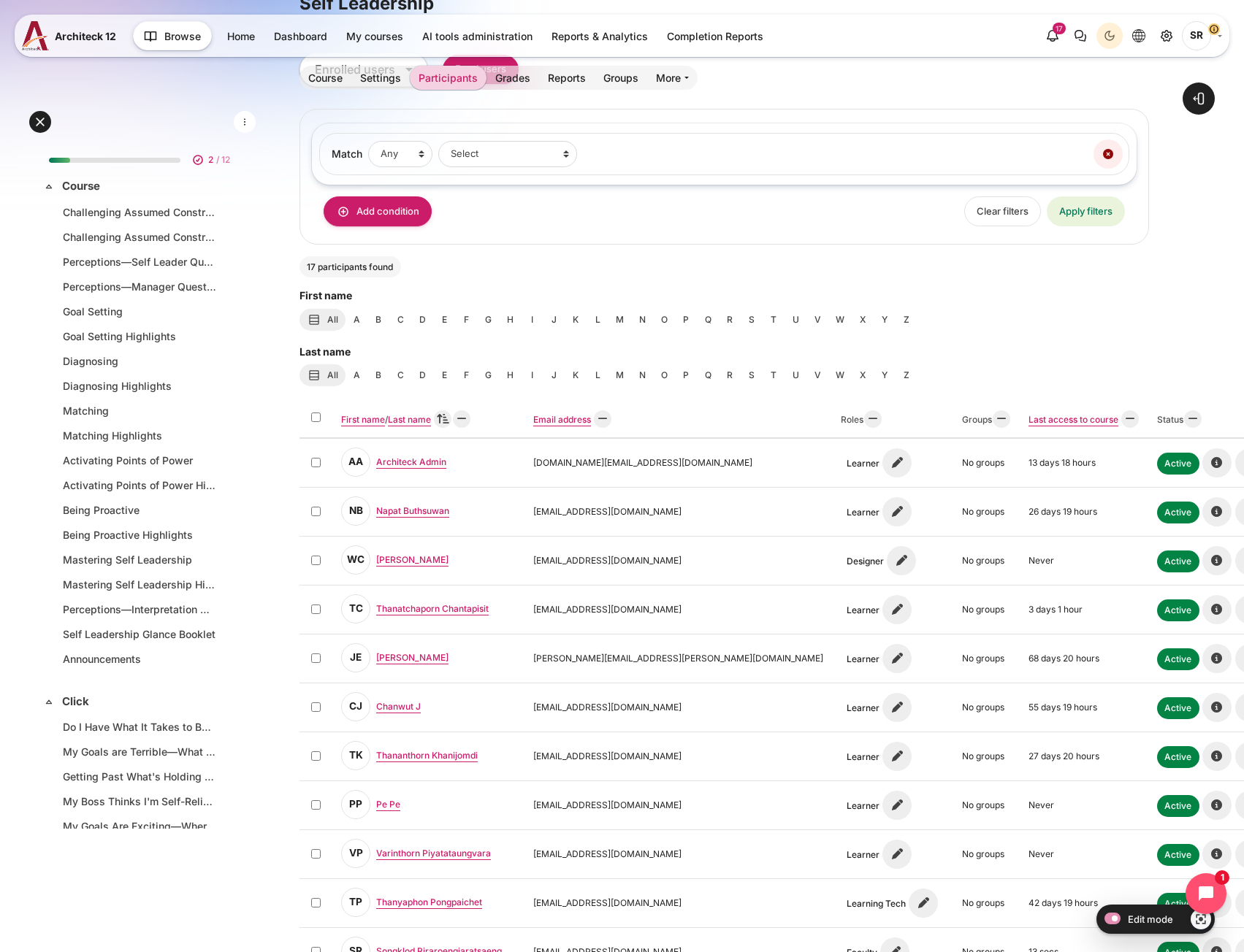
click at [1200, 42] on span "SR" at bounding box center [1197, 36] width 29 height 29
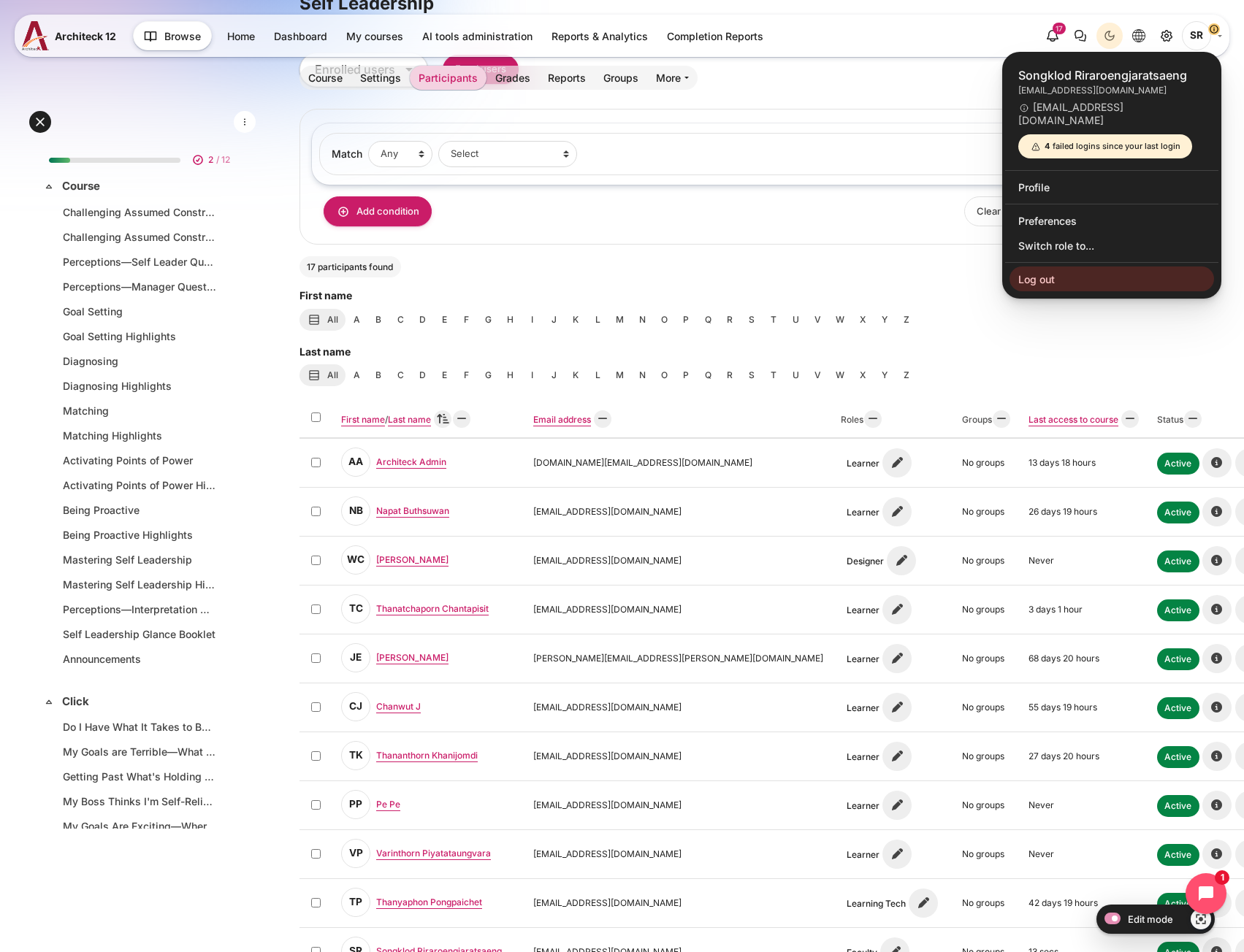
click at [1200, 42] on span "SR" at bounding box center [1197, 36] width 29 height 29
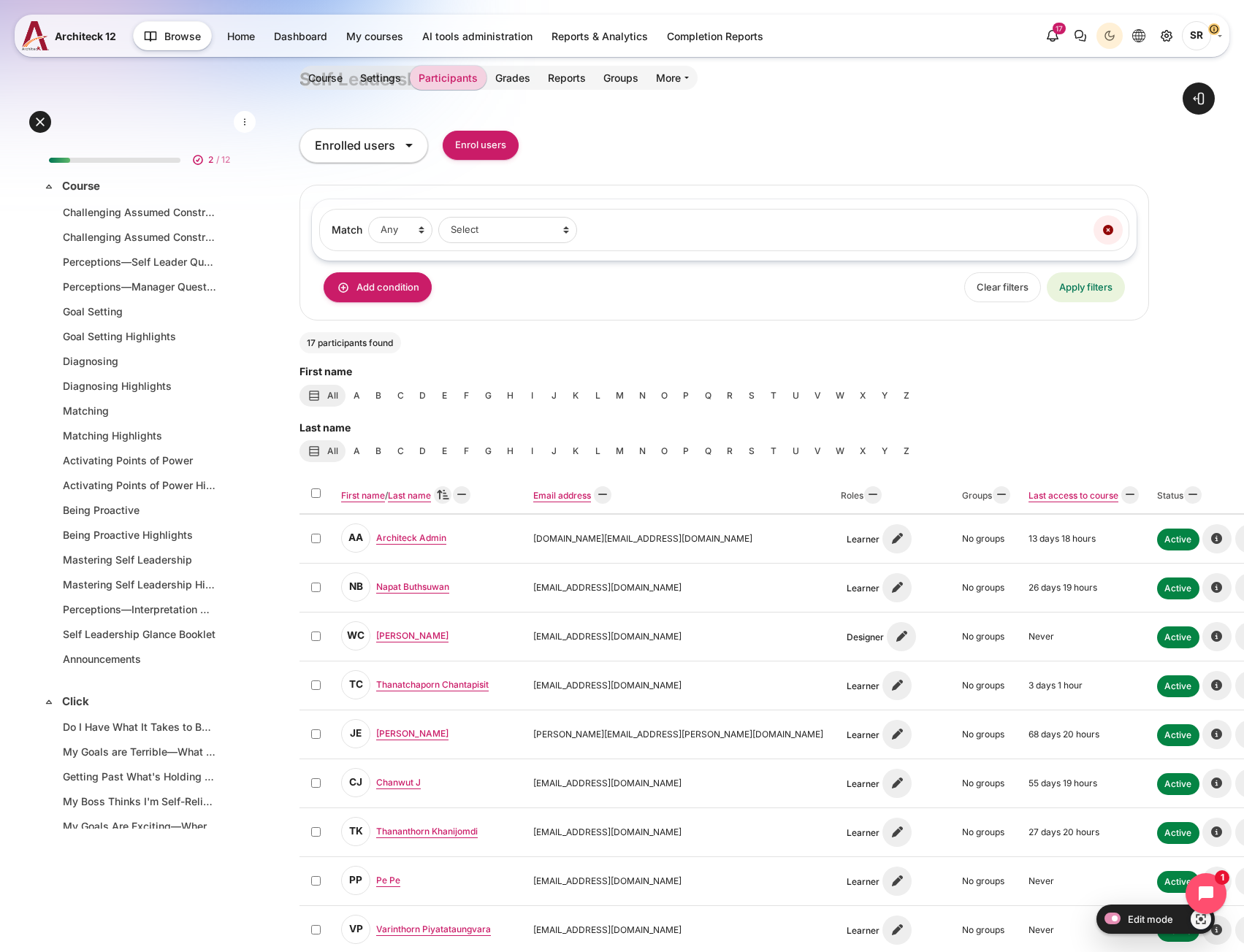
scroll to position [0, 0]
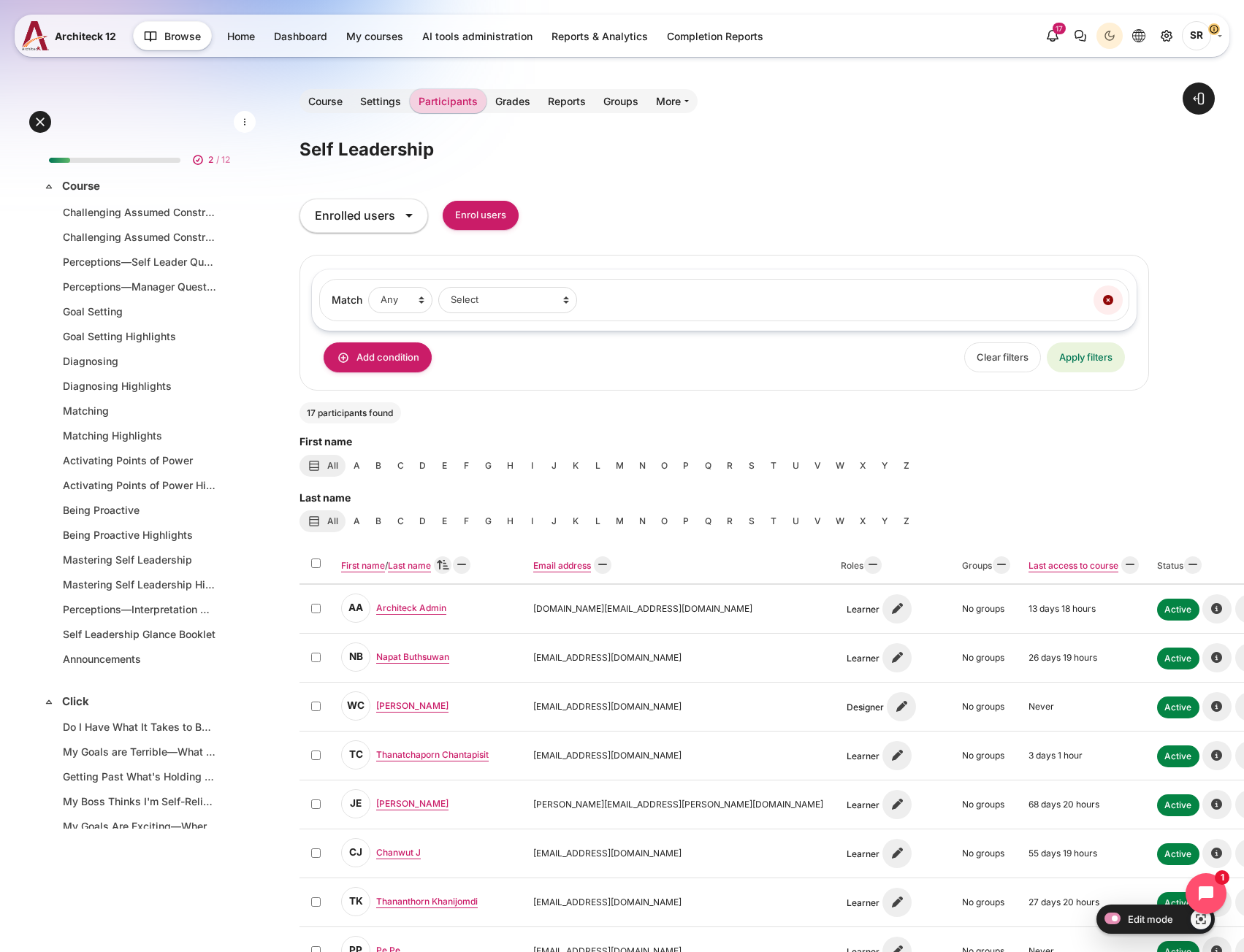
click at [1206, 42] on span "SR" at bounding box center [1197, 36] width 29 height 29
